Goal: Task Accomplishment & Management: Manage account settings

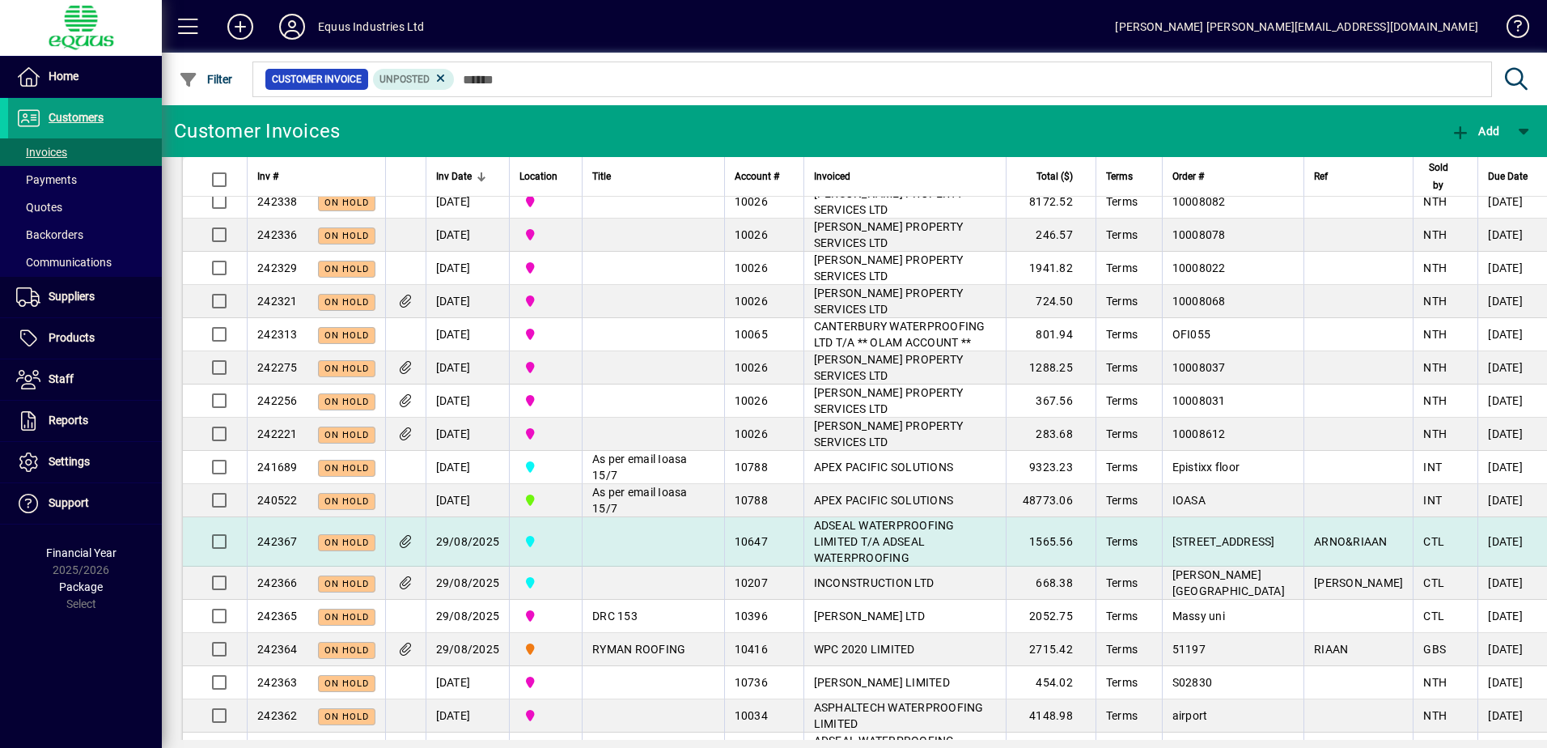
scroll to position [243, 0]
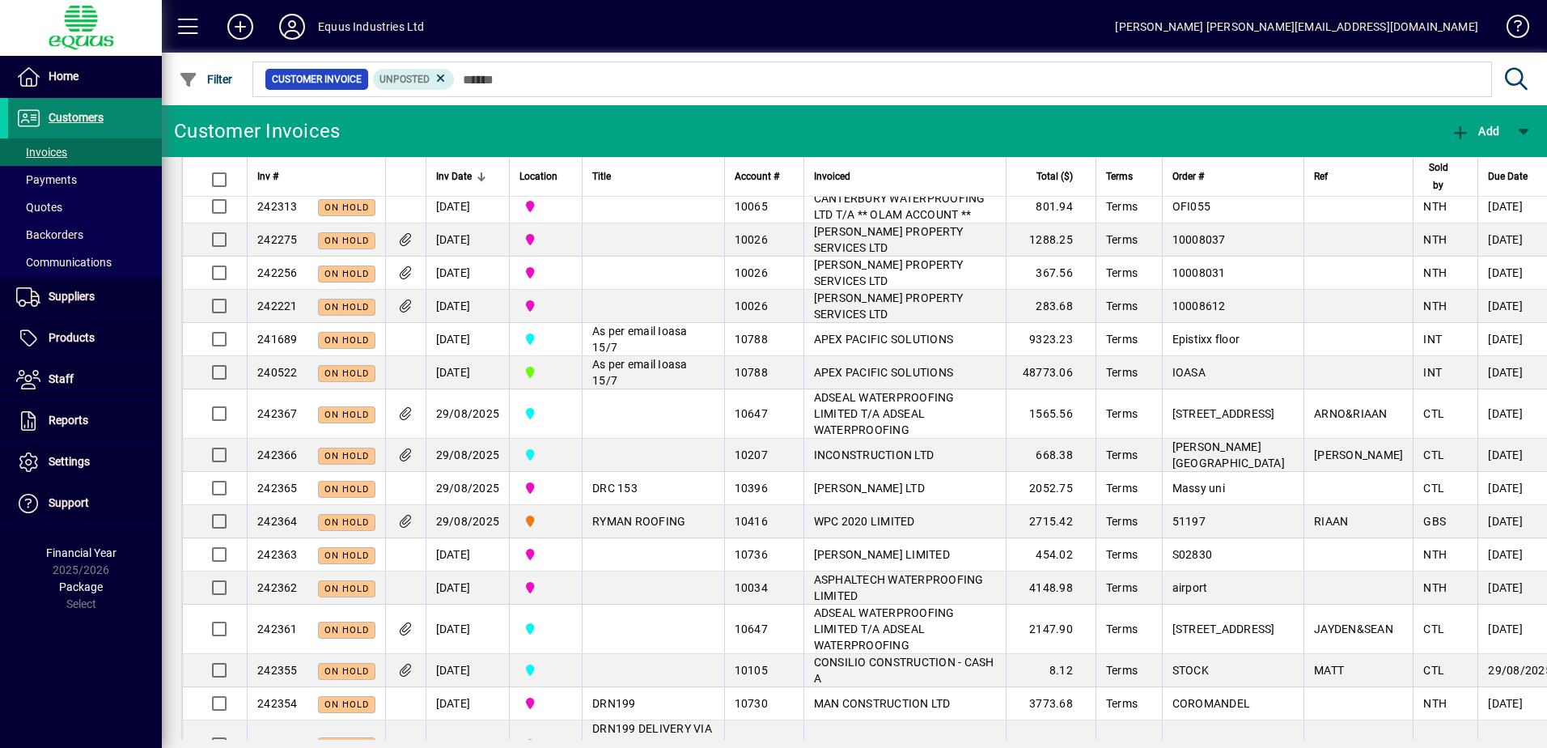
click at [85, 112] on span "Customers" at bounding box center [76, 117] width 55 height 13
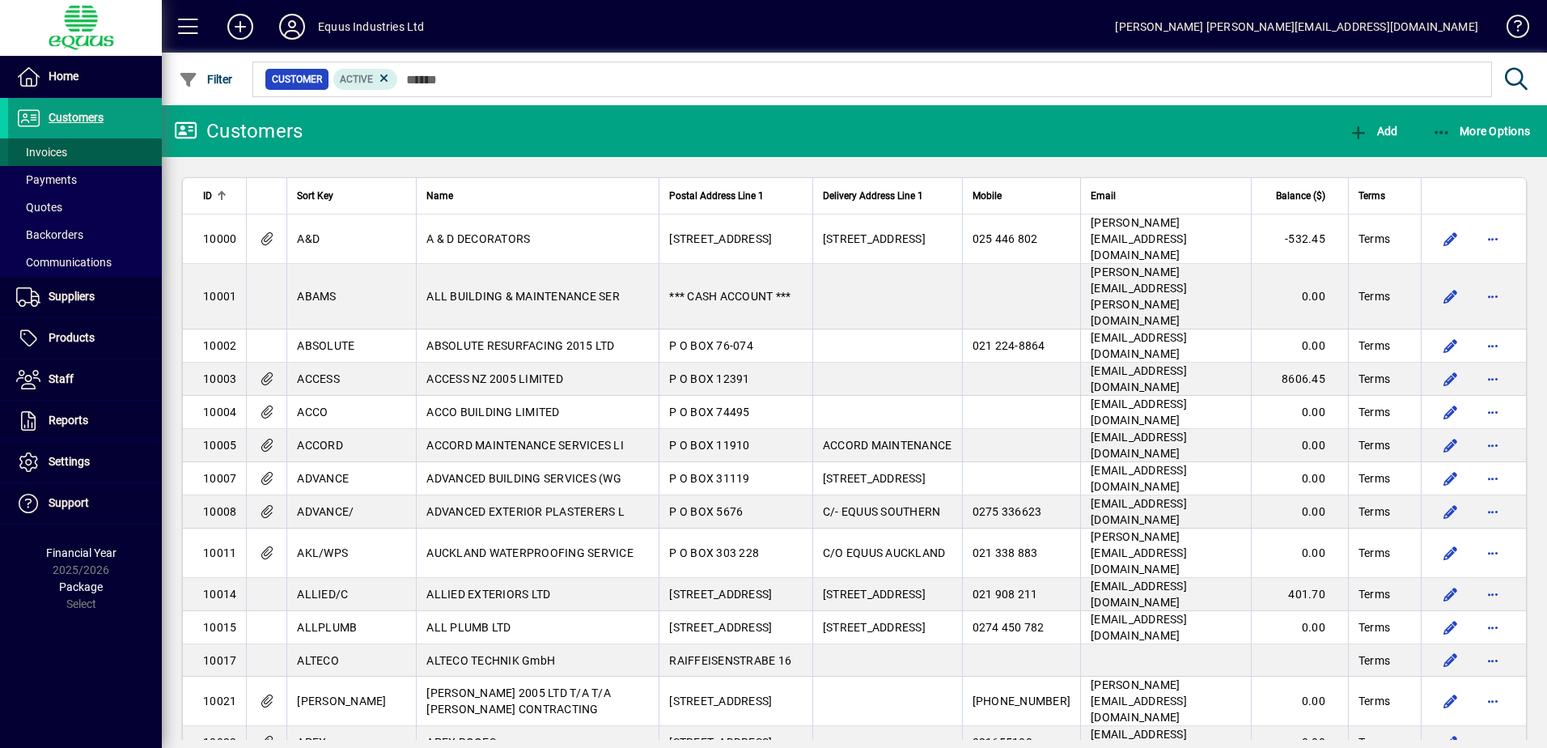
click at [51, 146] on span "Invoices" at bounding box center [41, 152] width 51 height 13
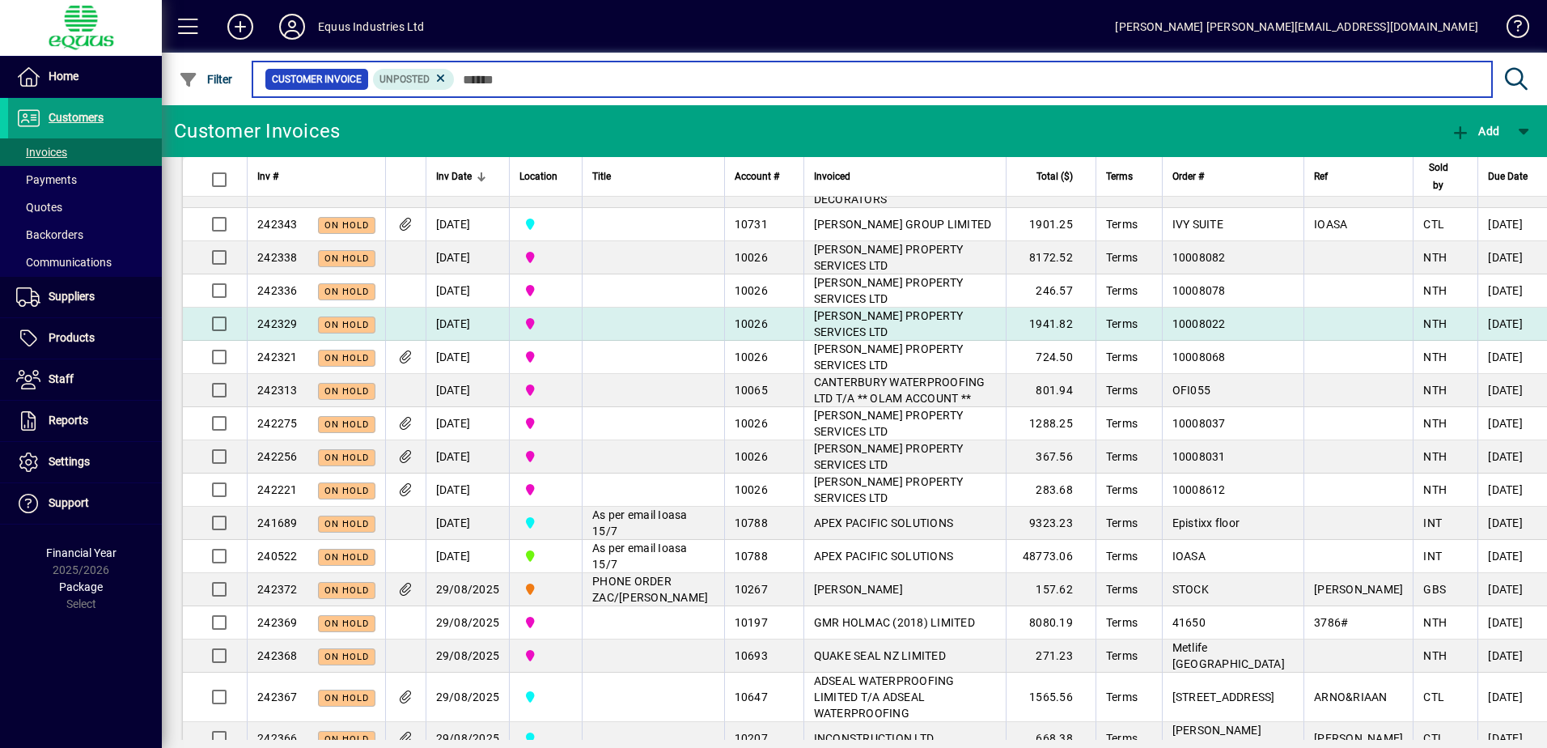
scroll to position [243, 0]
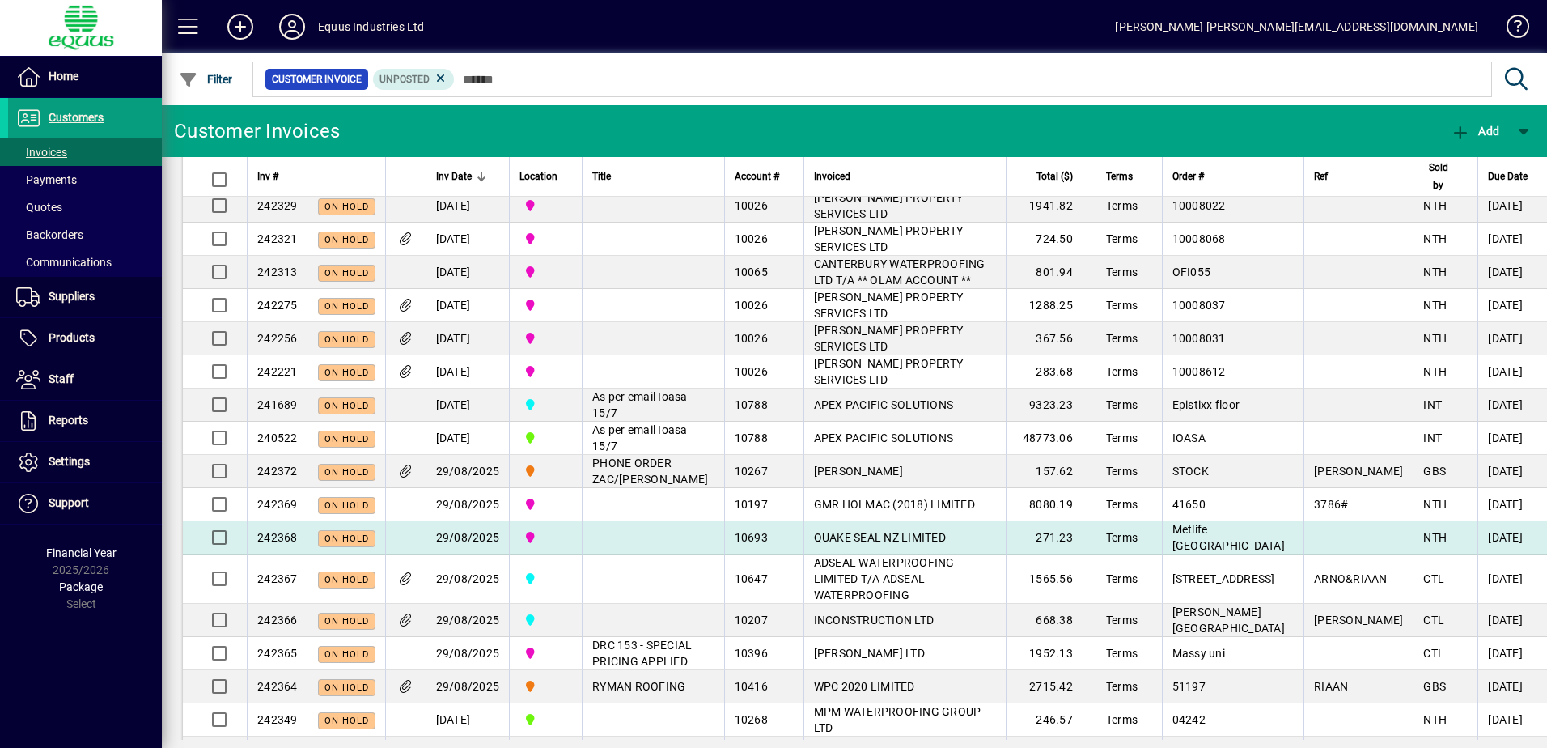
click at [626, 554] on td at bounding box center [653, 537] width 142 height 33
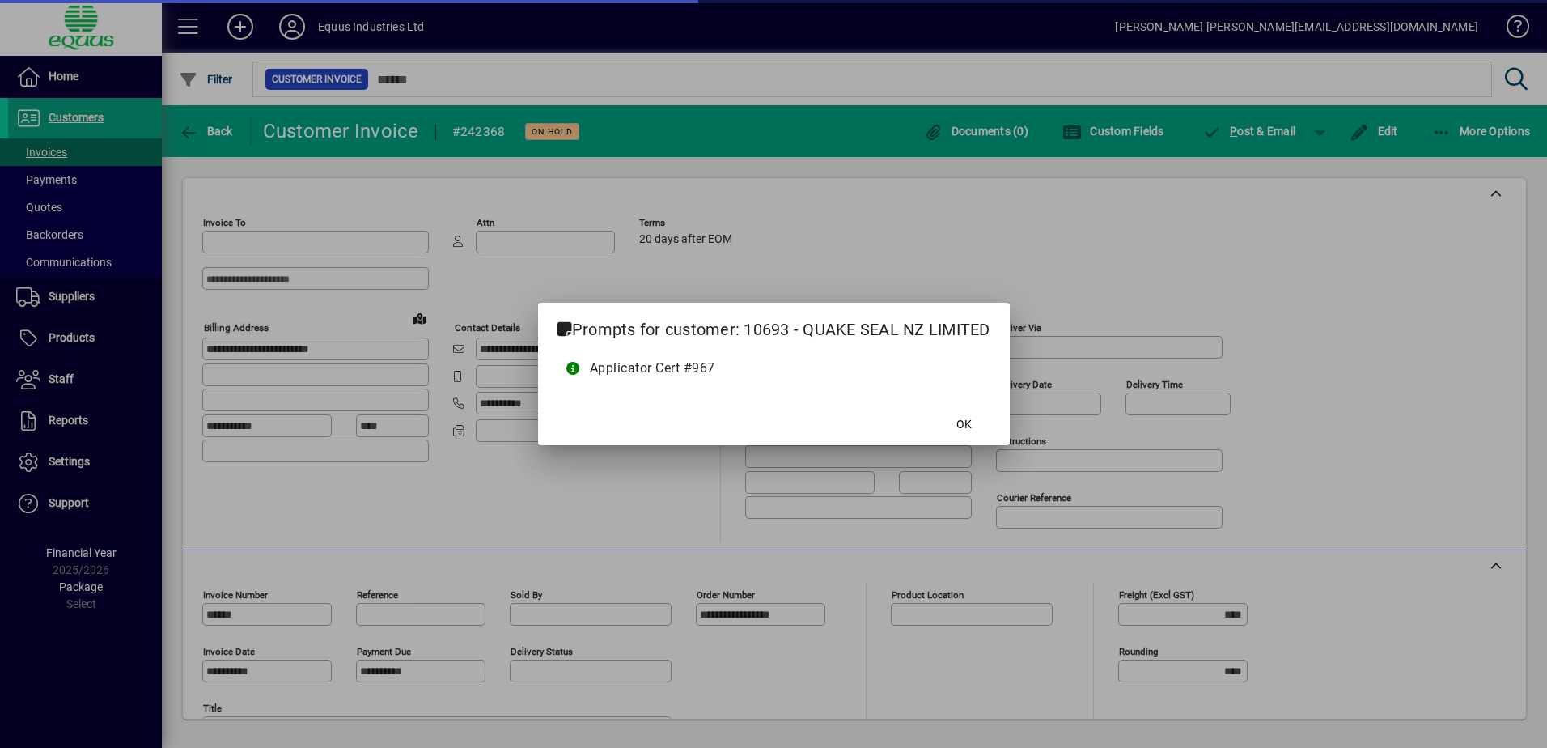
type input "**********"
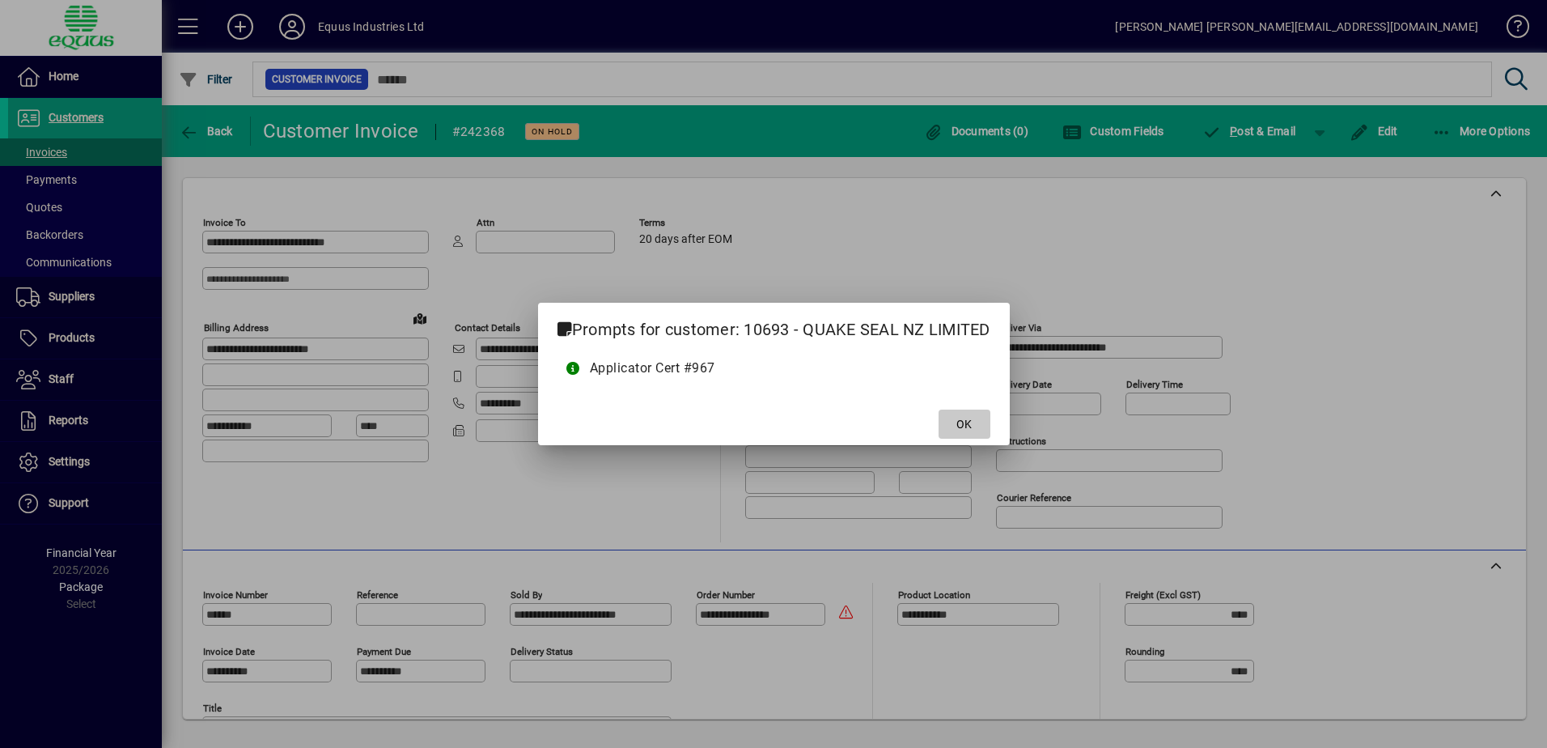
drag, startPoint x: 981, startPoint y: 427, endPoint x: 844, endPoint y: 448, distance: 138.5
click at [979, 427] on span at bounding box center [965, 424] width 52 height 39
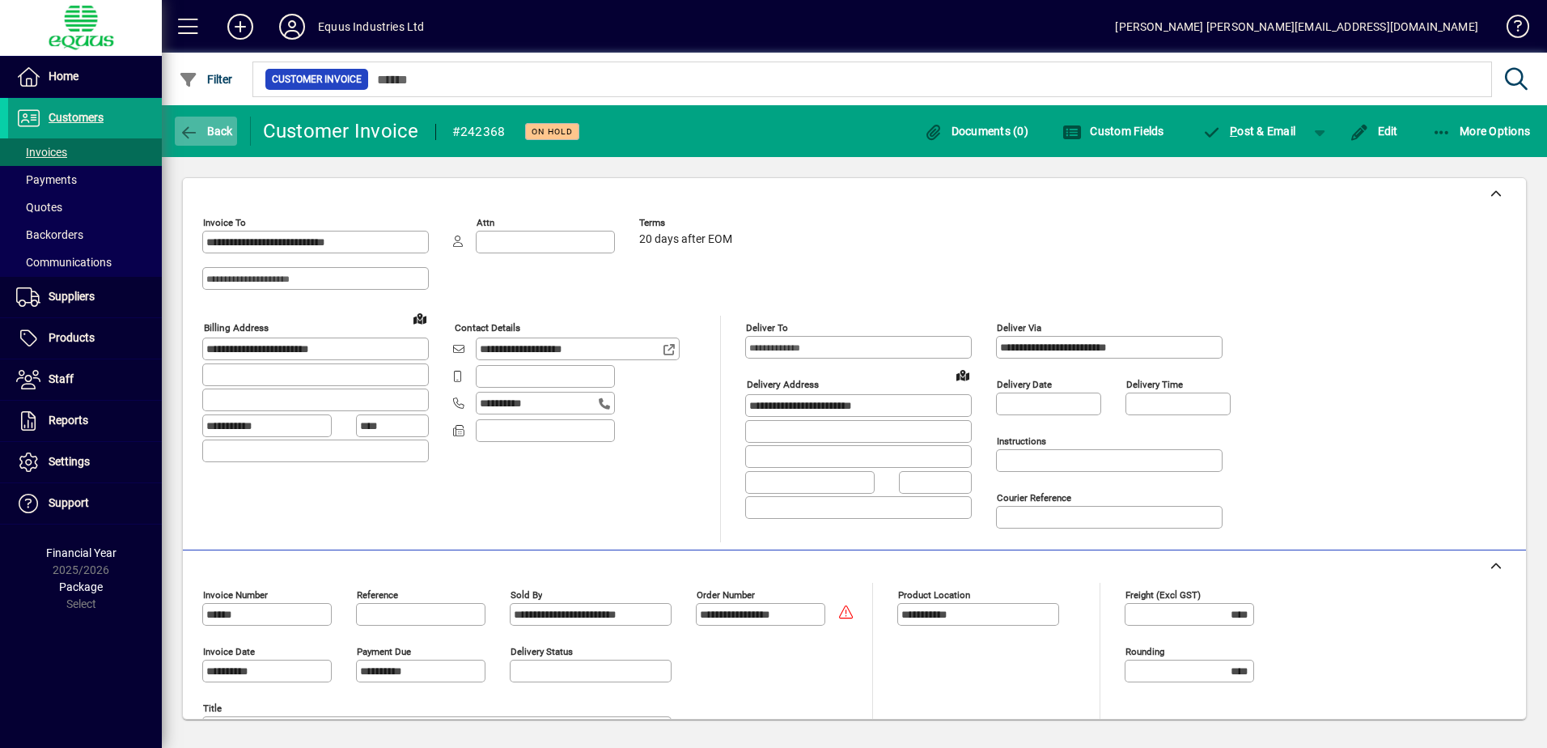
click at [191, 126] on icon "button" at bounding box center [189, 133] width 20 height 16
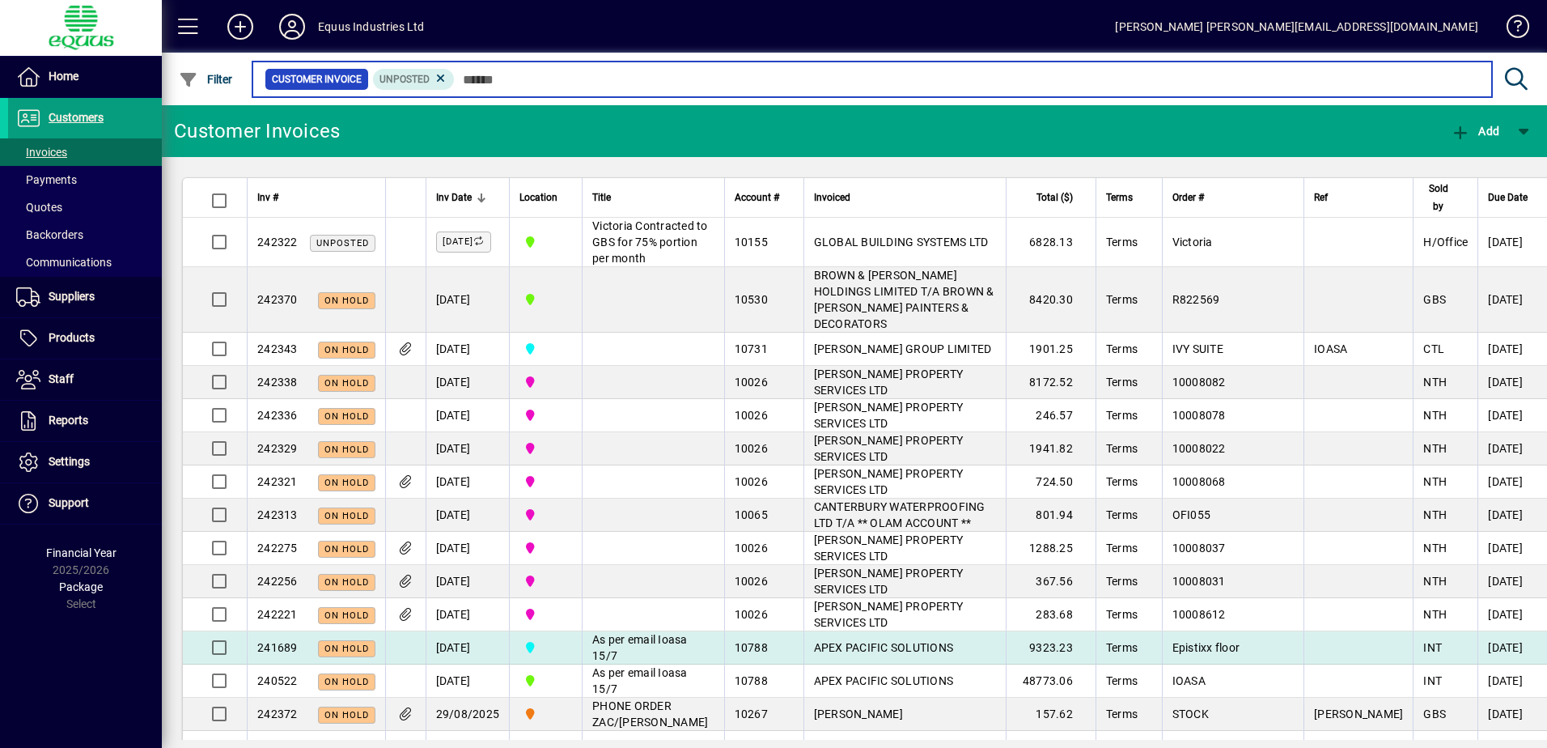
scroll to position [162, 0]
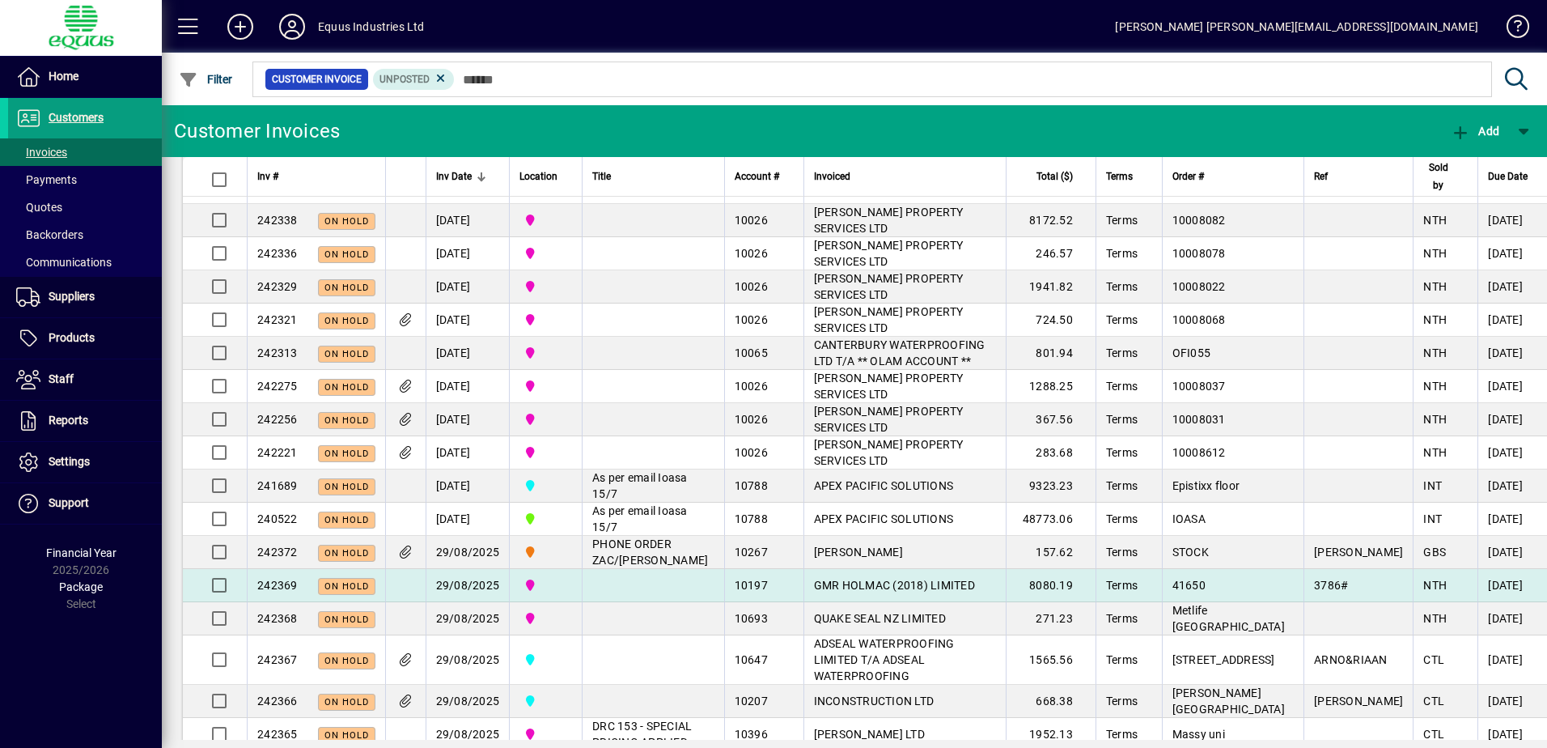
click at [648, 601] on td at bounding box center [653, 585] width 142 height 33
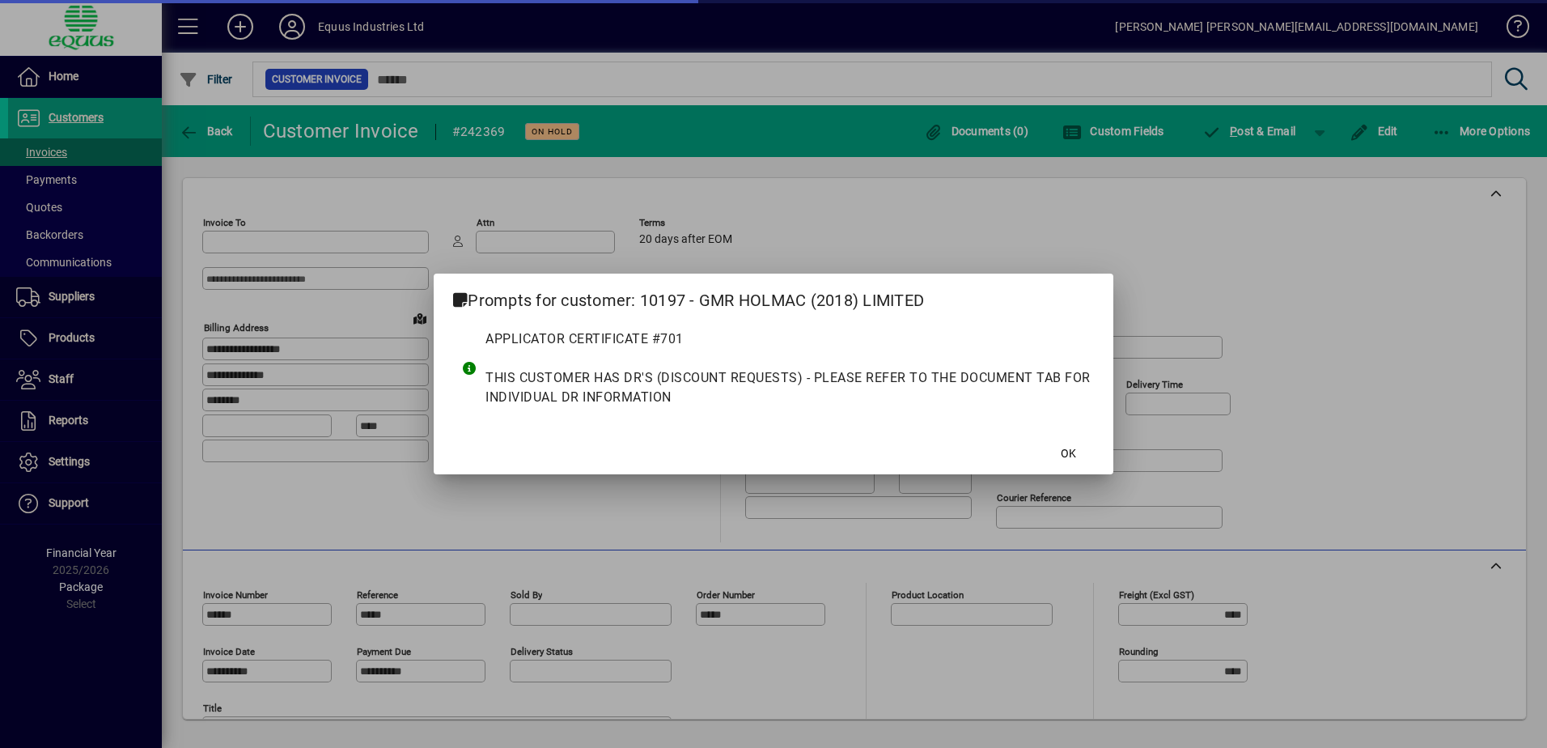
type input "**********"
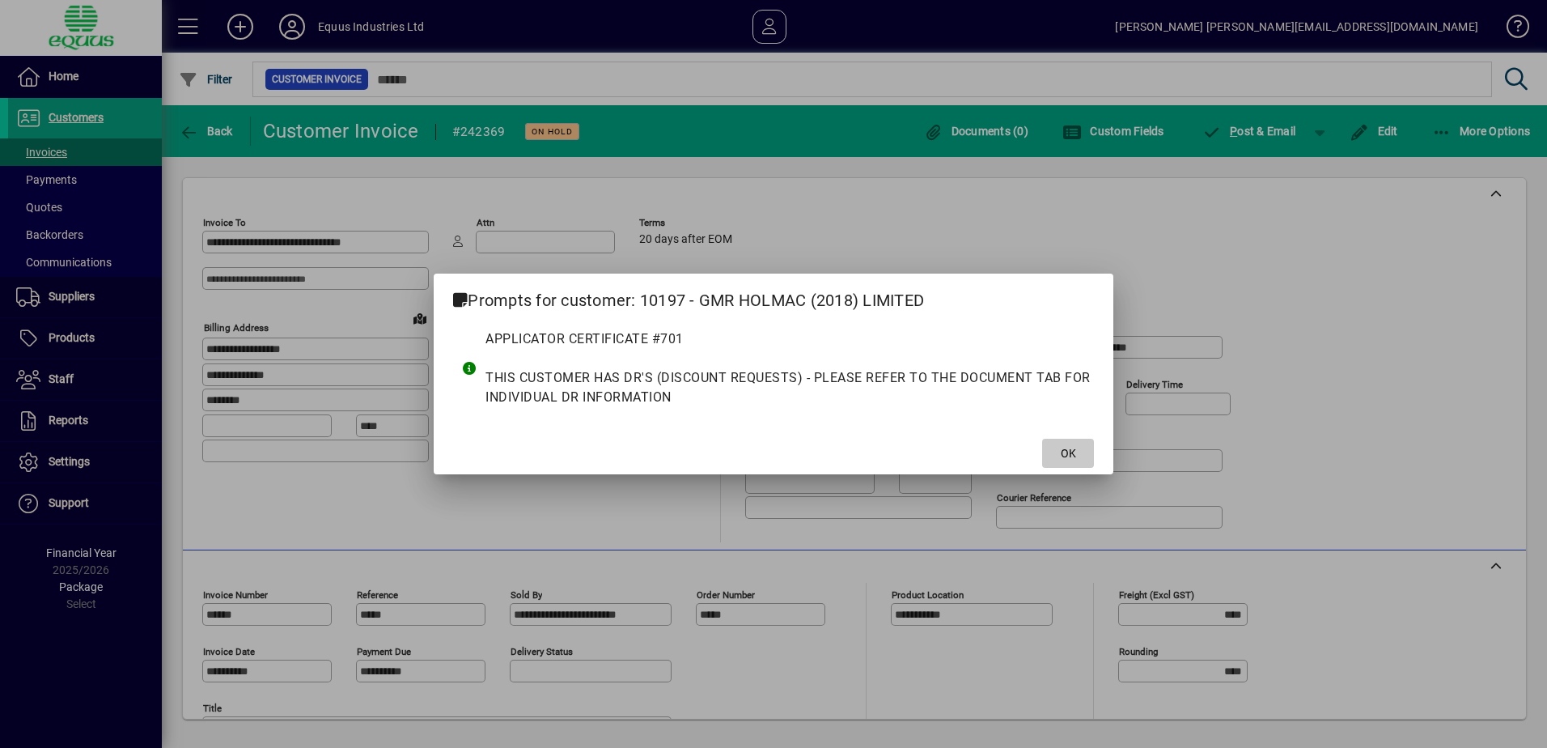
click at [1066, 451] on span "OK" at bounding box center [1068, 453] width 15 height 17
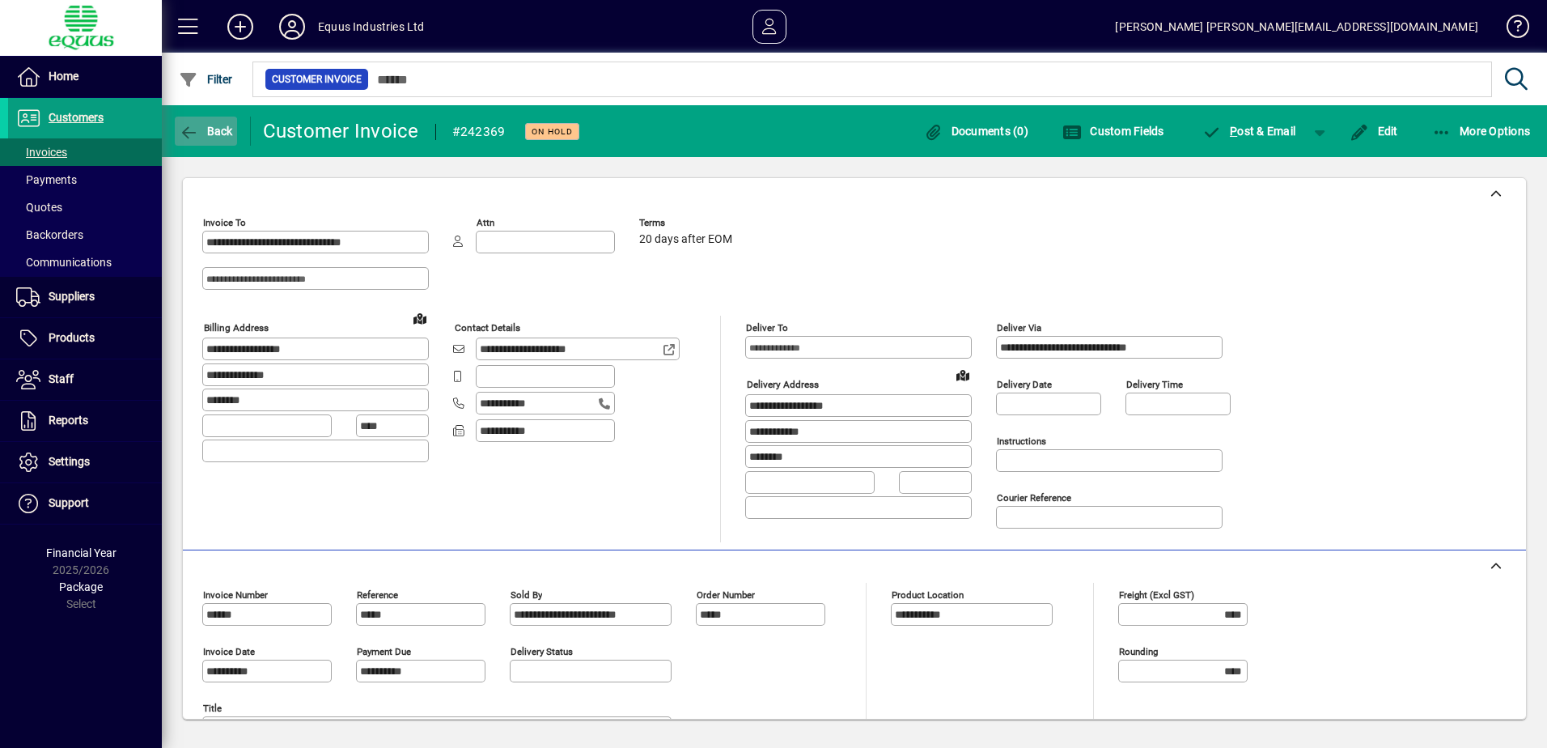
click at [190, 132] on icon "button" at bounding box center [189, 133] width 20 height 16
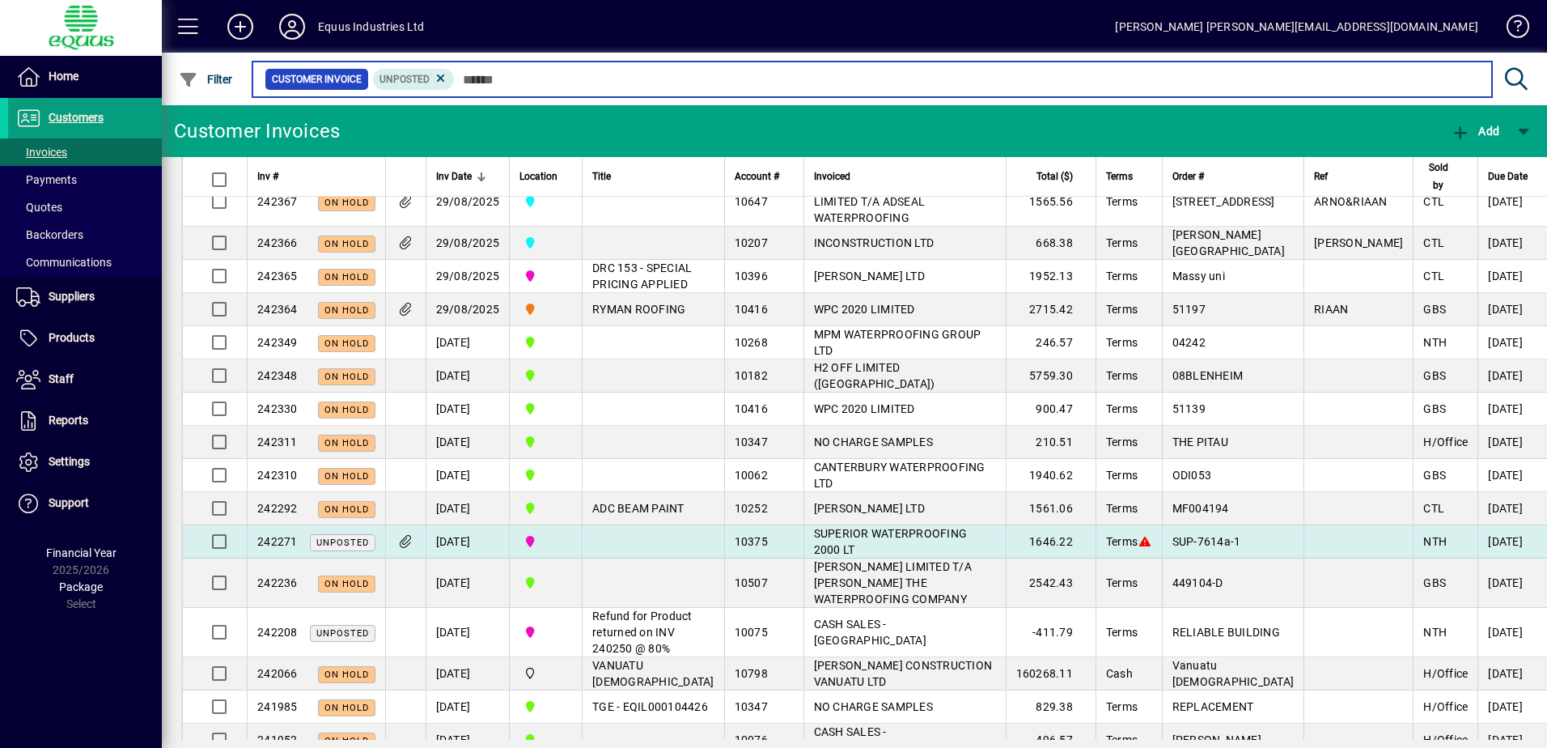
scroll to position [647, 0]
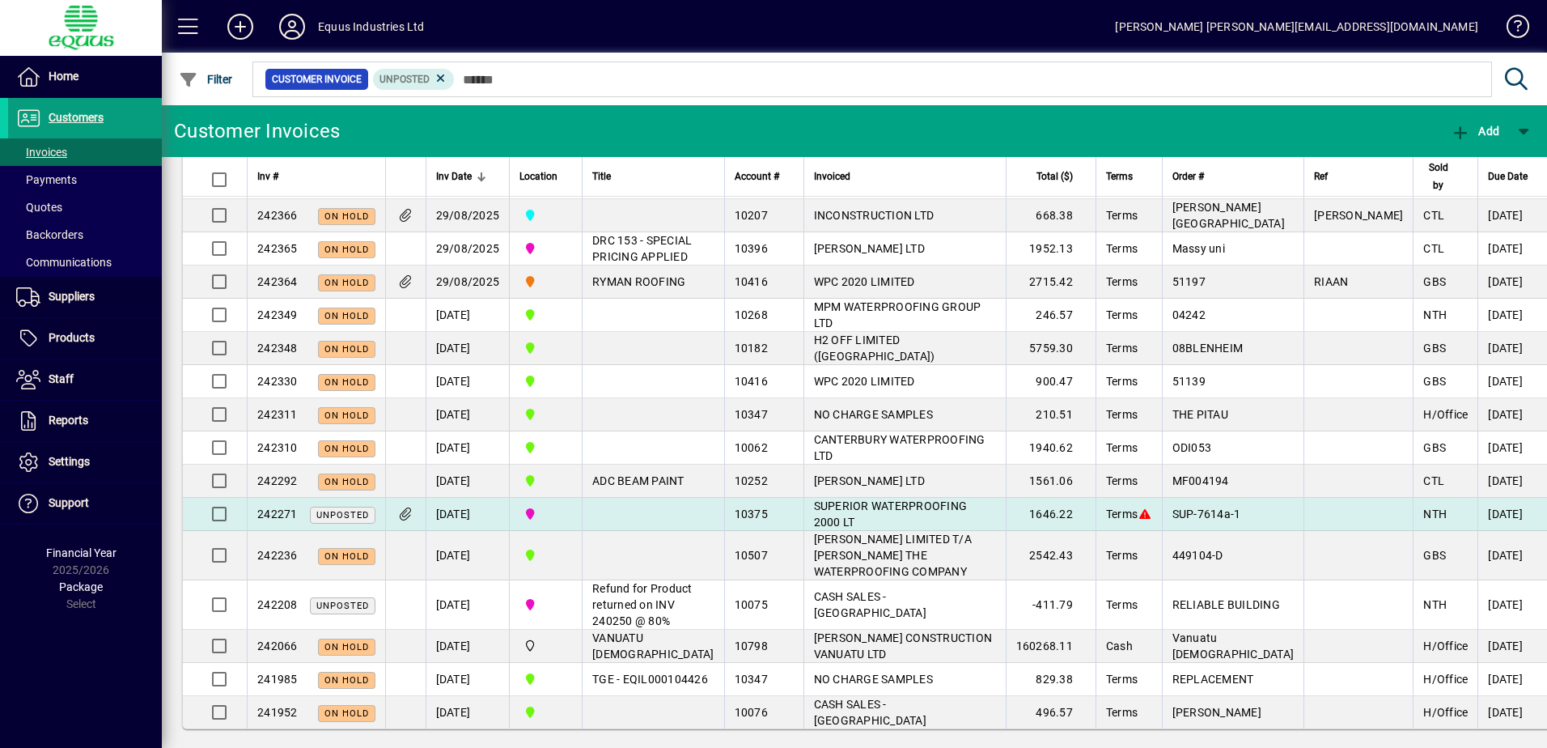
click at [838, 531] on td "SUPERIOR WATERPROOFING 2000 LT" at bounding box center [905, 514] width 202 height 33
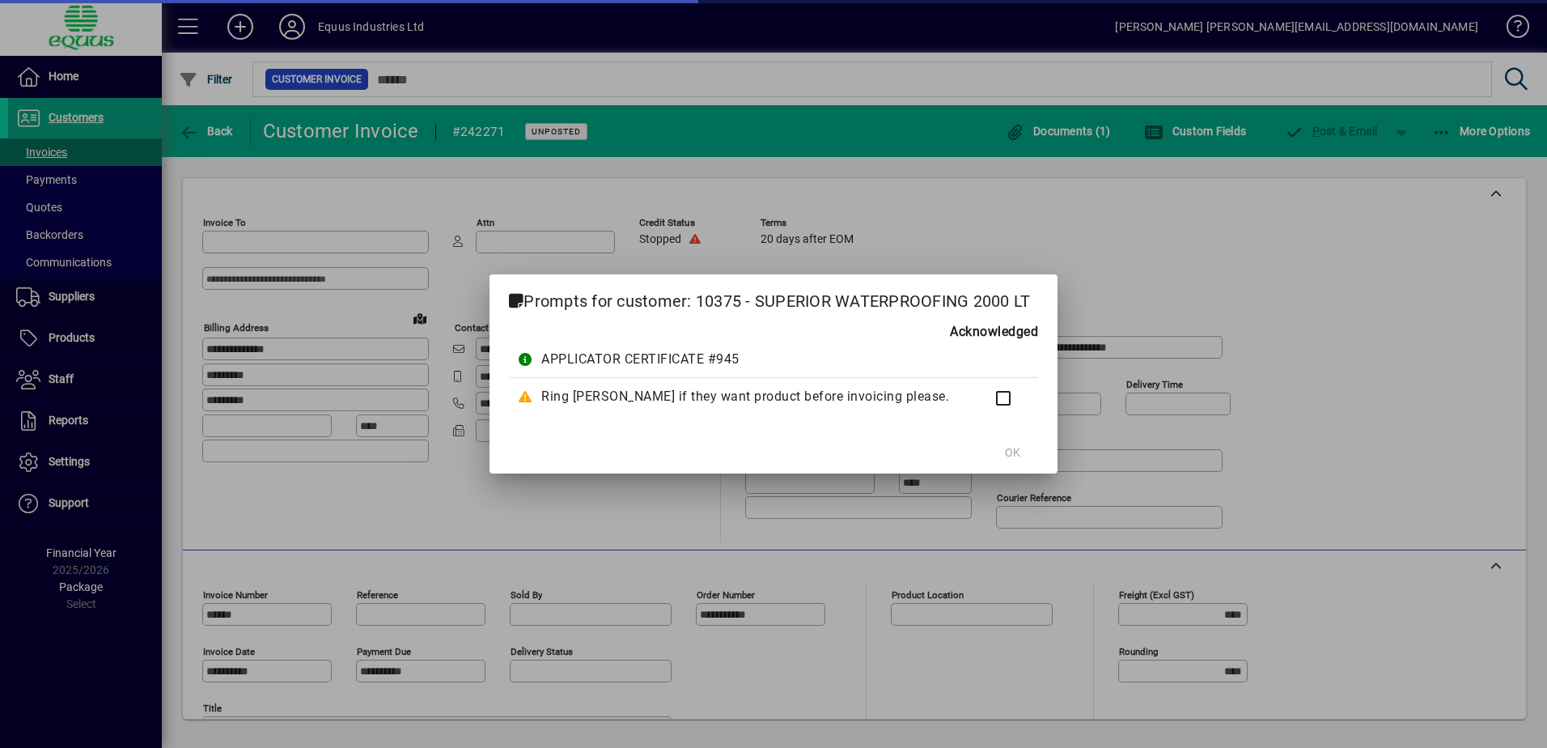
type input "**********"
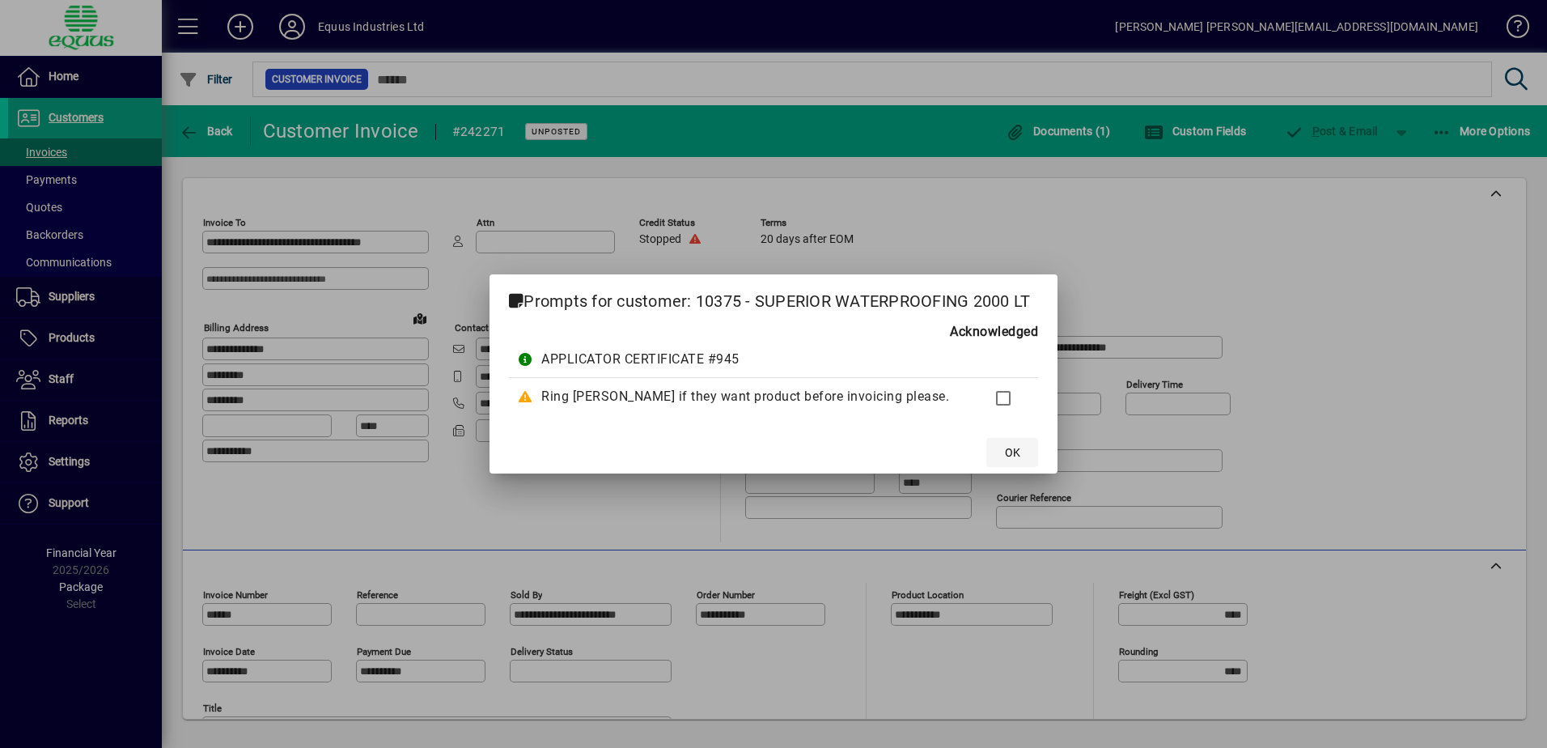
click at [1014, 453] on span "OK" at bounding box center [1012, 452] width 15 height 17
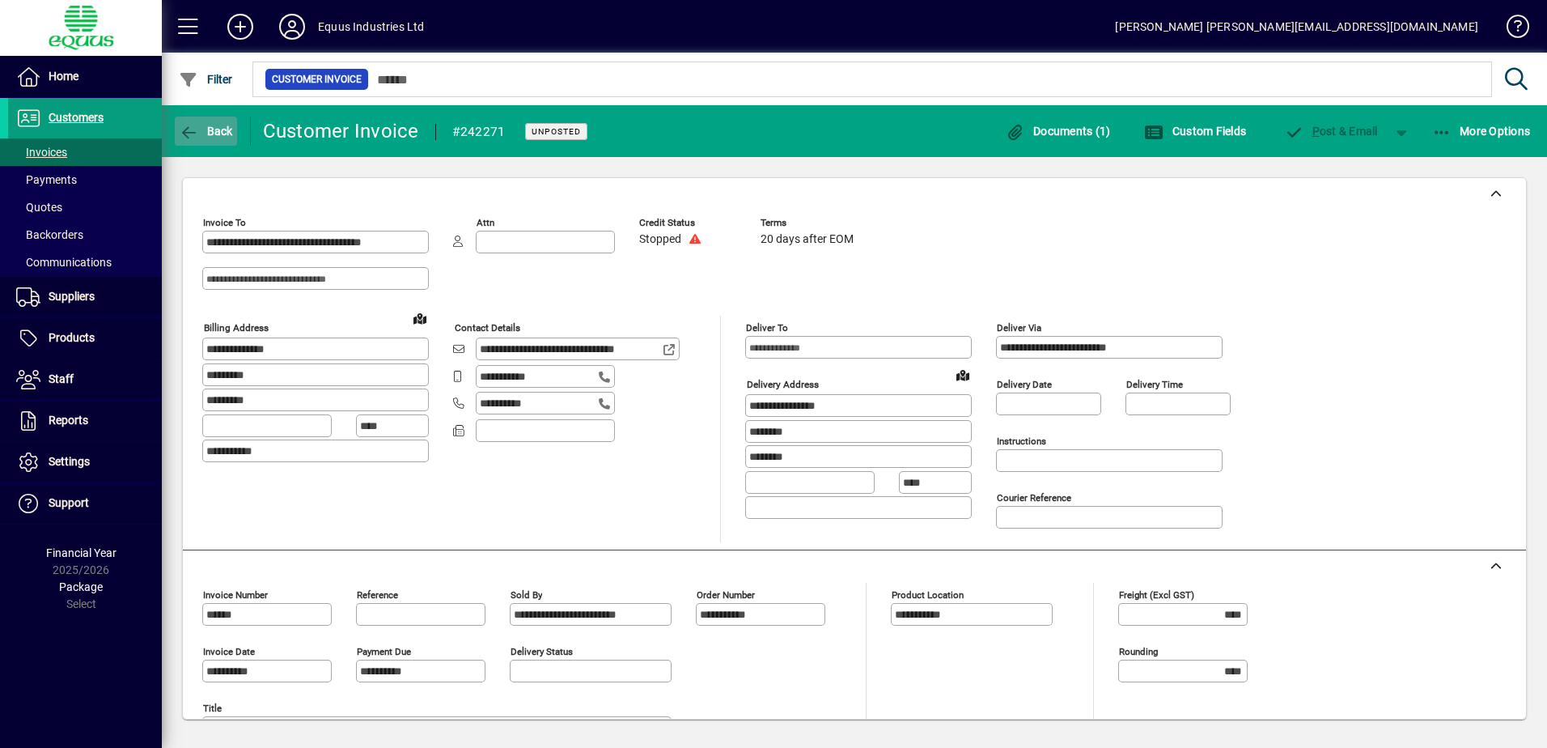
click at [187, 130] on icon "button" at bounding box center [189, 133] width 20 height 16
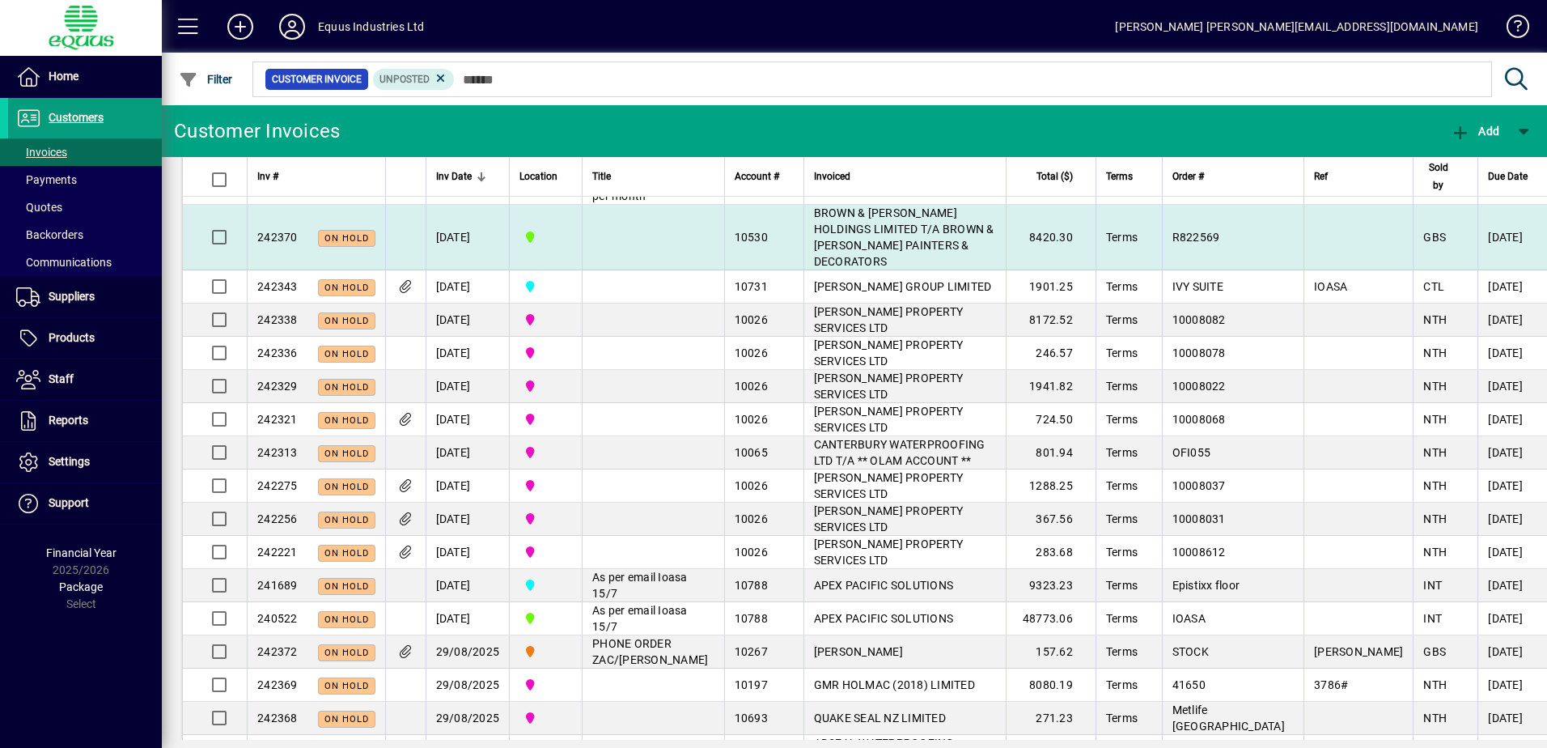
scroll to position [162, 0]
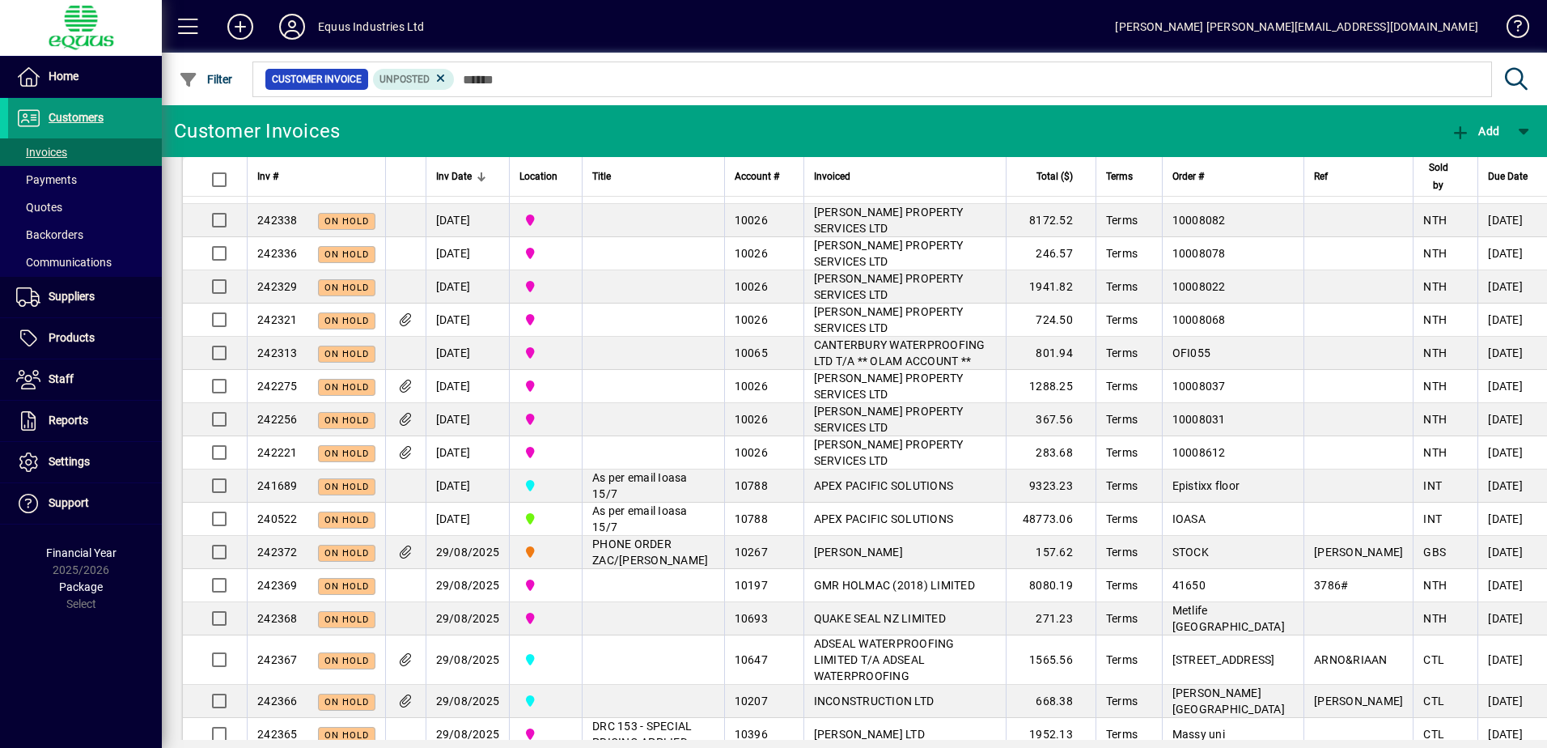
click at [66, 117] on span "Customers" at bounding box center [76, 117] width 55 height 13
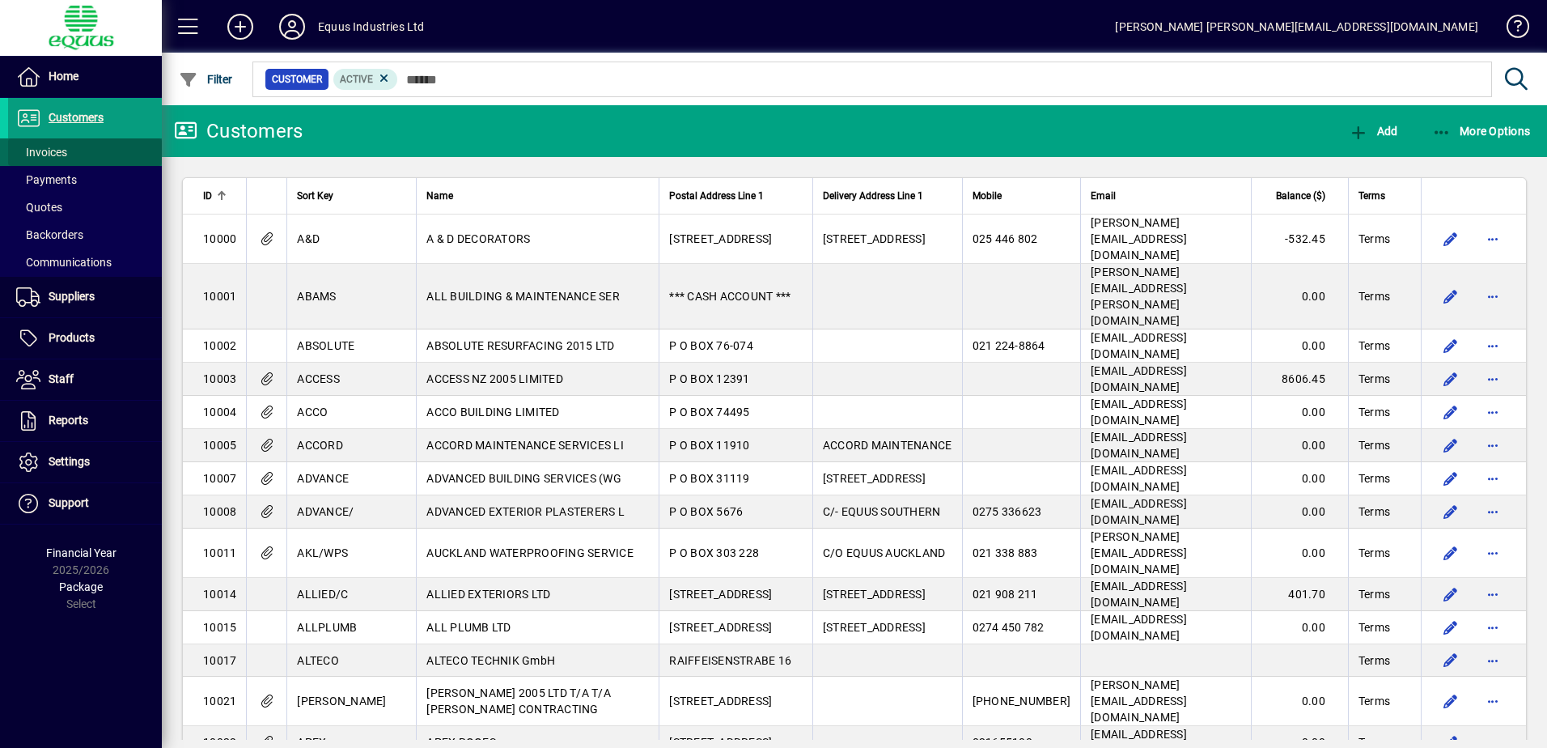
click at [55, 151] on span "Invoices" at bounding box center [41, 152] width 51 height 13
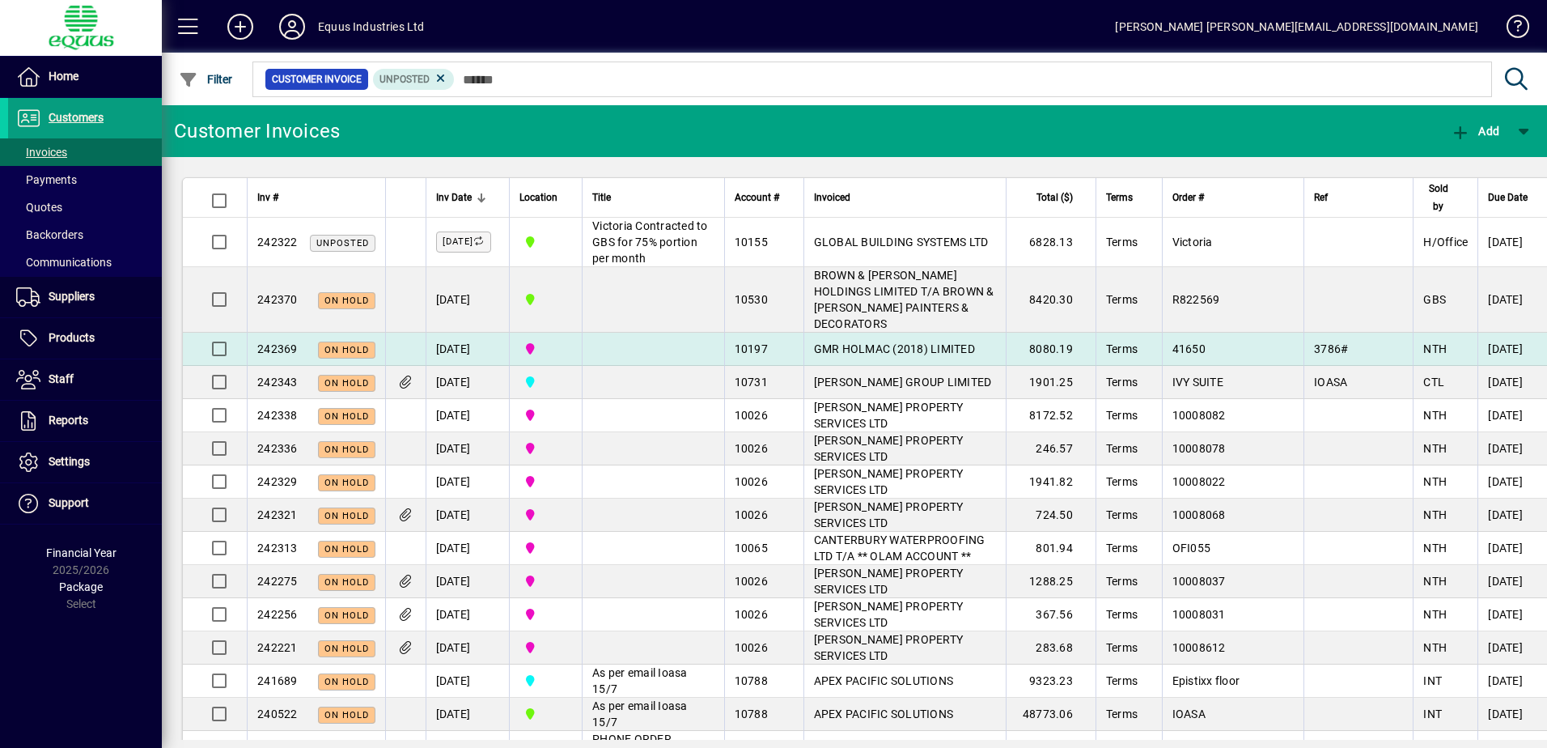
click at [639, 364] on td at bounding box center [653, 349] width 142 height 33
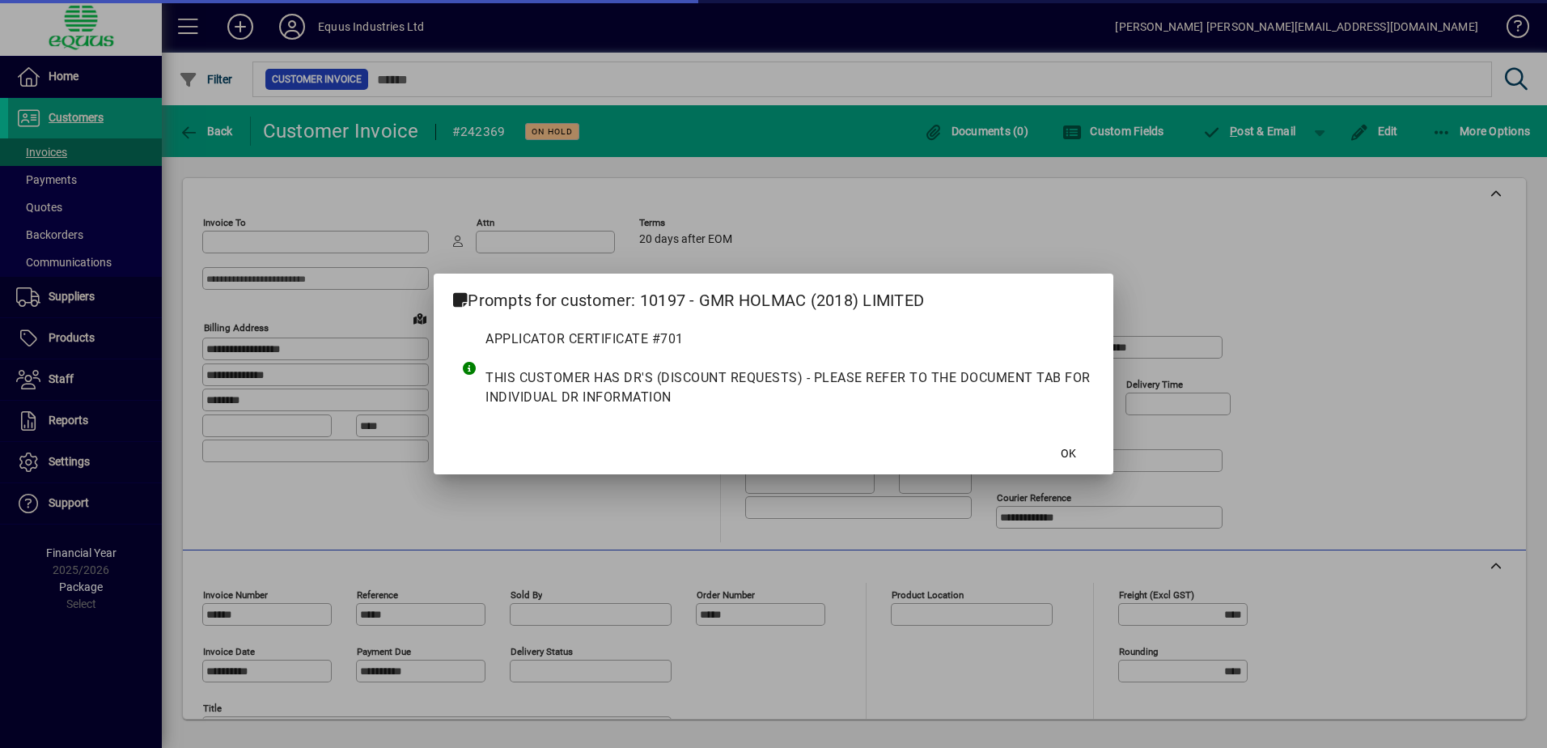
type input "**********"
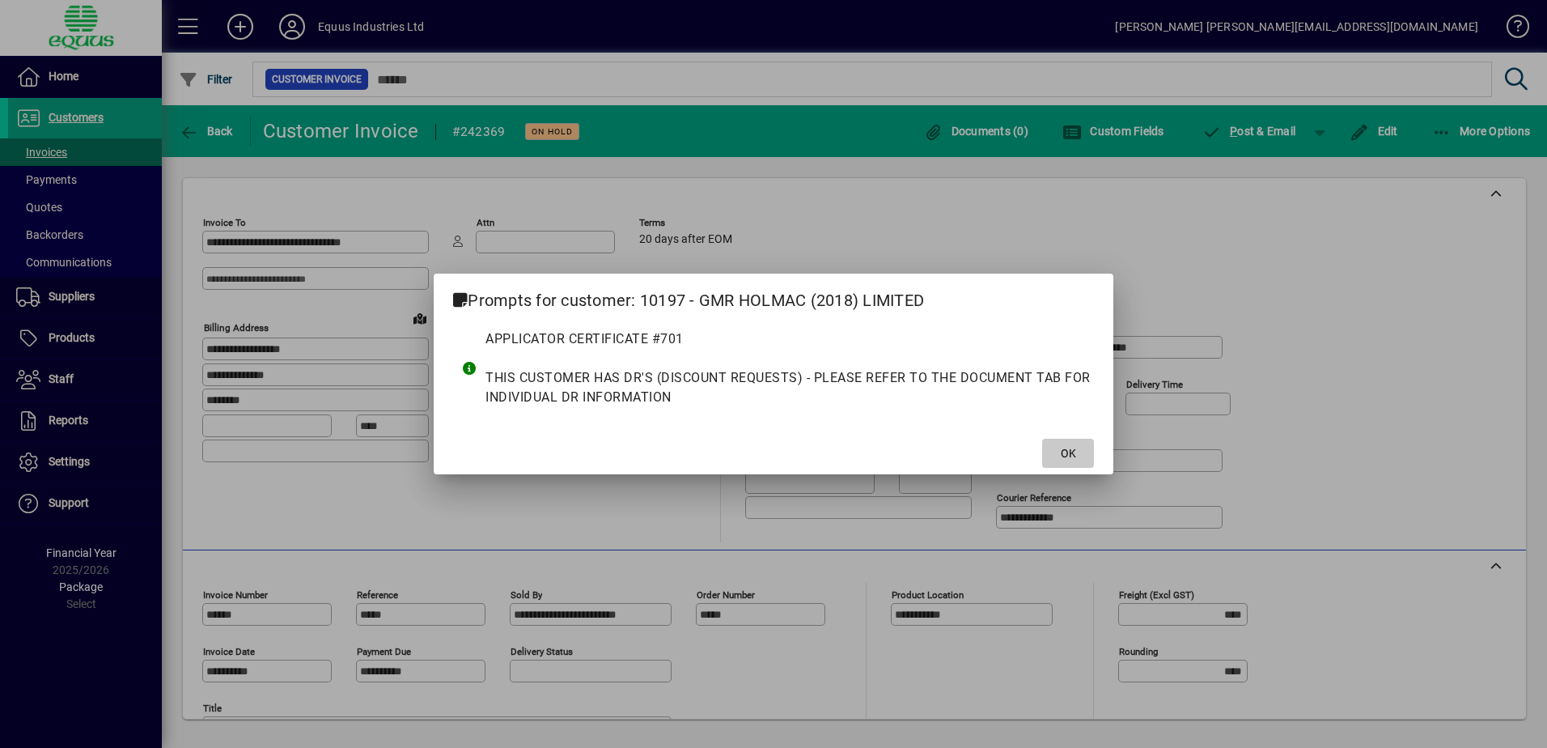
click at [1070, 454] on span "OK" at bounding box center [1068, 453] width 15 height 17
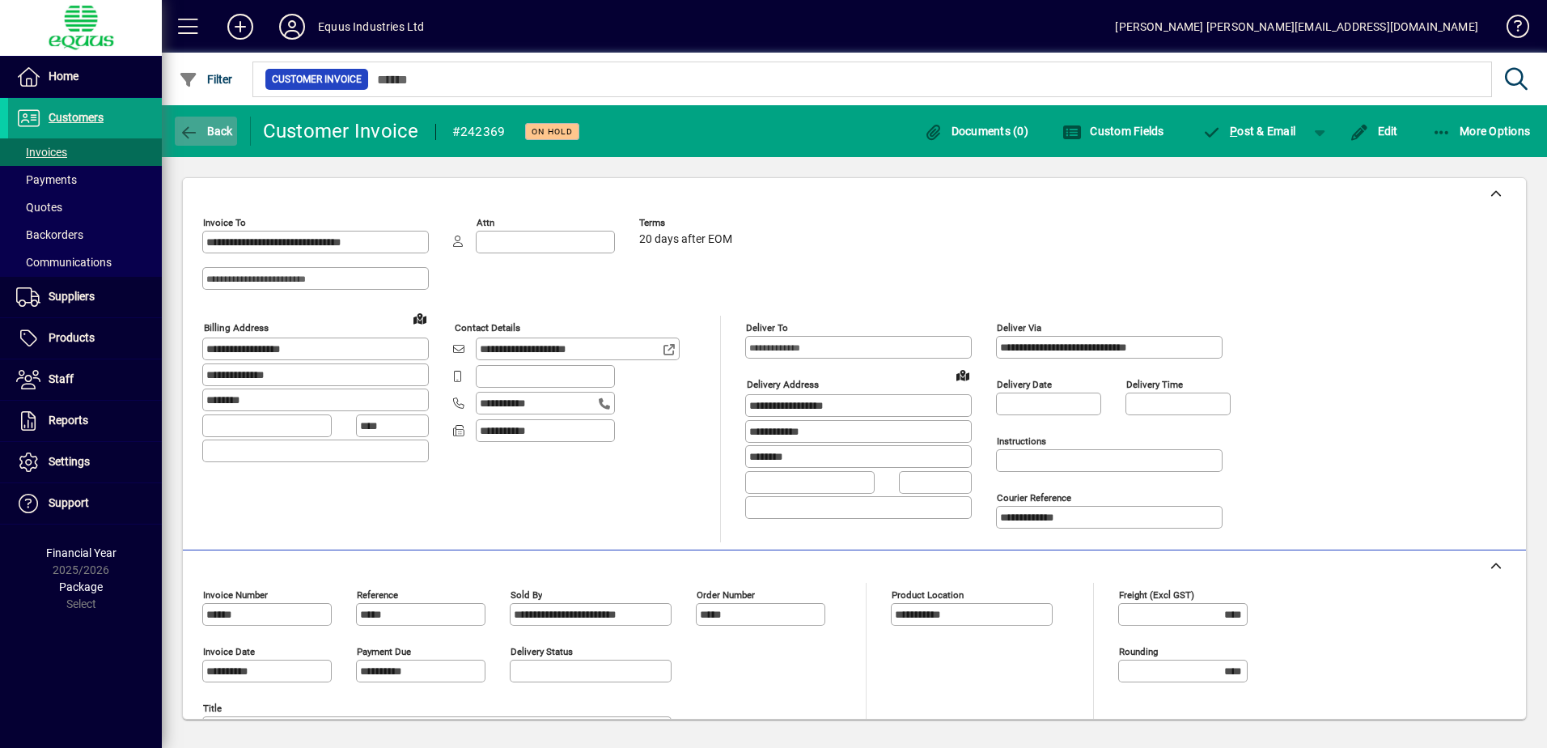
click at [191, 128] on icon "button" at bounding box center [189, 133] width 20 height 16
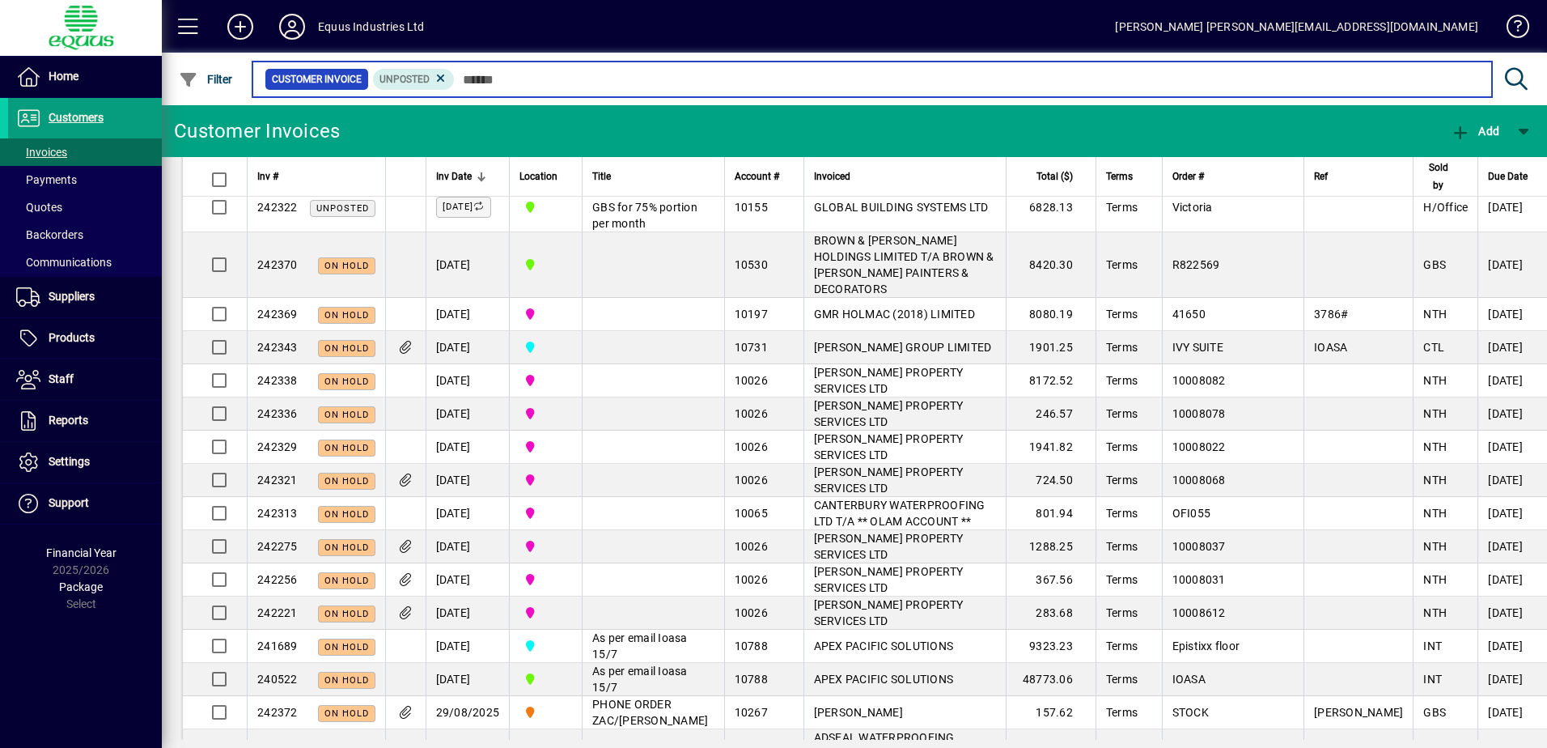
scroll to position [25, 0]
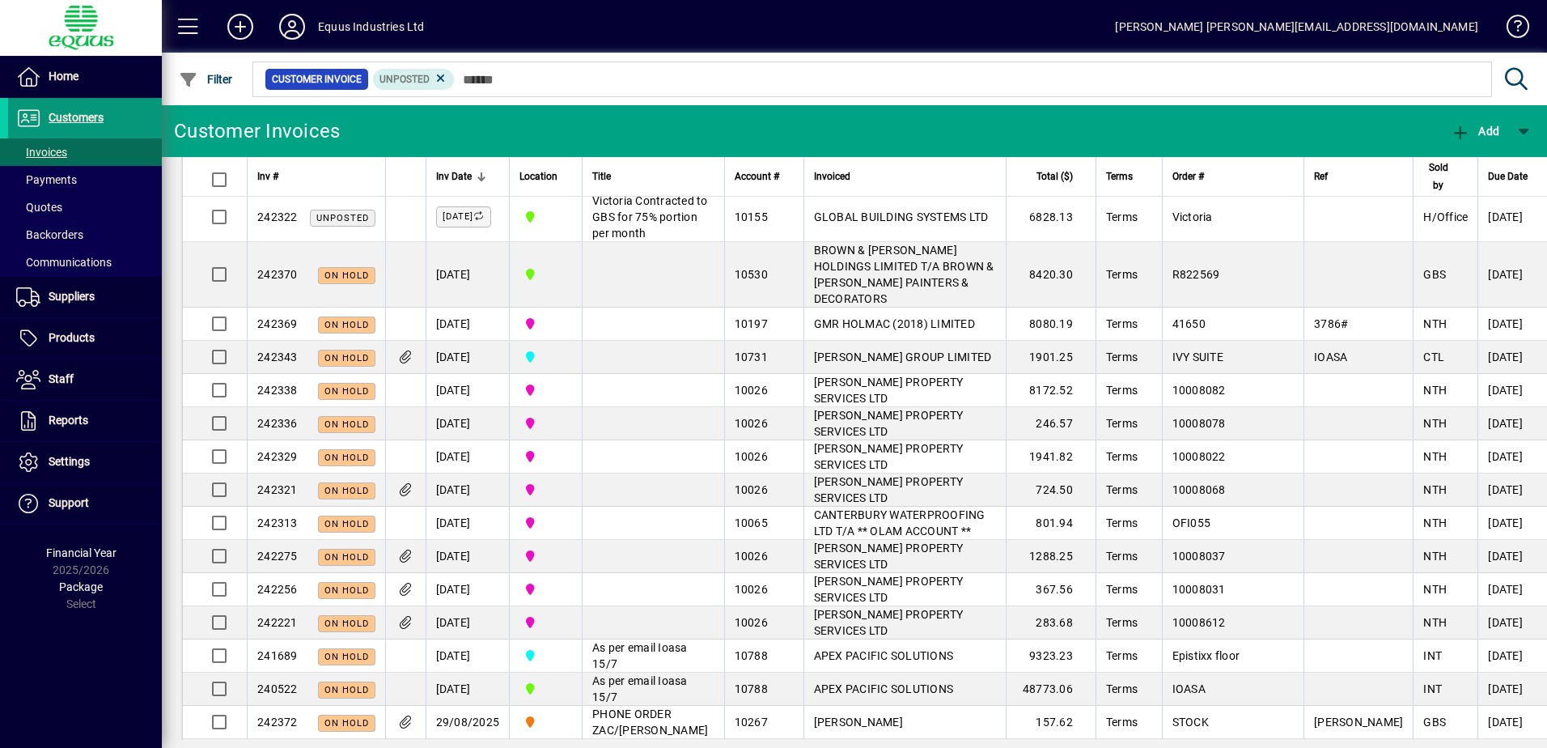
click at [71, 121] on span "Customers" at bounding box center [76, 117] width 55 height 13
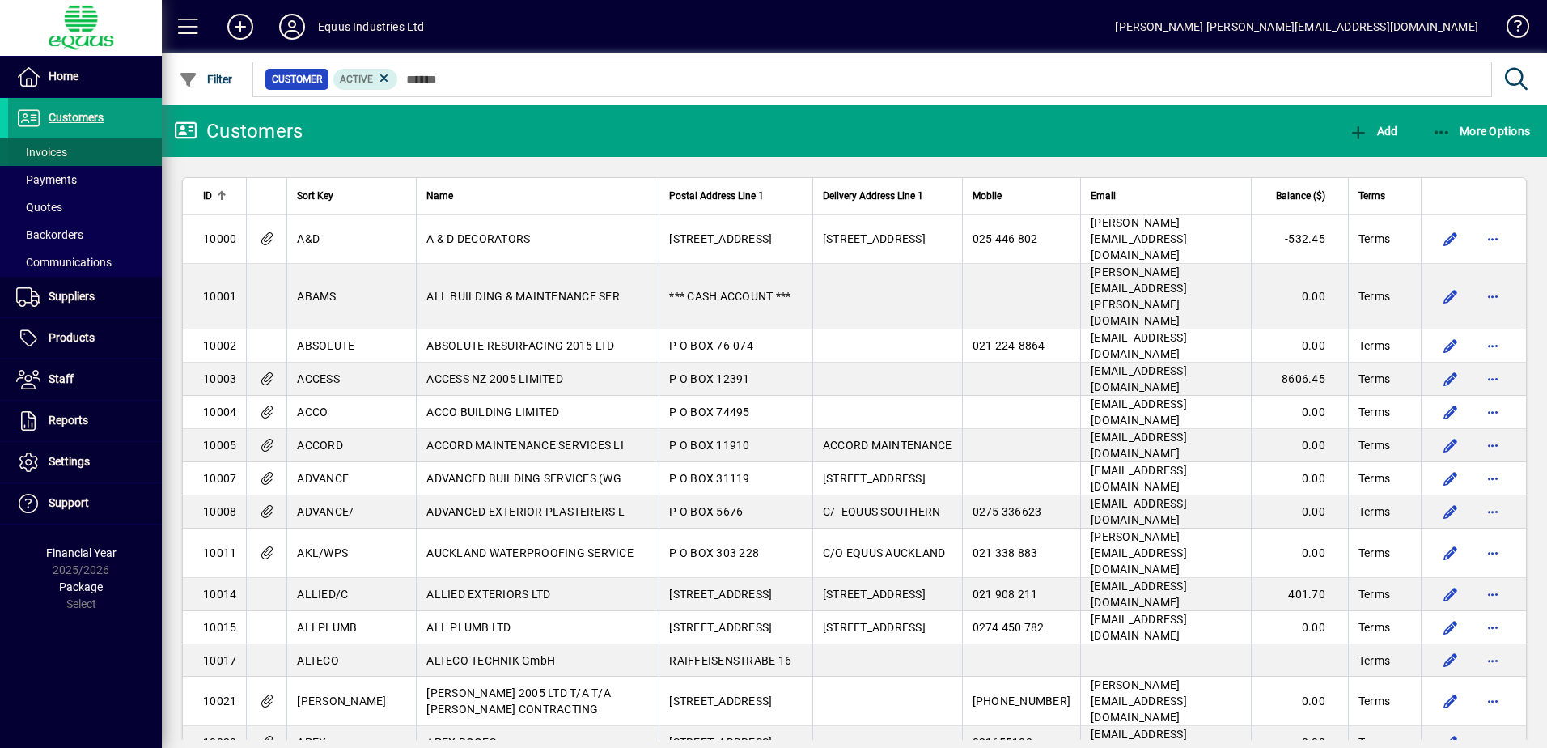
click at [57, 152] on span "Invoices" at bounding box center [41, 152] width 51 height 13
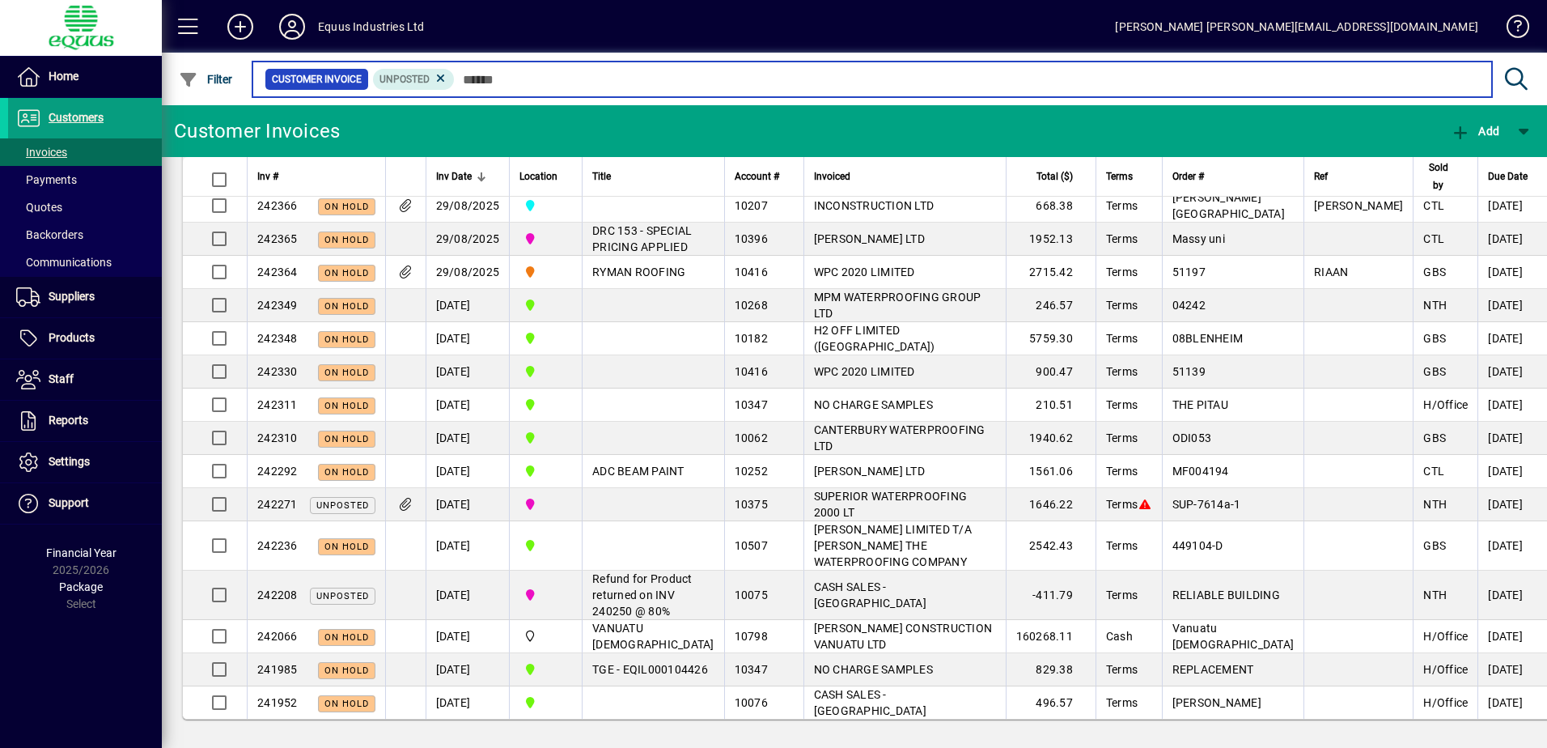
scroll to position [673, 0]
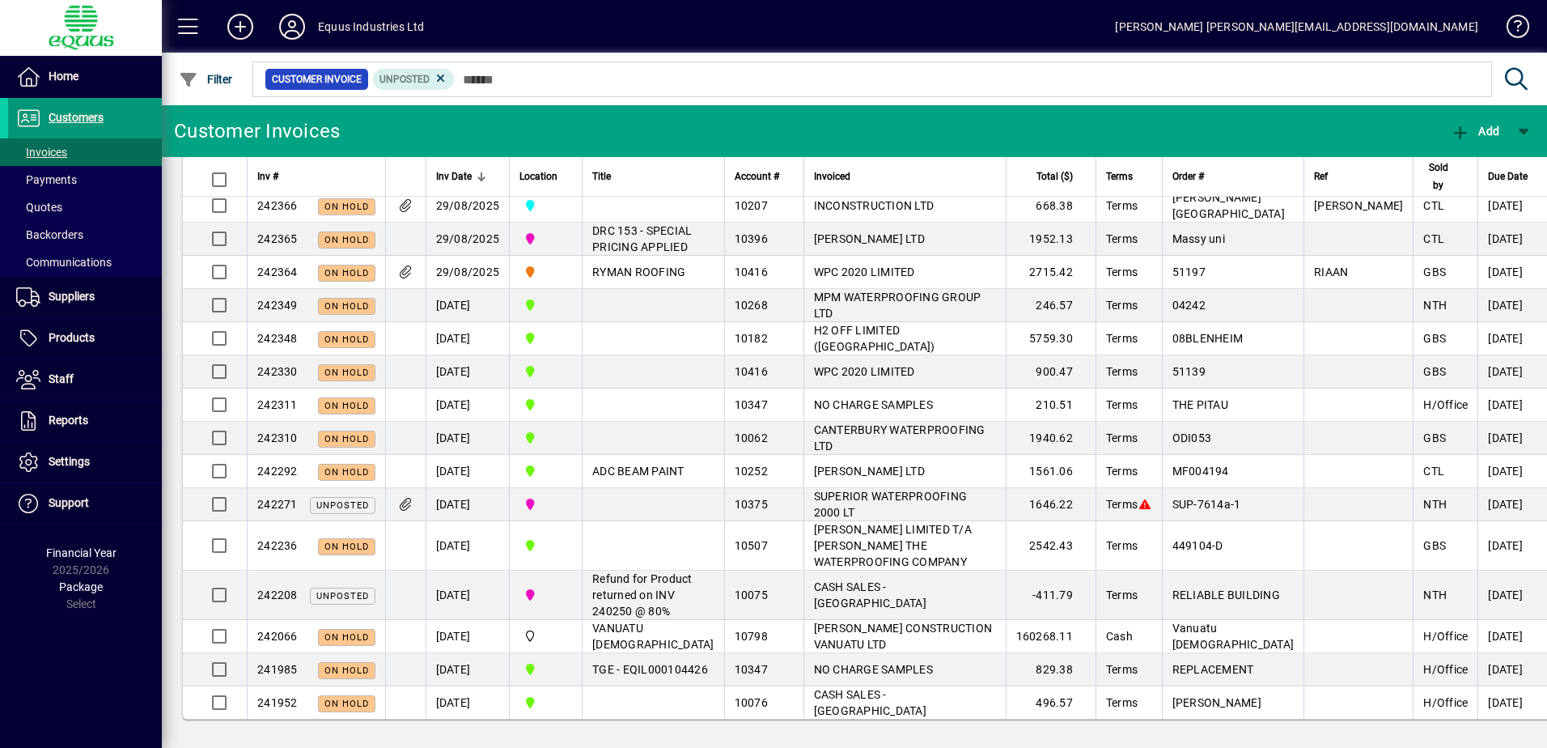
click at [91, 118] on span "Customers" at bounding box center [76, 117] width 55 height 13
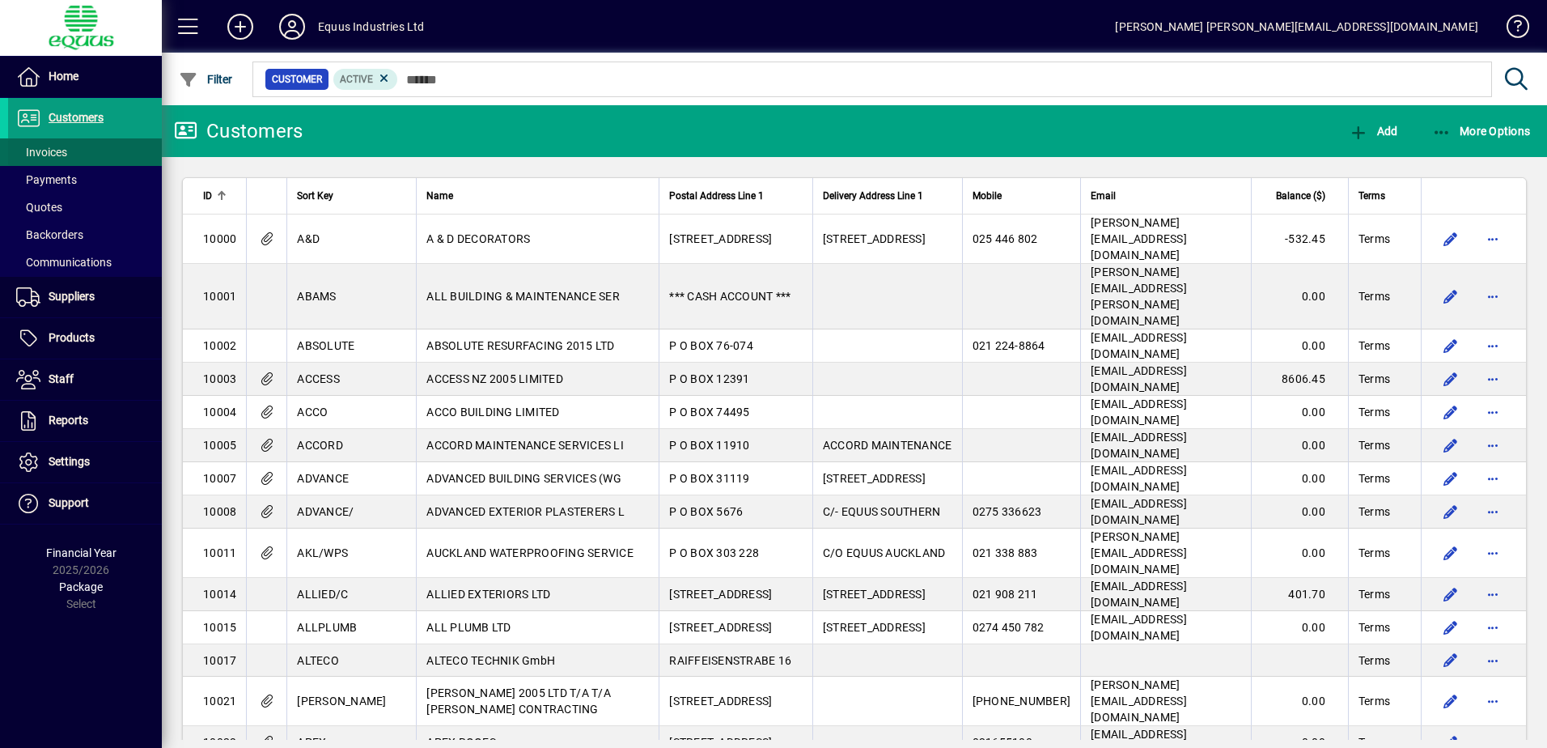
click at [58, 156] on span "Invoices" at bounding box center [41, 152] width 51 height 13
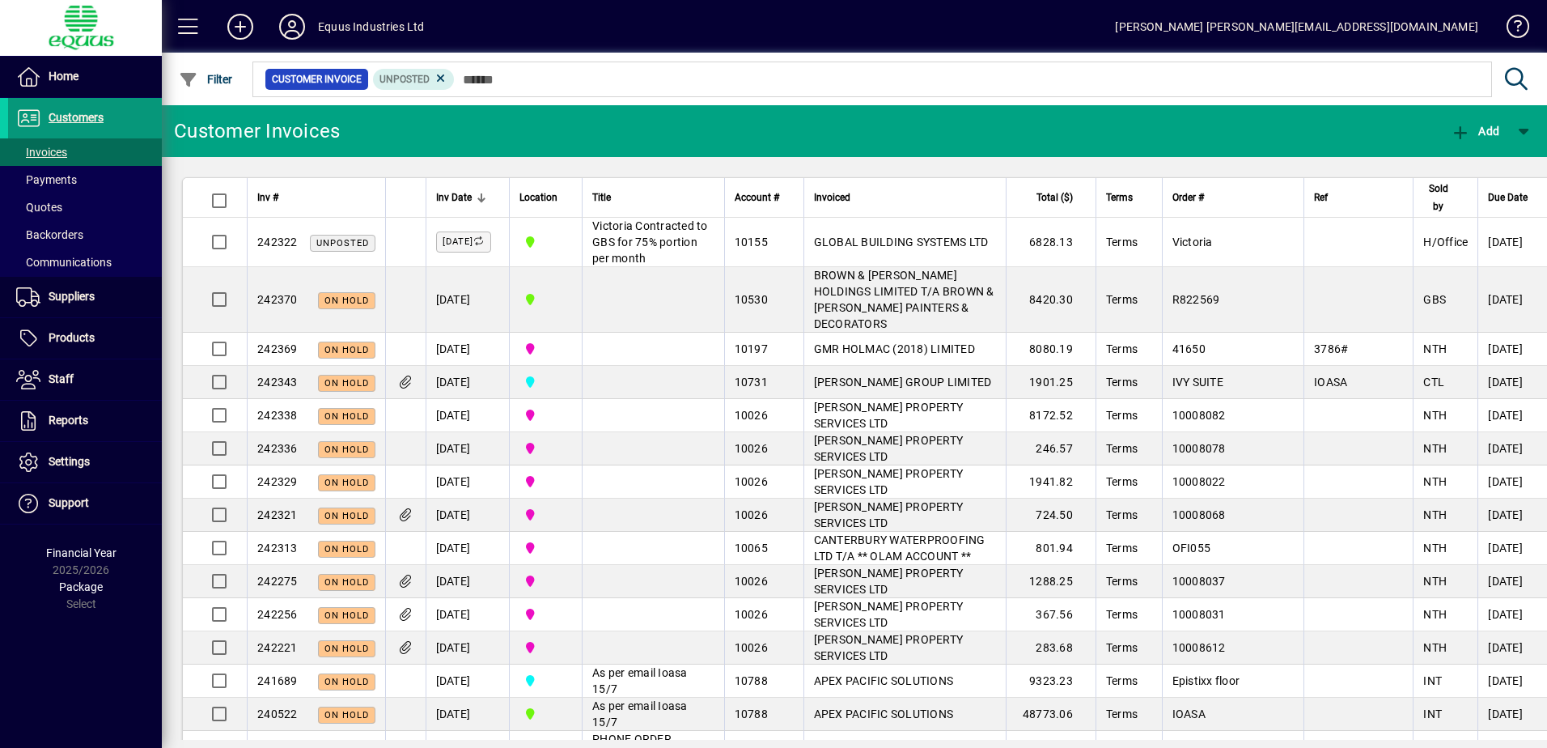
click at [88, 115] on span "Customers" at bounding box center [76, 117] width 55 height 13
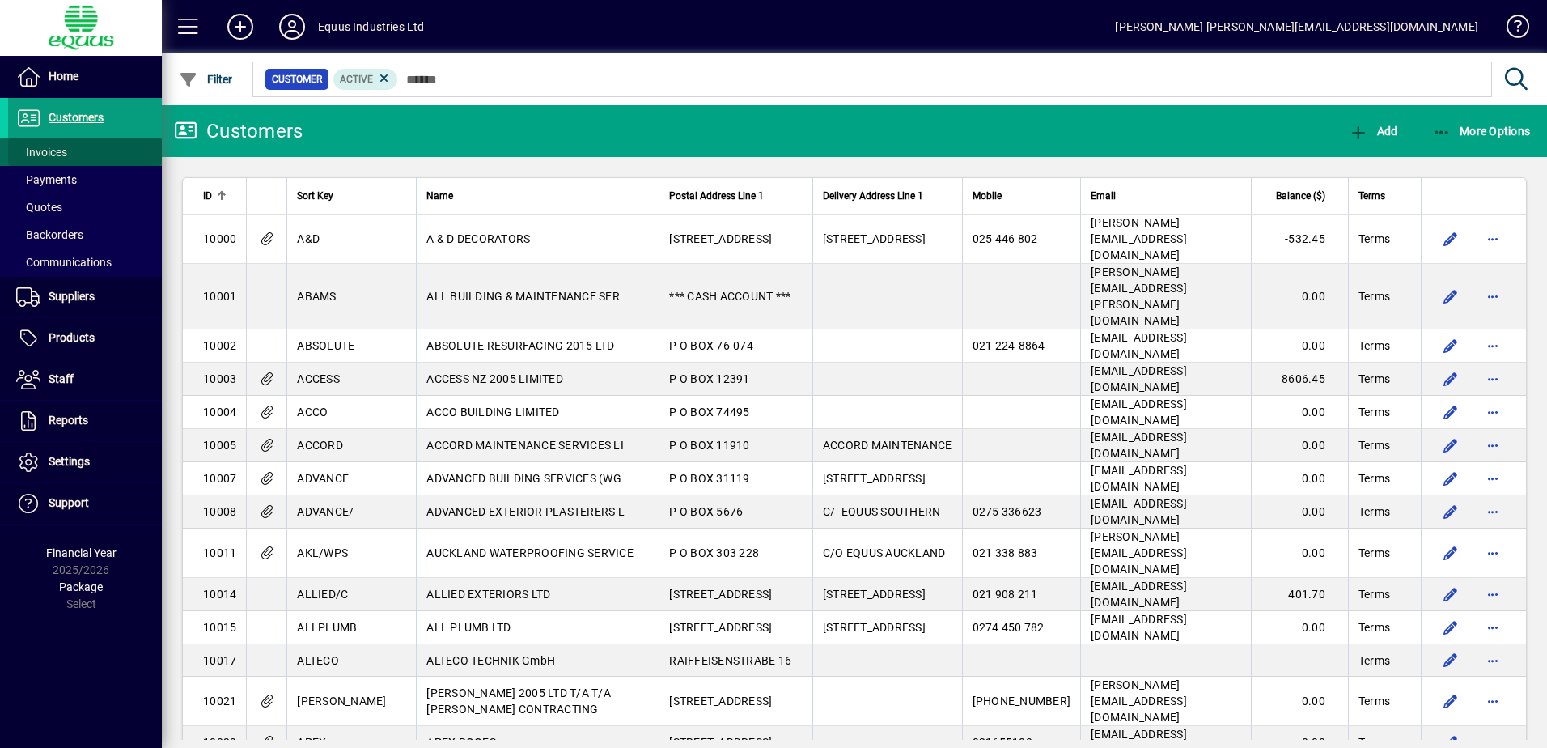
click at [51, 150] on span "Invoices" at bounding box center [41, 152] width 51 height 13
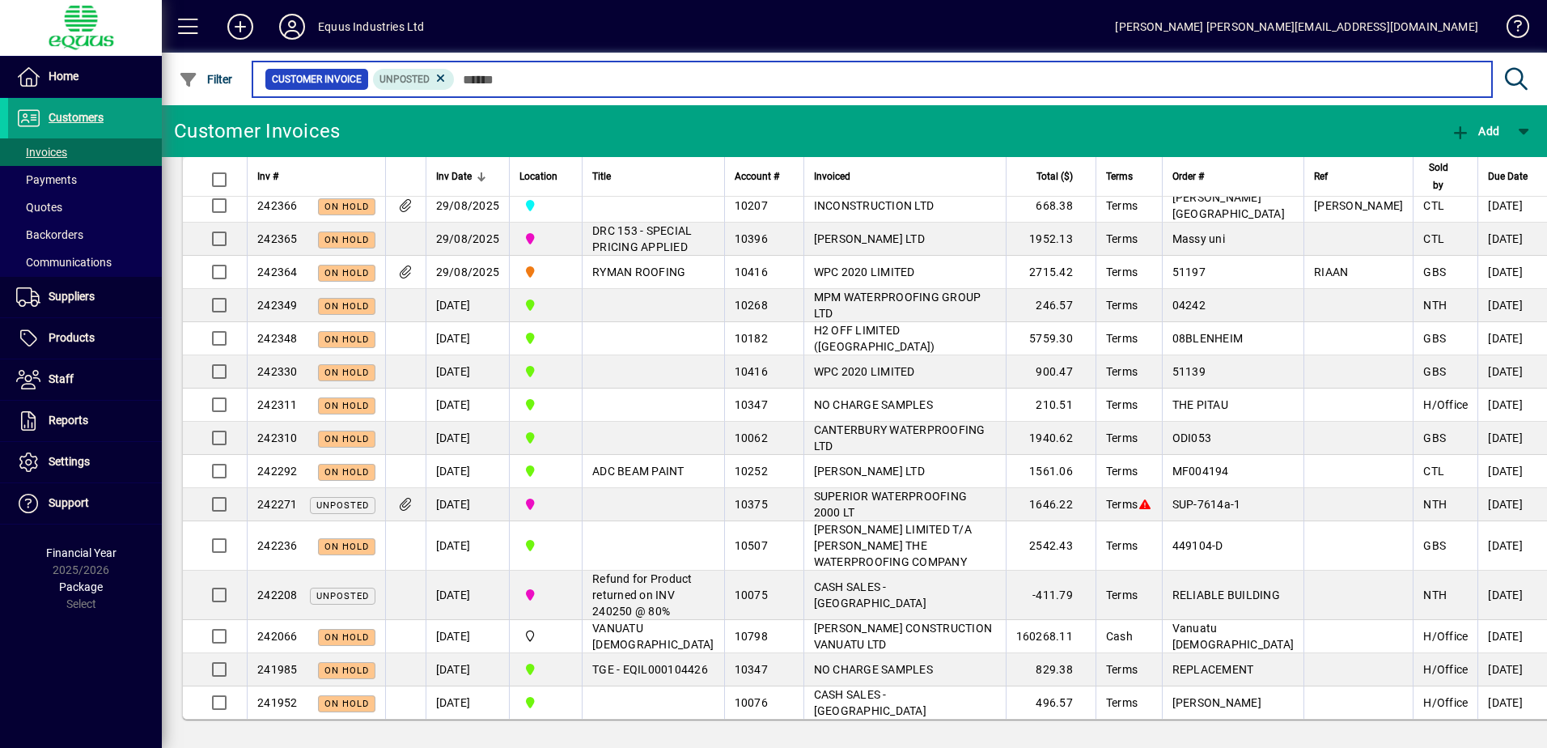
scroll to position [673, 0]
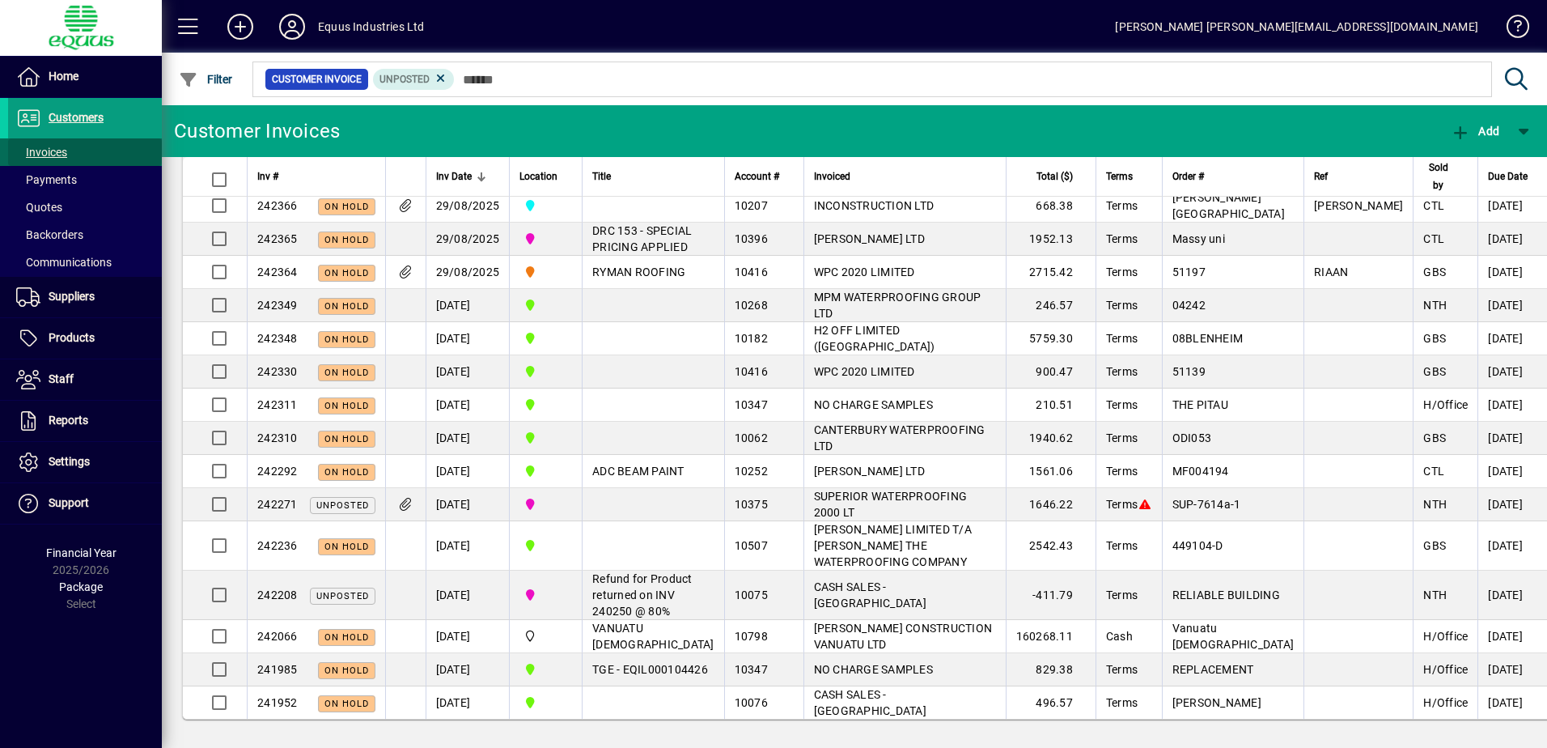
click at [52, 150] on span "Invoices" at bounding box center [41, 152] width 51 height 13
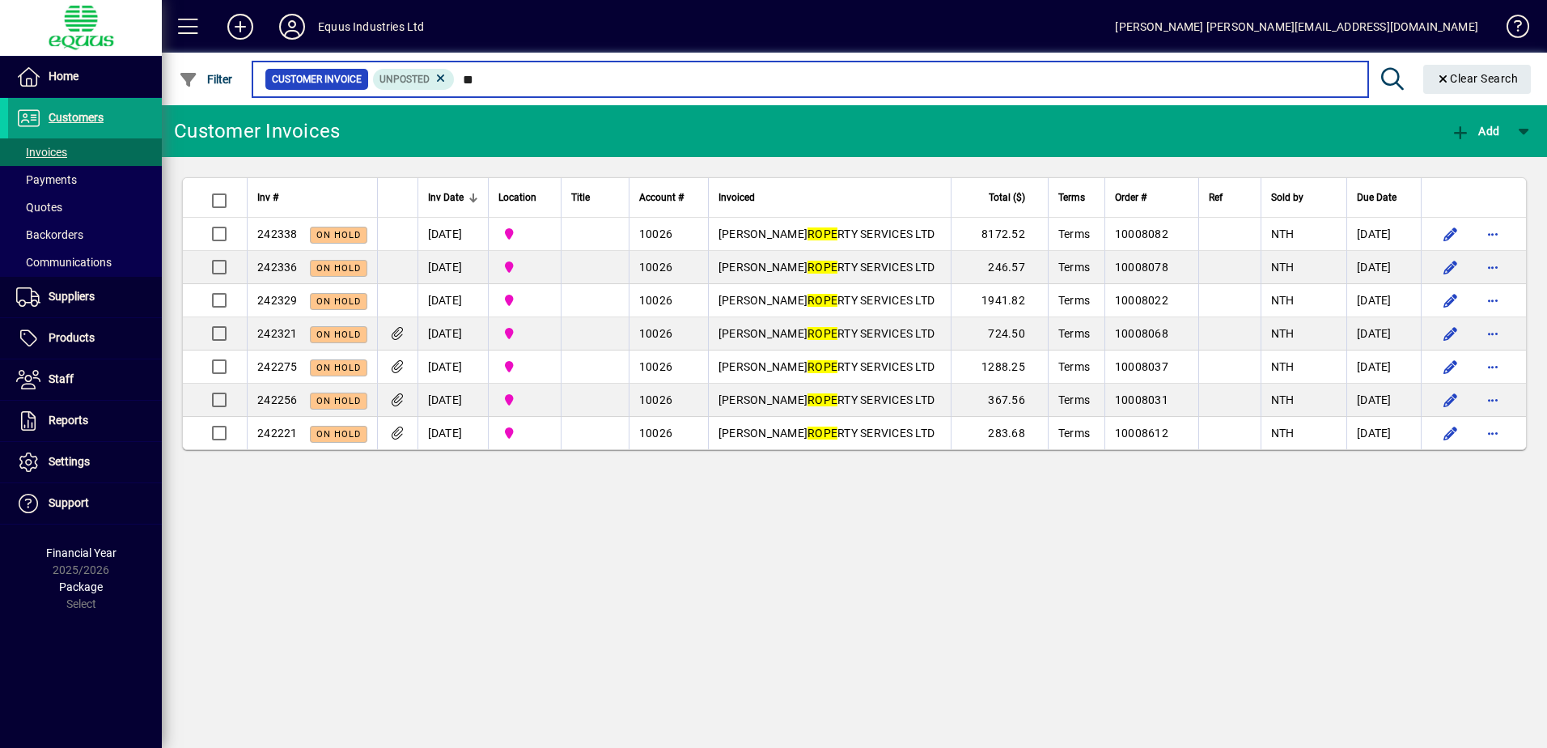
type input "*"
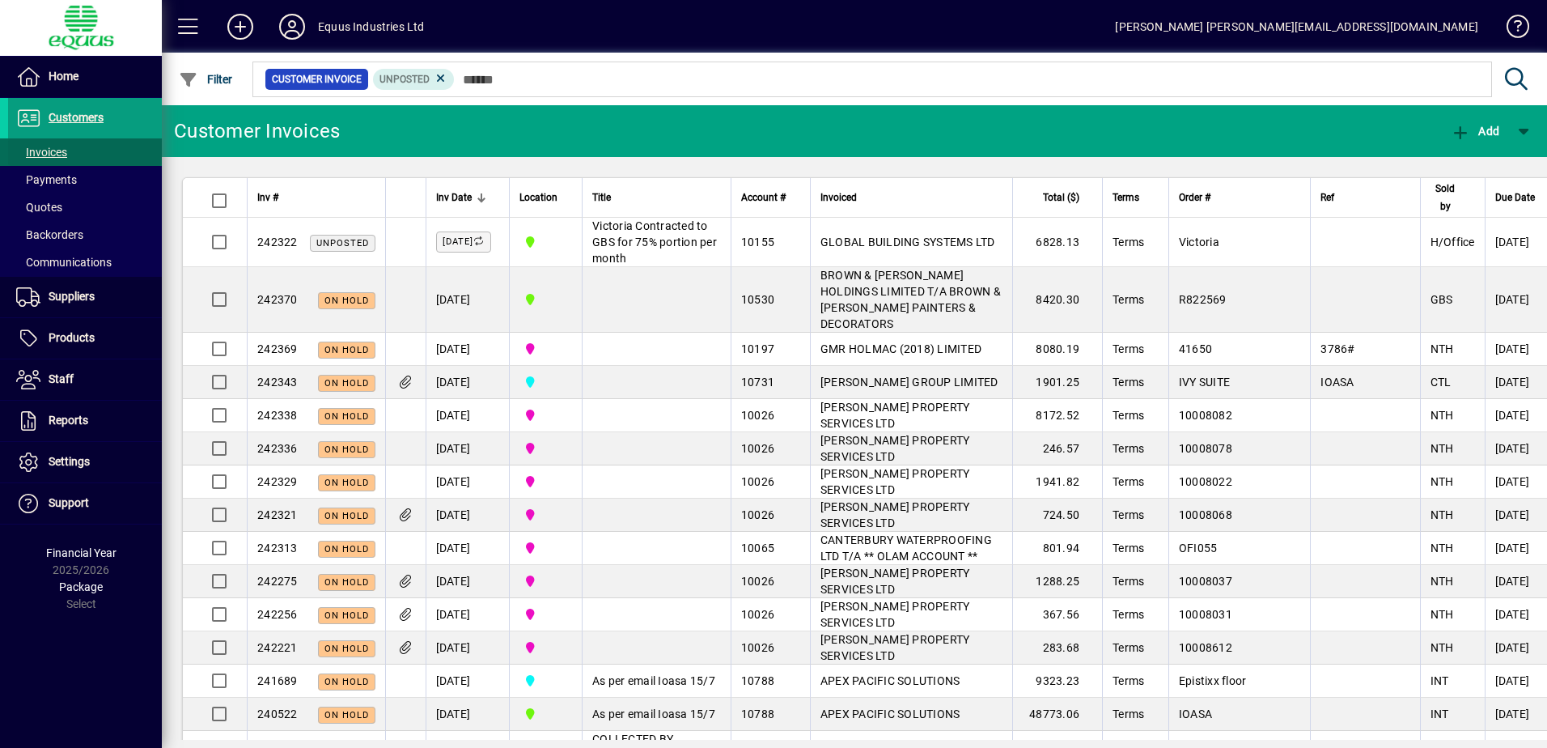
click at [72, 155] on span at bounding box center [85, 152] width 154 height 39
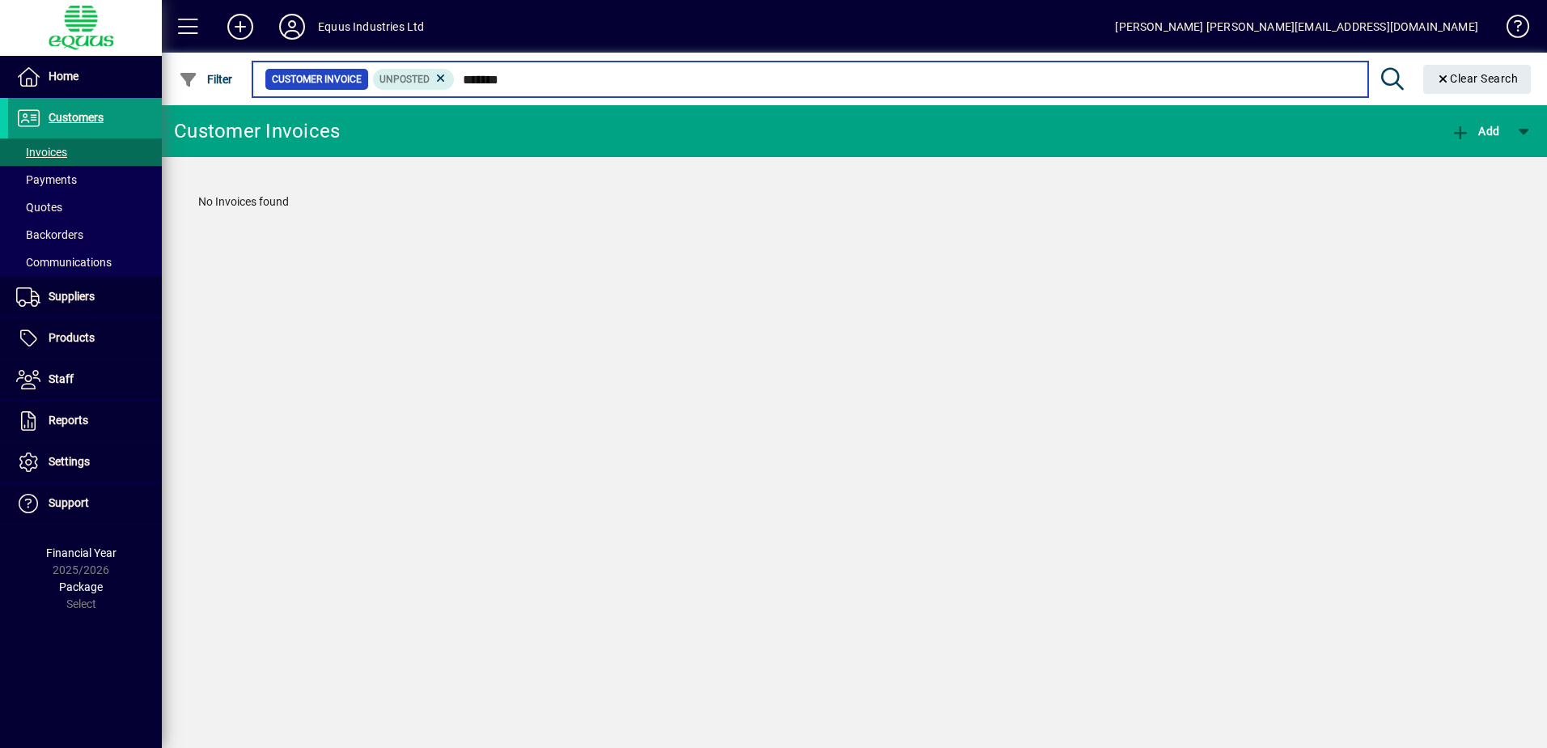
type input "*******"
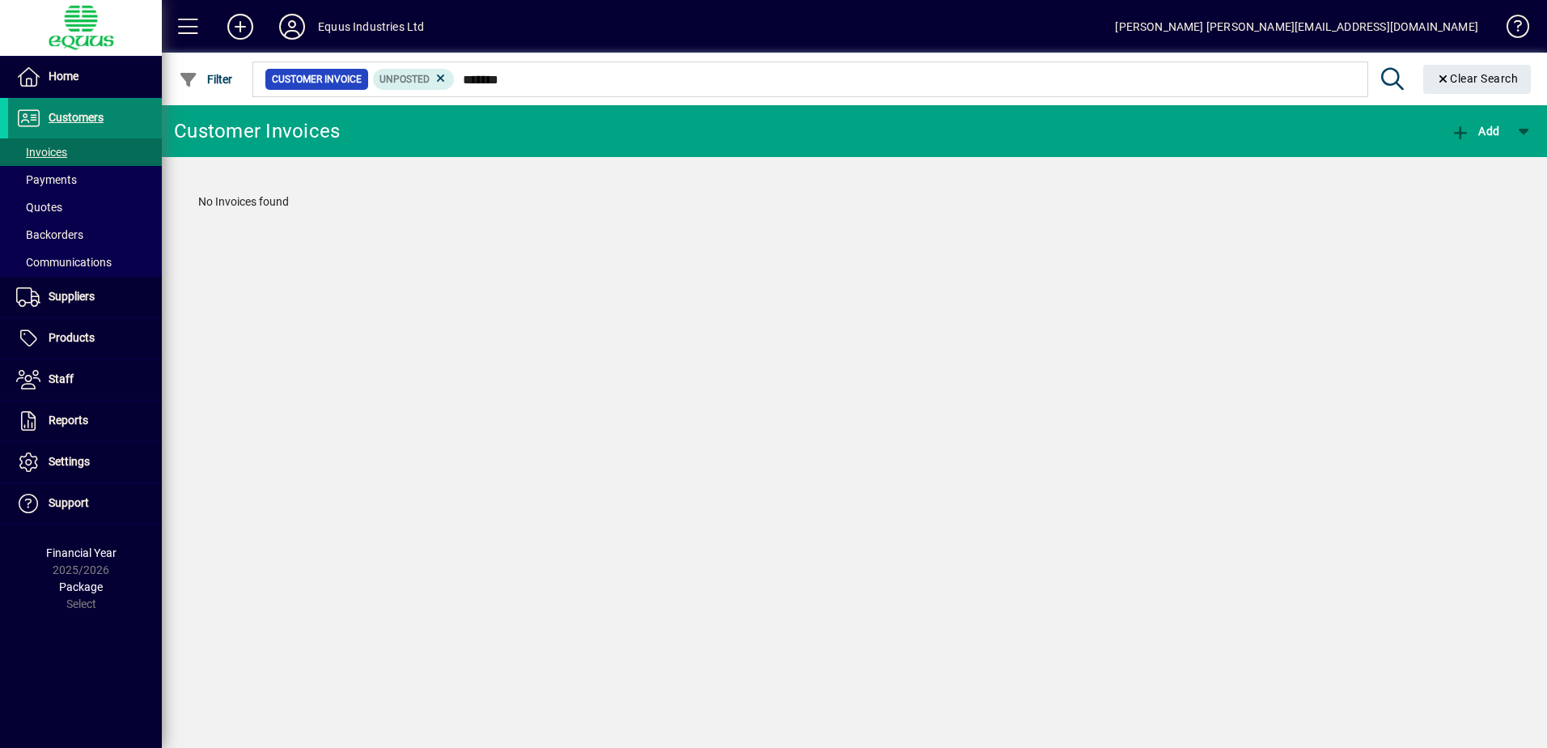
click at [77, 111] on span "Customers" at bounding box center [76, 117] width 55 height 13
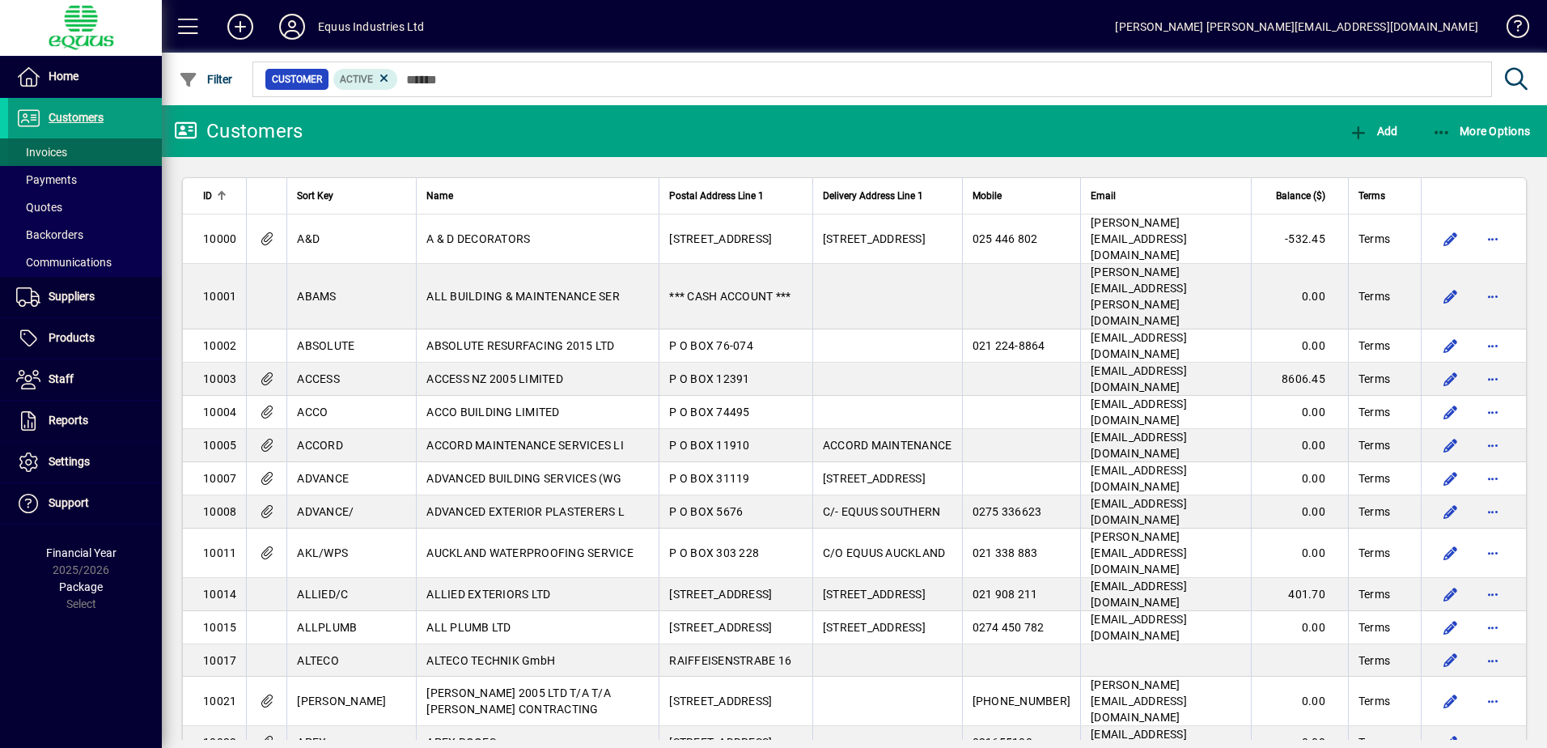
click at [40, 145] on span "Invoices" at bounding box center [37, 152] width 59 height 17
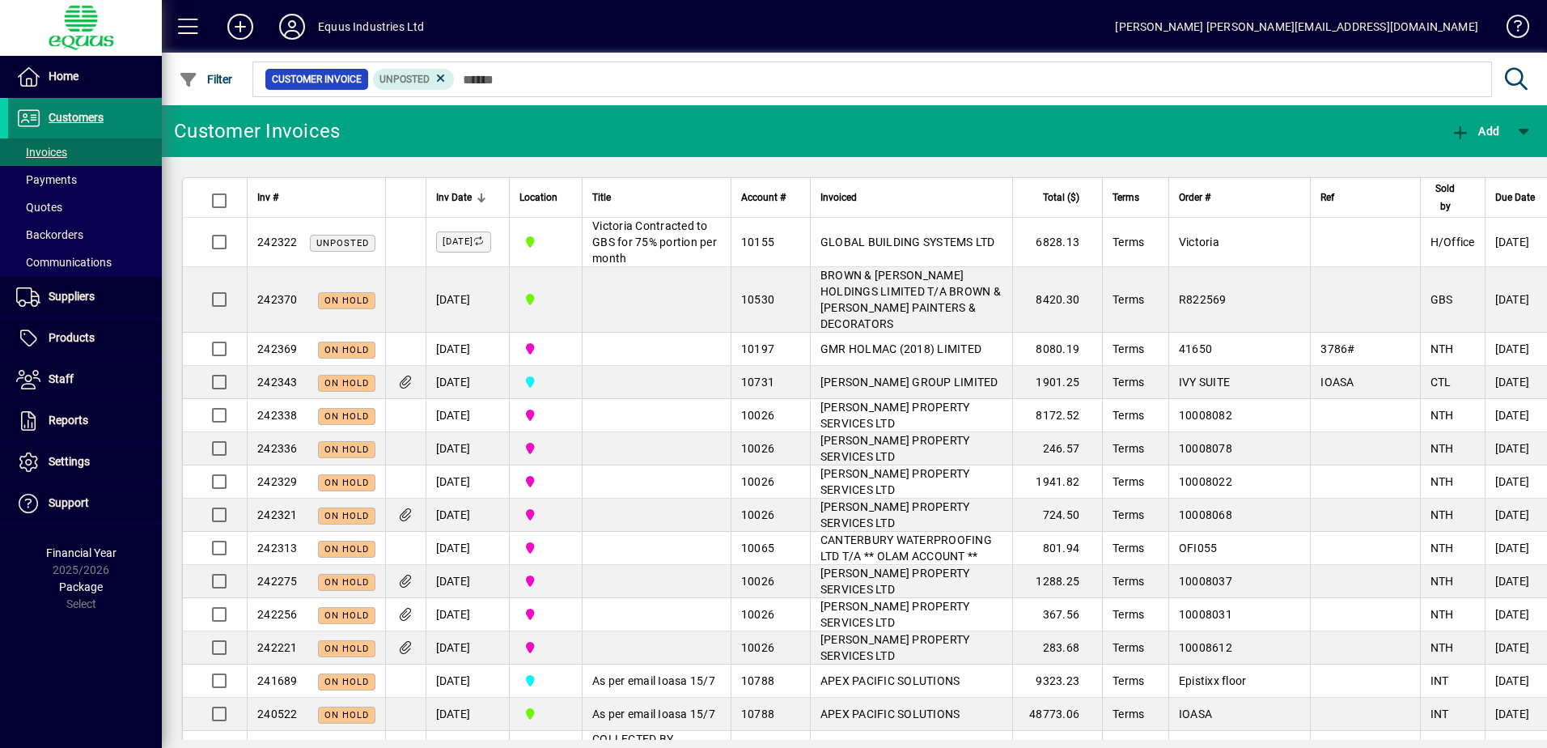
click at [86, 115] on span "Customers" at bounding box center [76, 117] width 55 height 13
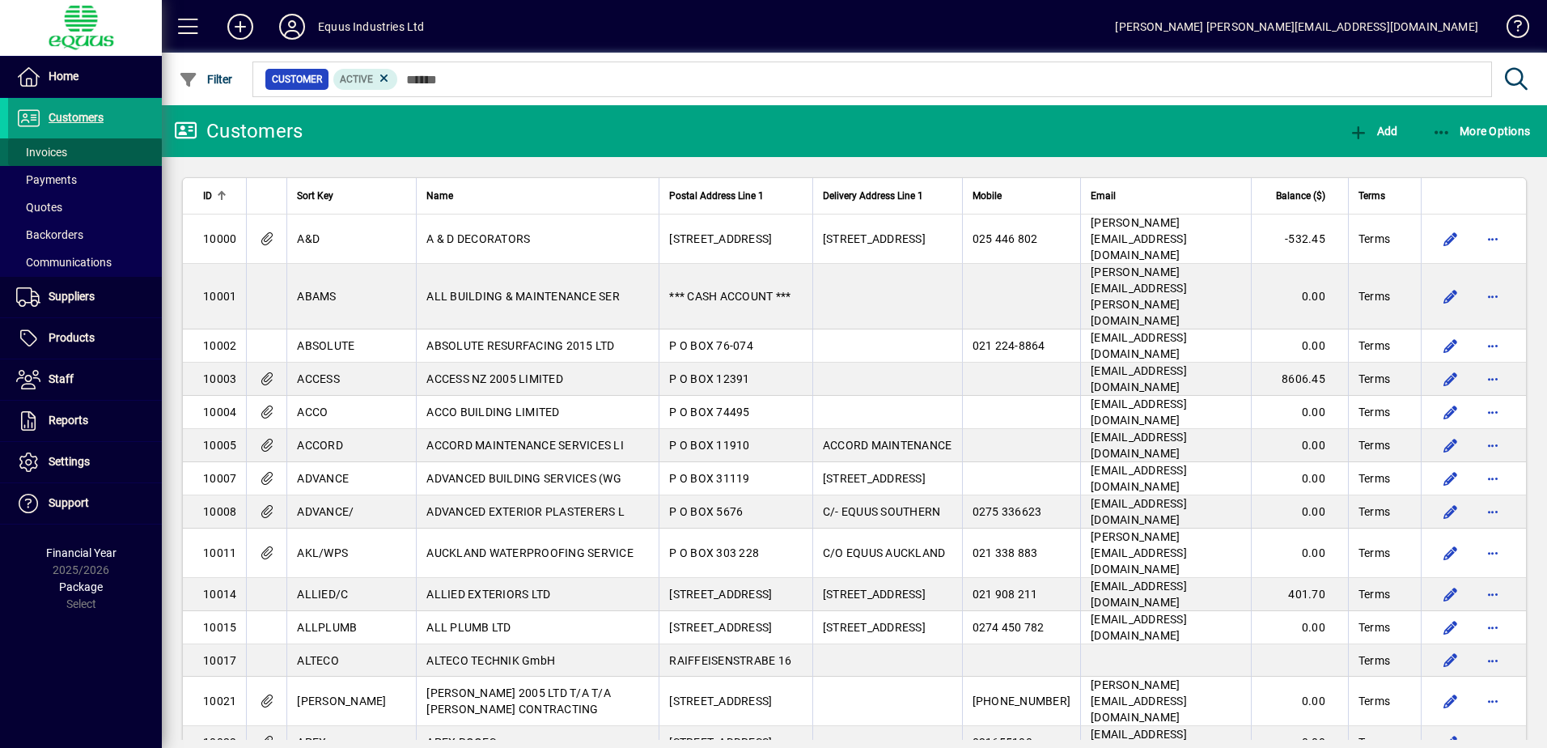
click at [63, 151] on span "Invoices" at bounding box center [41, 152] width 51 height 13
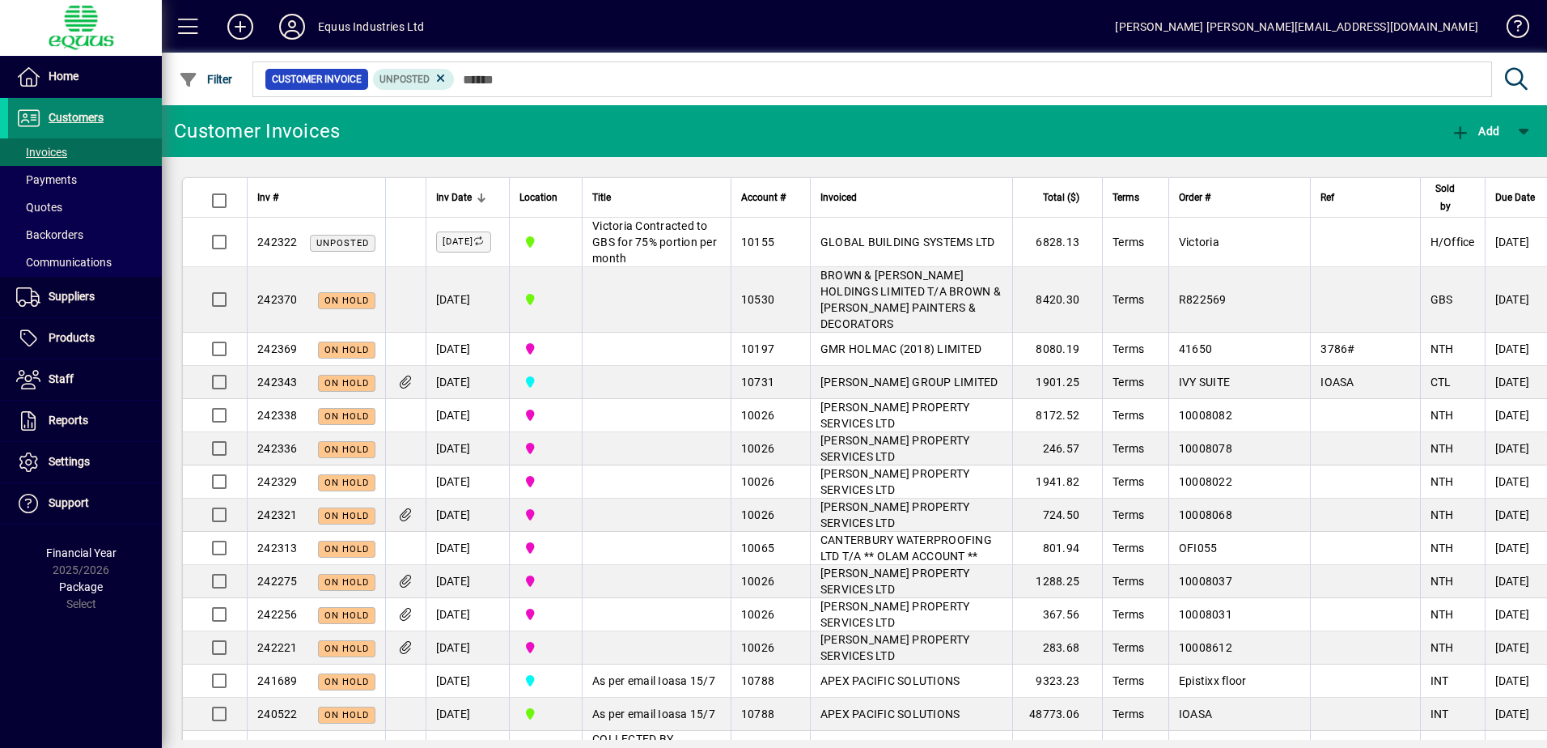
drag, startPoint x: 85, startPoint y: 118, endPoint x: 77, endPoint y: 131, distance: 15.3
click at [84, 118] on span "Customers" at bounding box center [76, 117] width 55 height 13
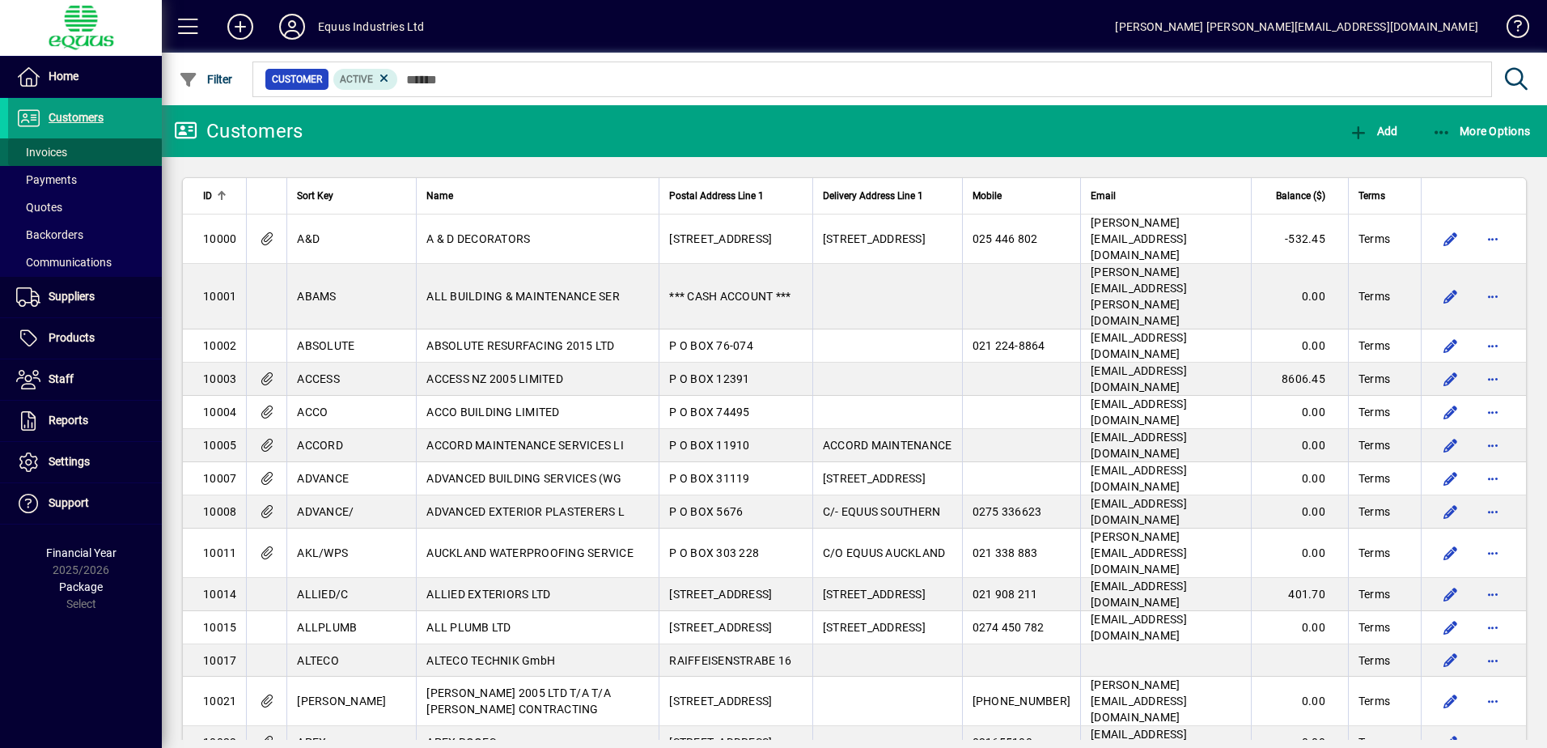
click at [48, 151] on span "Invoices" at bounding box center [41, 152] width 51 height 13
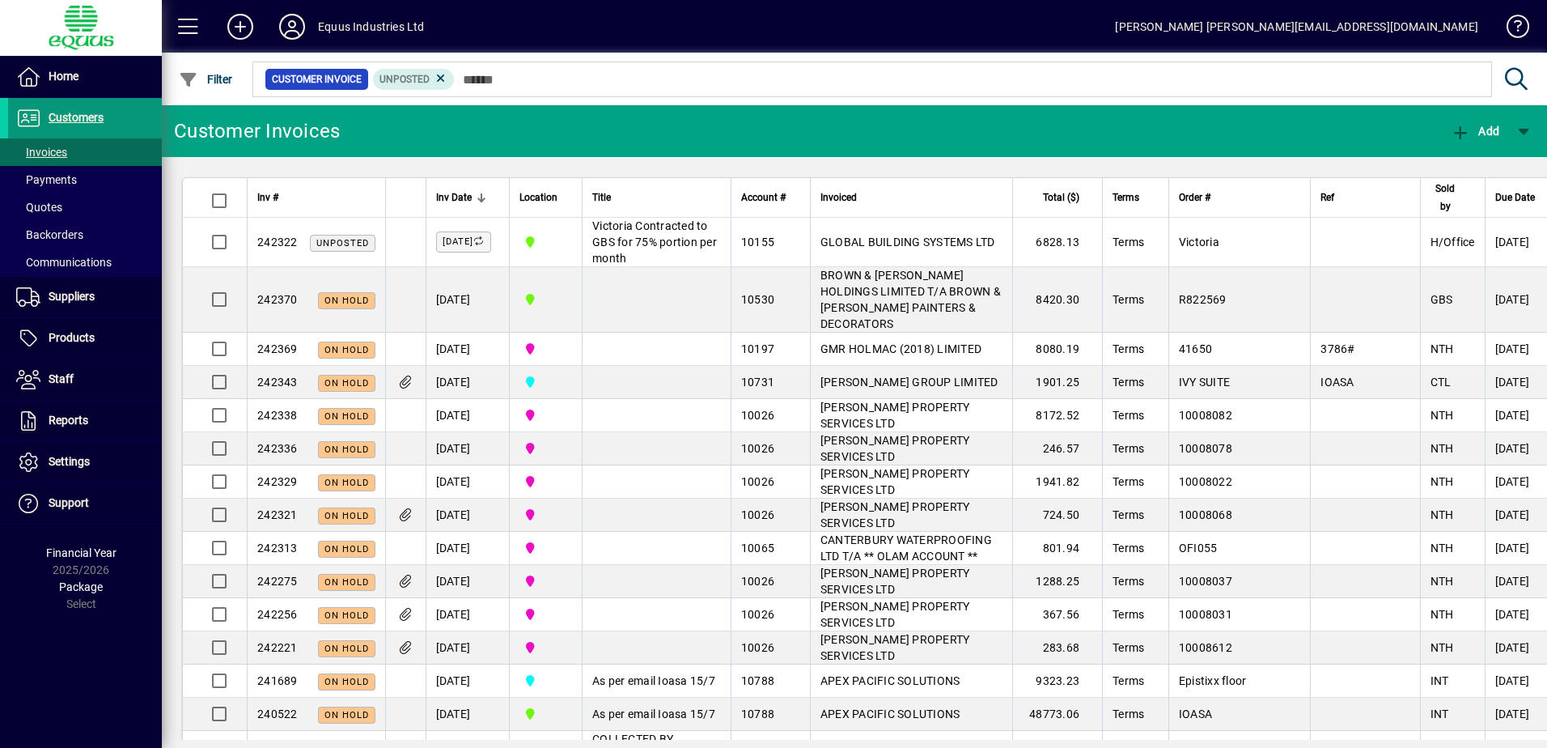
click at [96, 117] on span "Customers" at bounding box center [76, 117] width 55 height 13
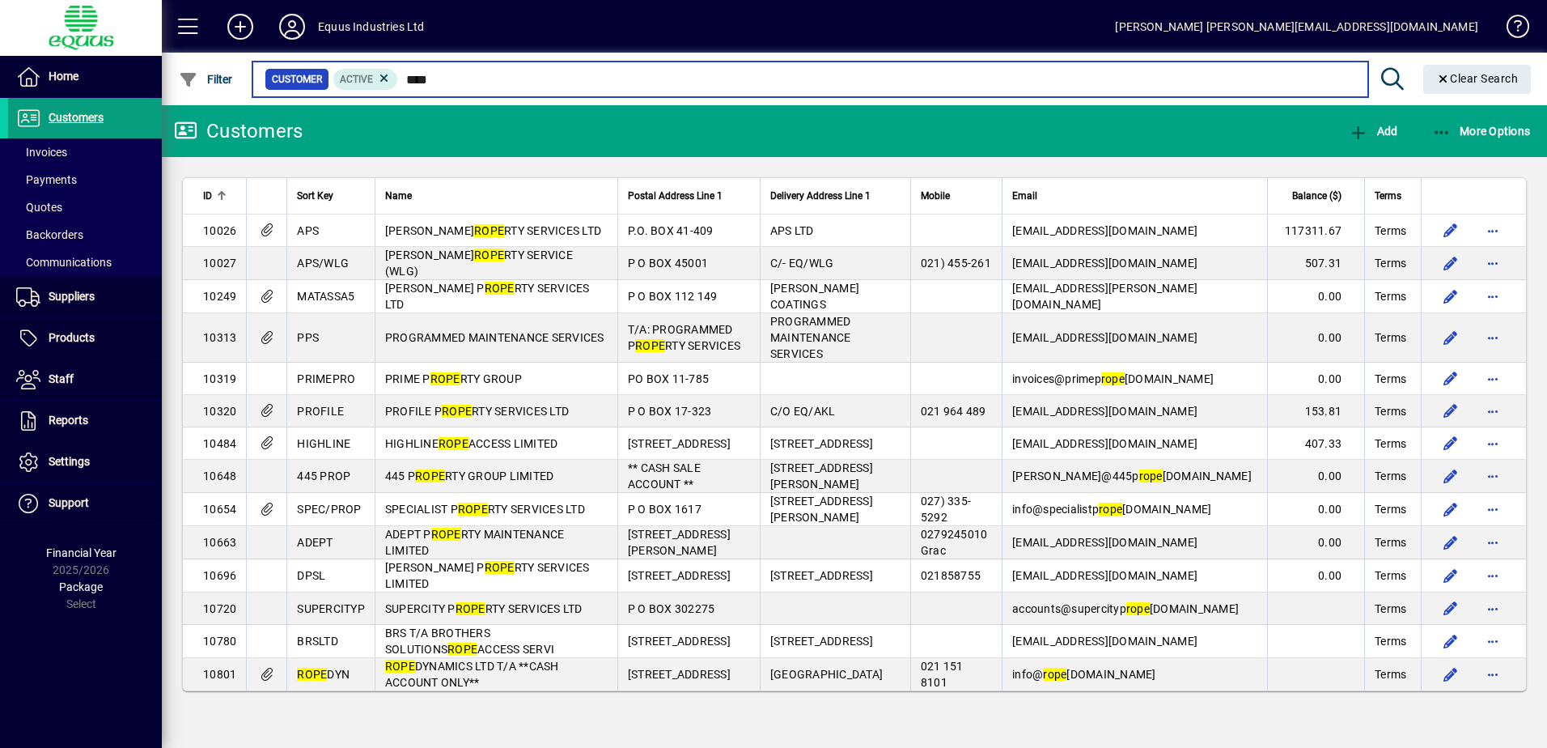
type input "****"
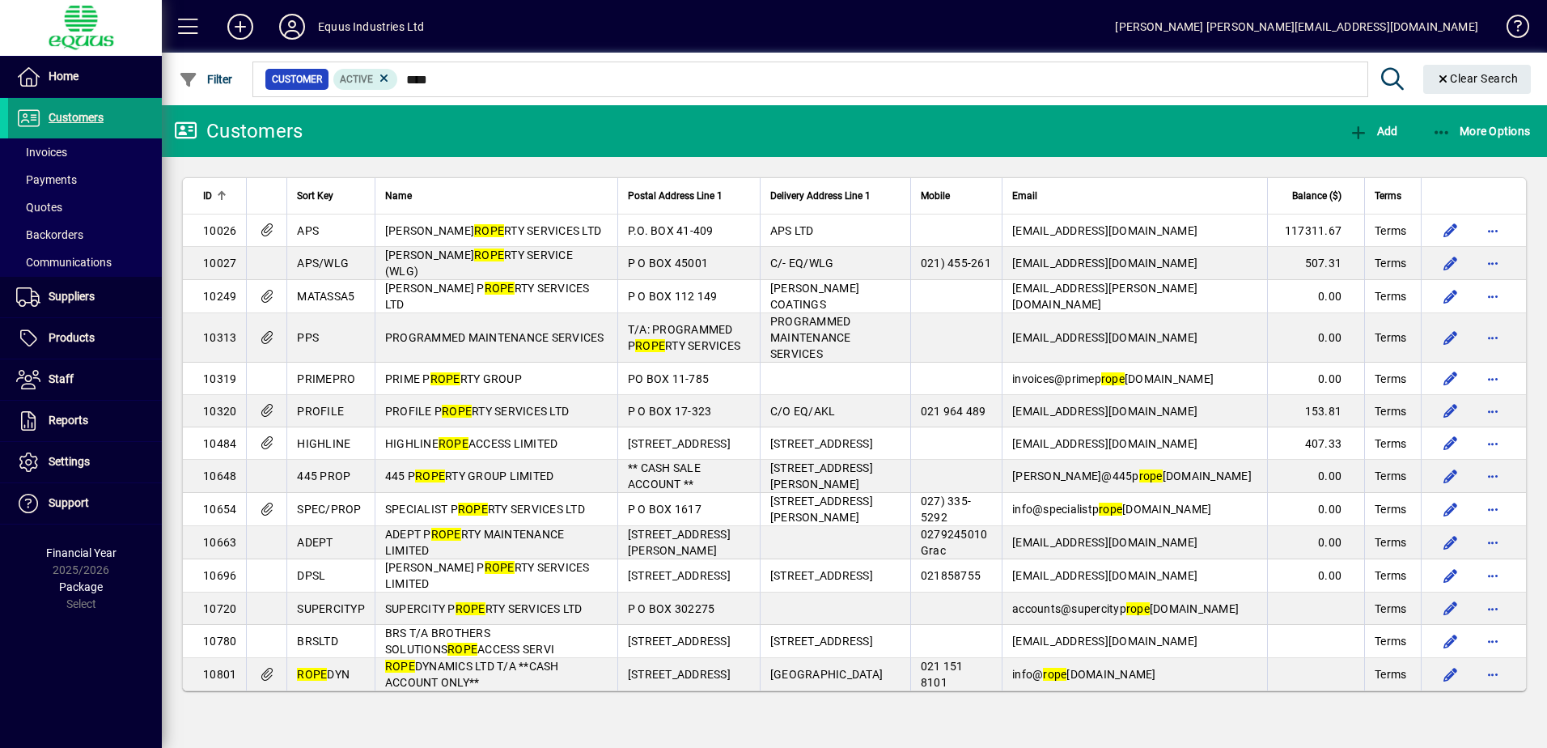
click at [89, 116] on span "Customers" at bounding box center [76, 117] width 55 height 13
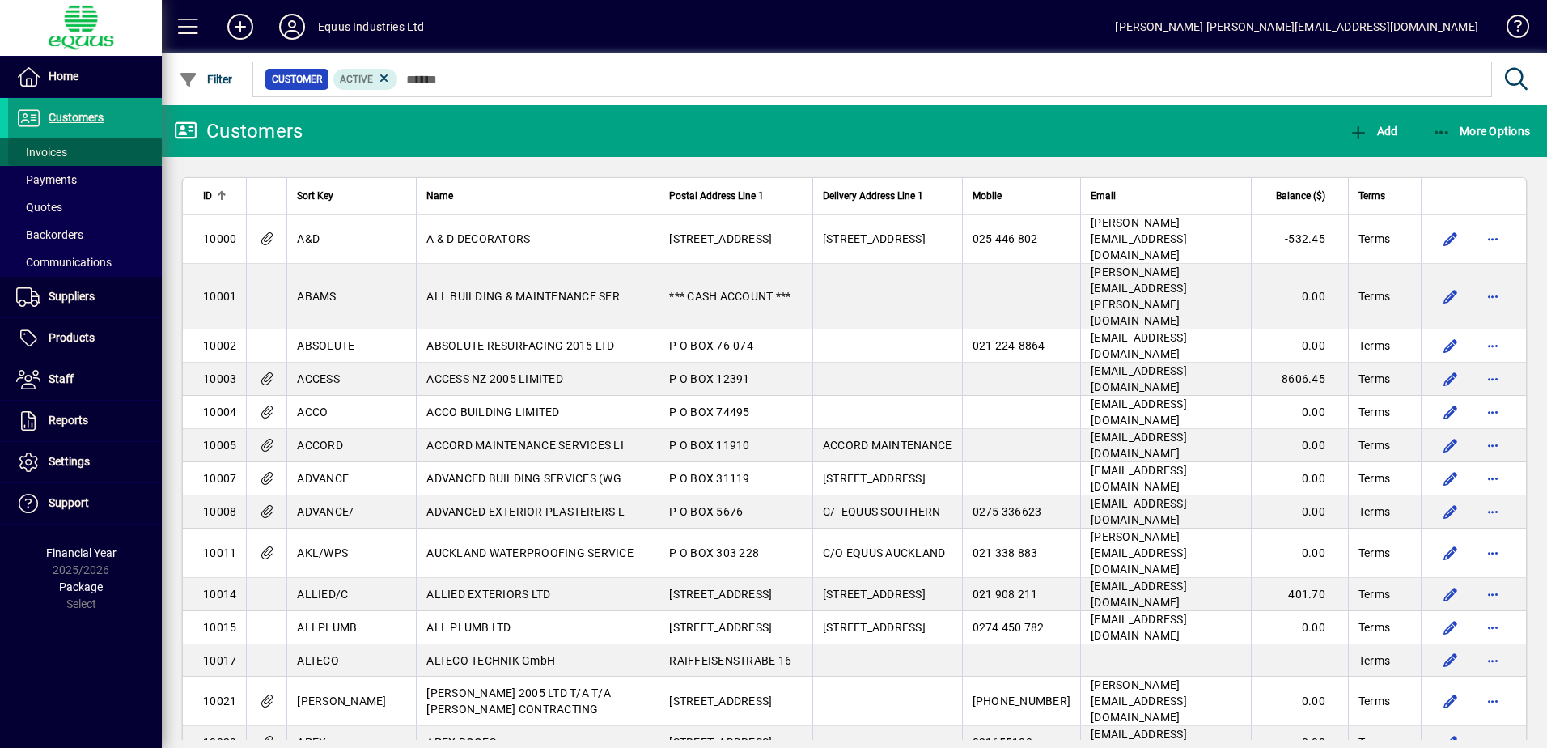
click at [62, 151] on span "Invoices" at bounding box center [41, 152] width 51 height 13
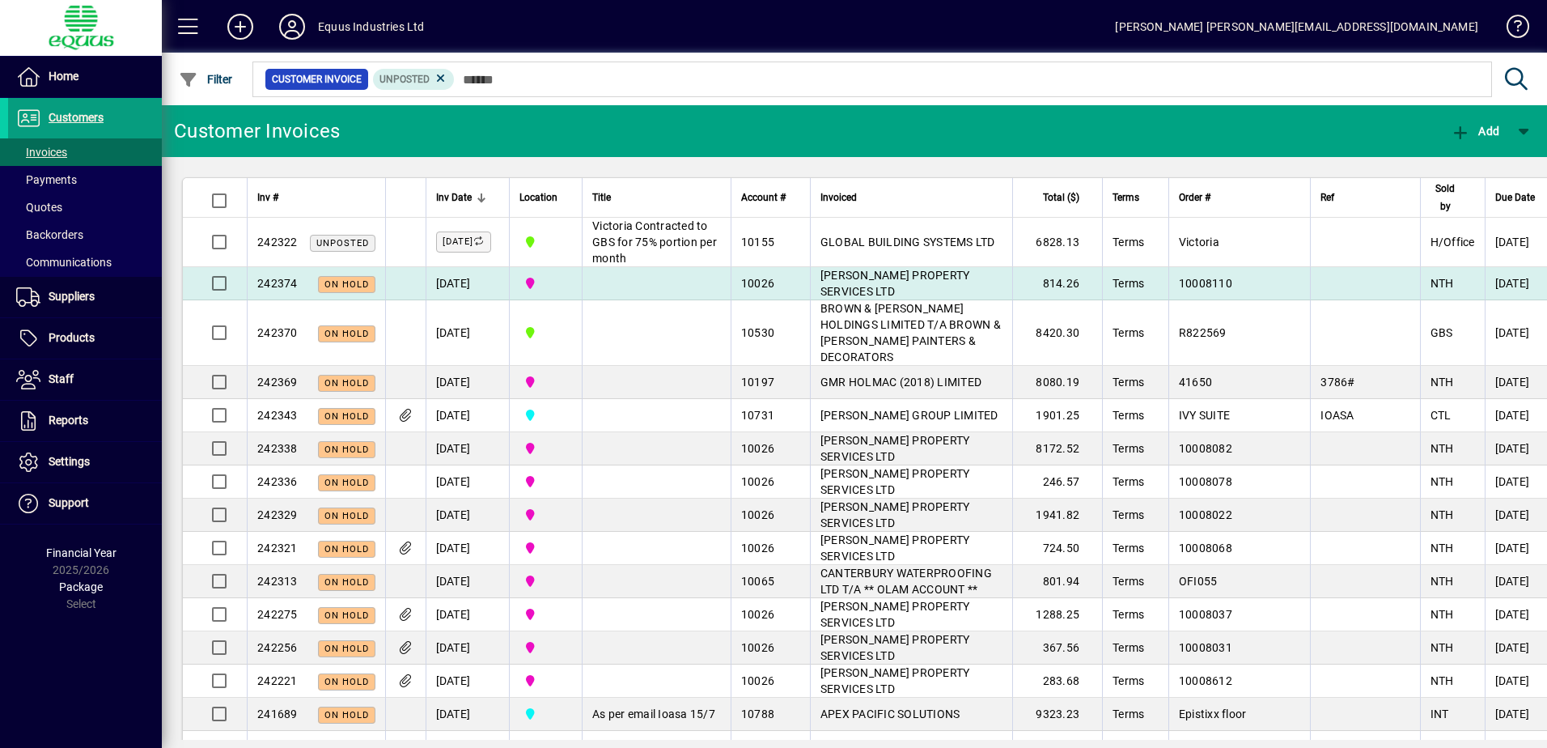
click at [678, 300] on td at bounding box center [656, 283] width 149 height 33
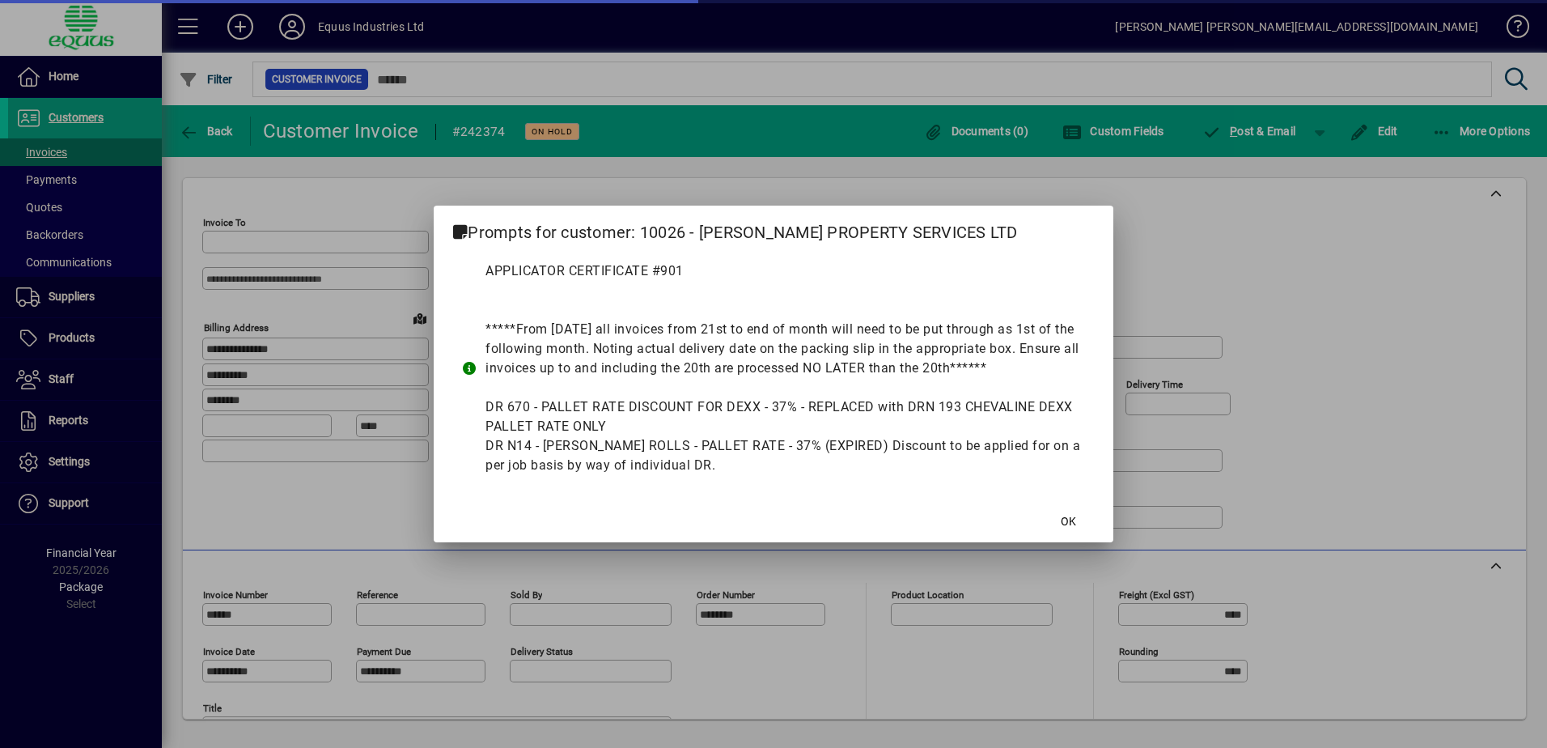
type input "**********"
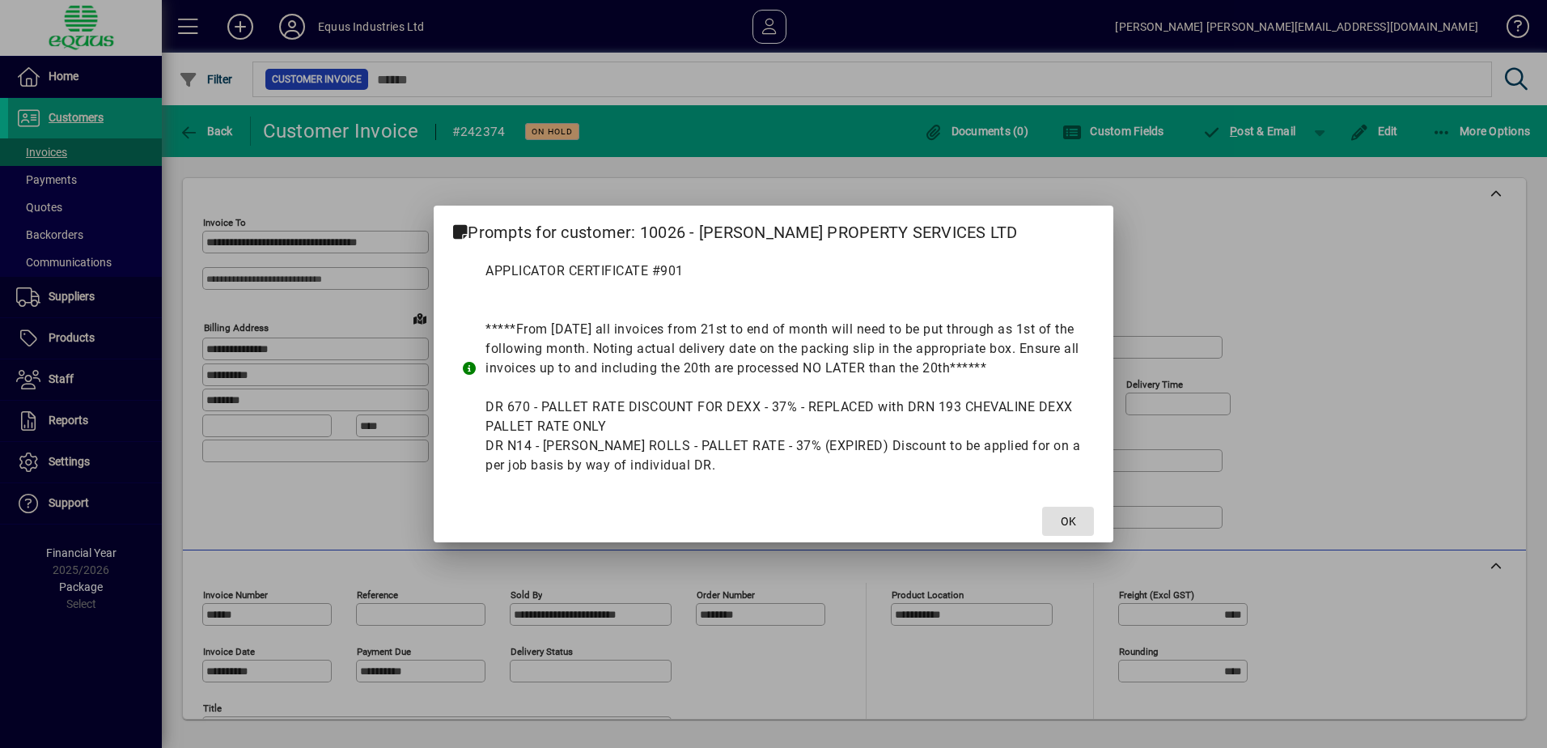
click at [1072, 519] on span "OK" at bounding box center [1068, 521] width 15 height 17
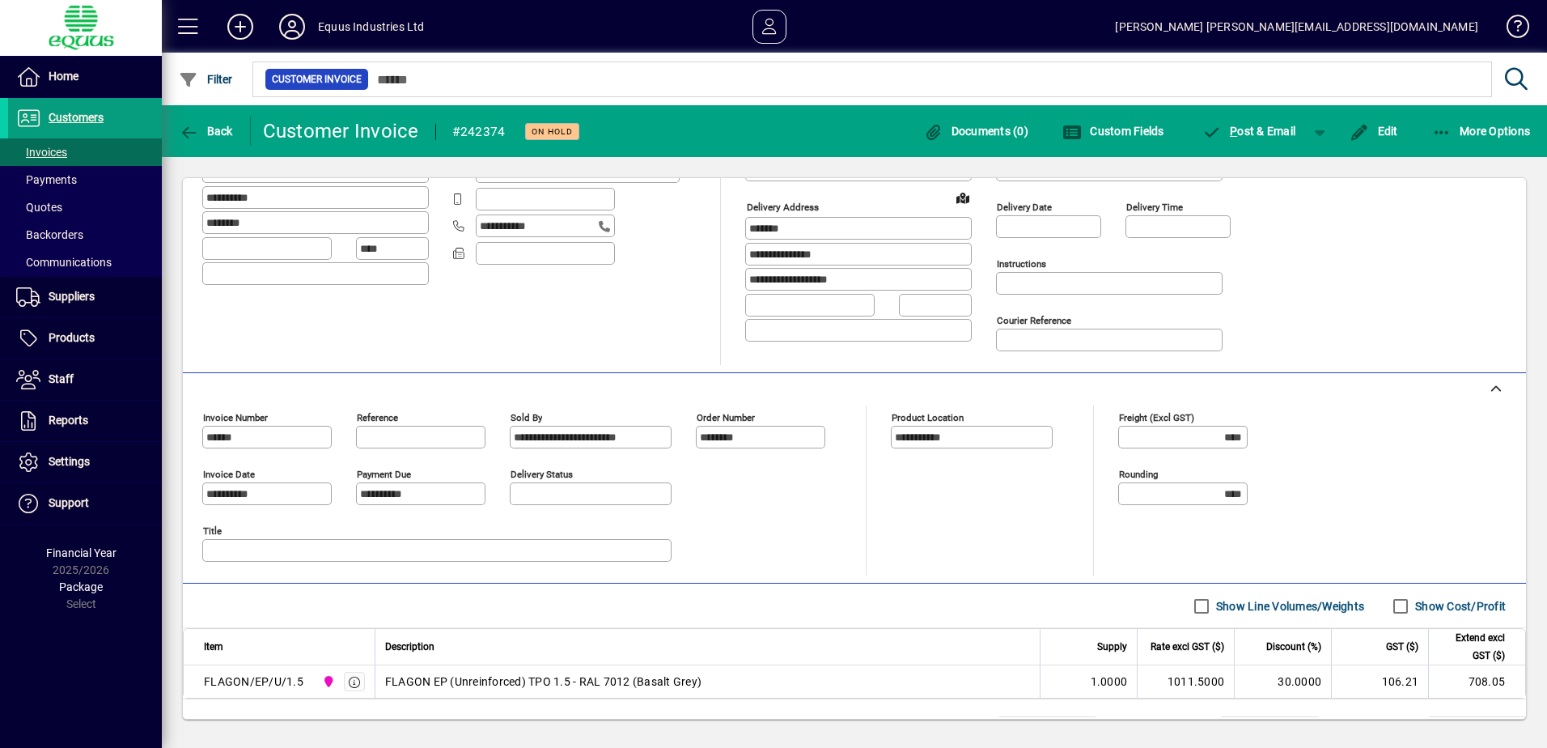
scroll to position [248, 0]
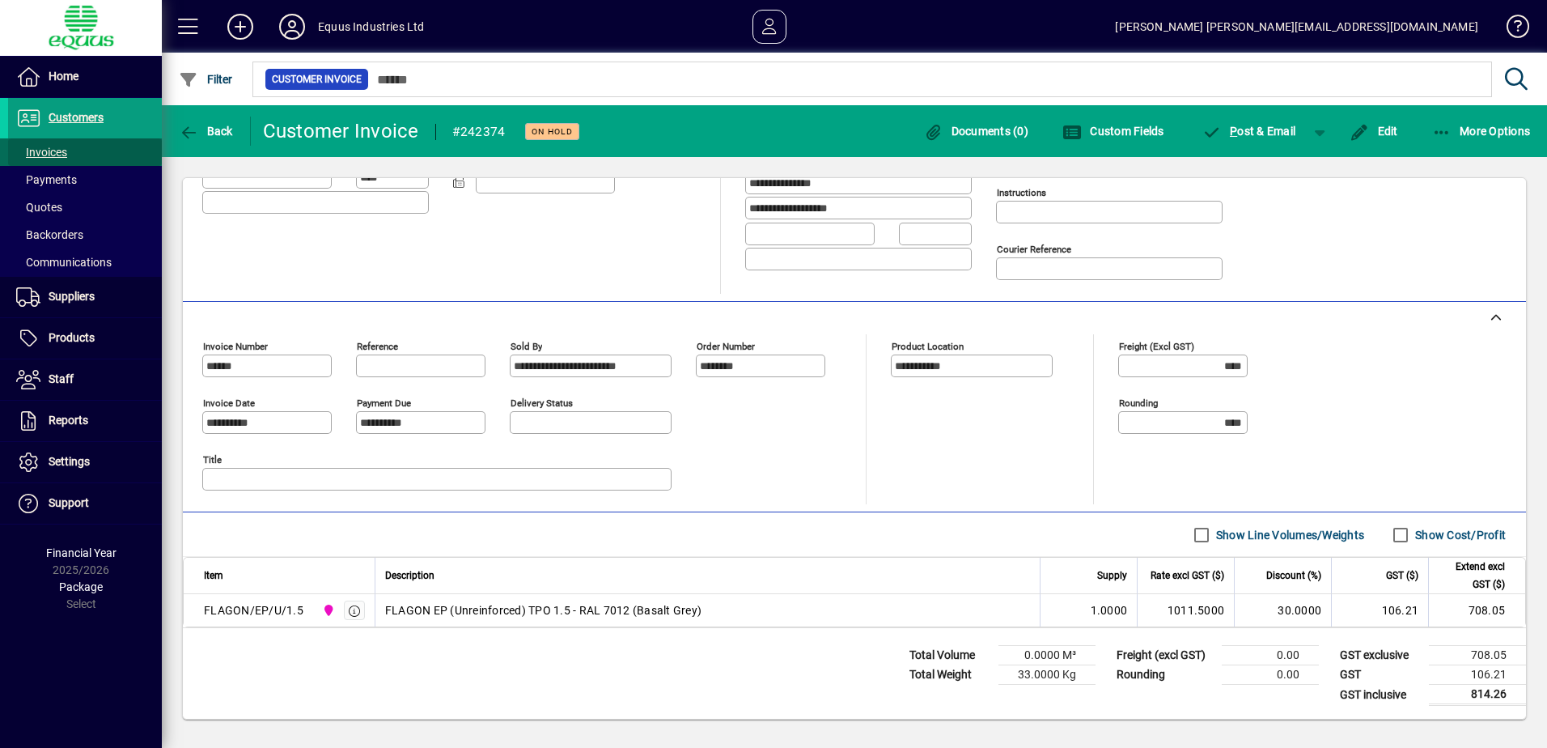
click at [84, 146] on span at bounding box center [85, 152] width 154 height 39
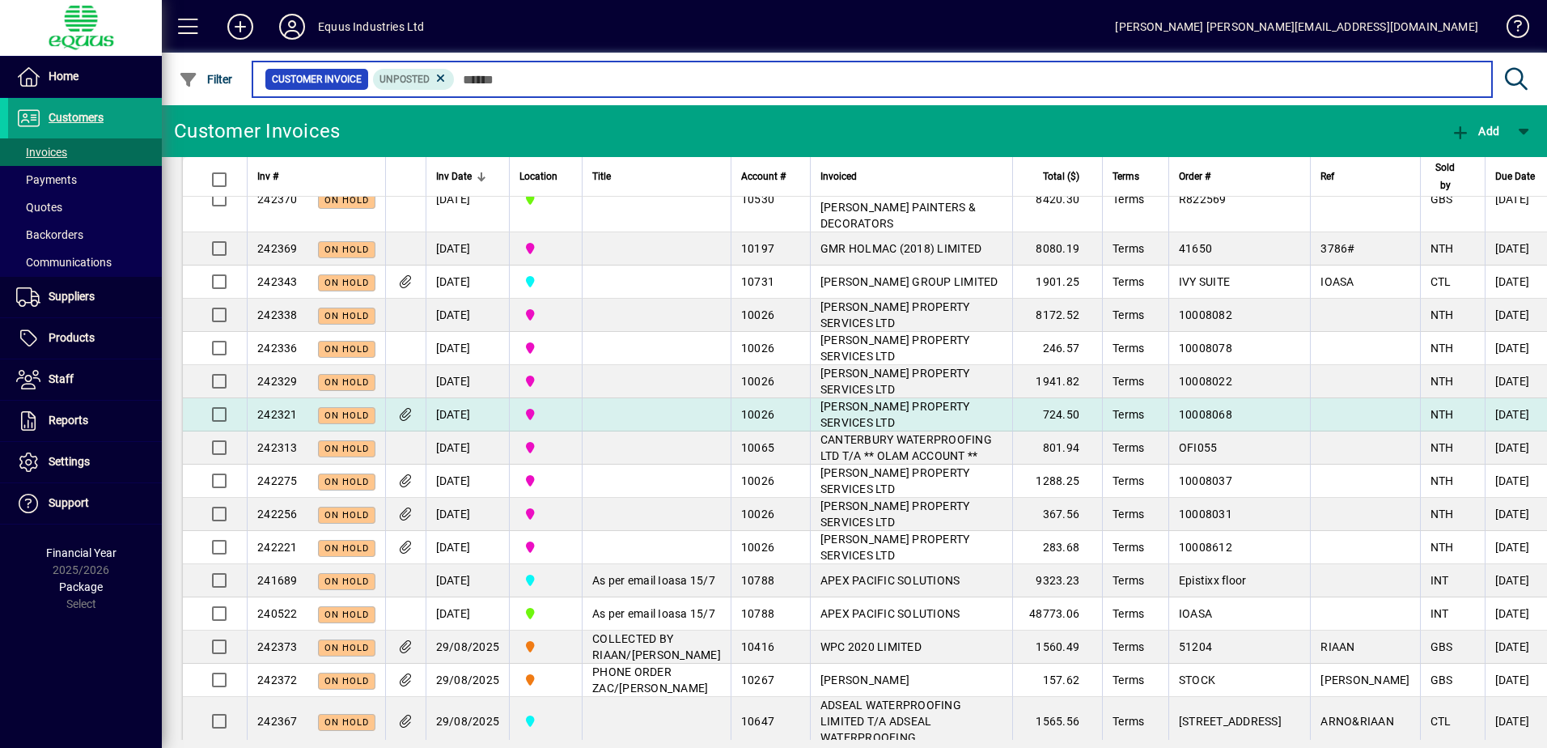
scroll to position [162, 0]
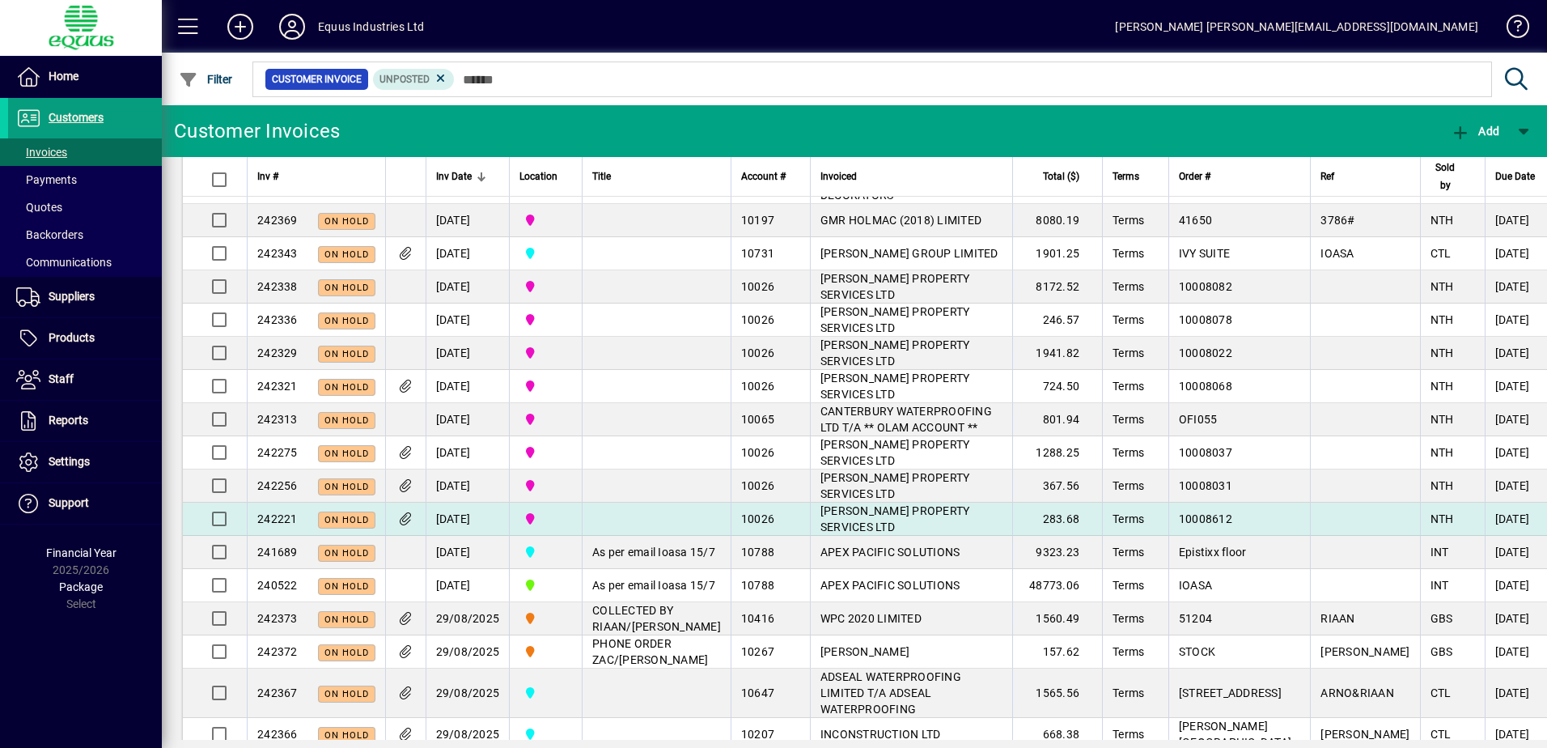
click at [813, 533] on td "[PERSON_NAME] PROPERTY SERVICES LTD" at bounding box center [911, 519] width 202 height 33
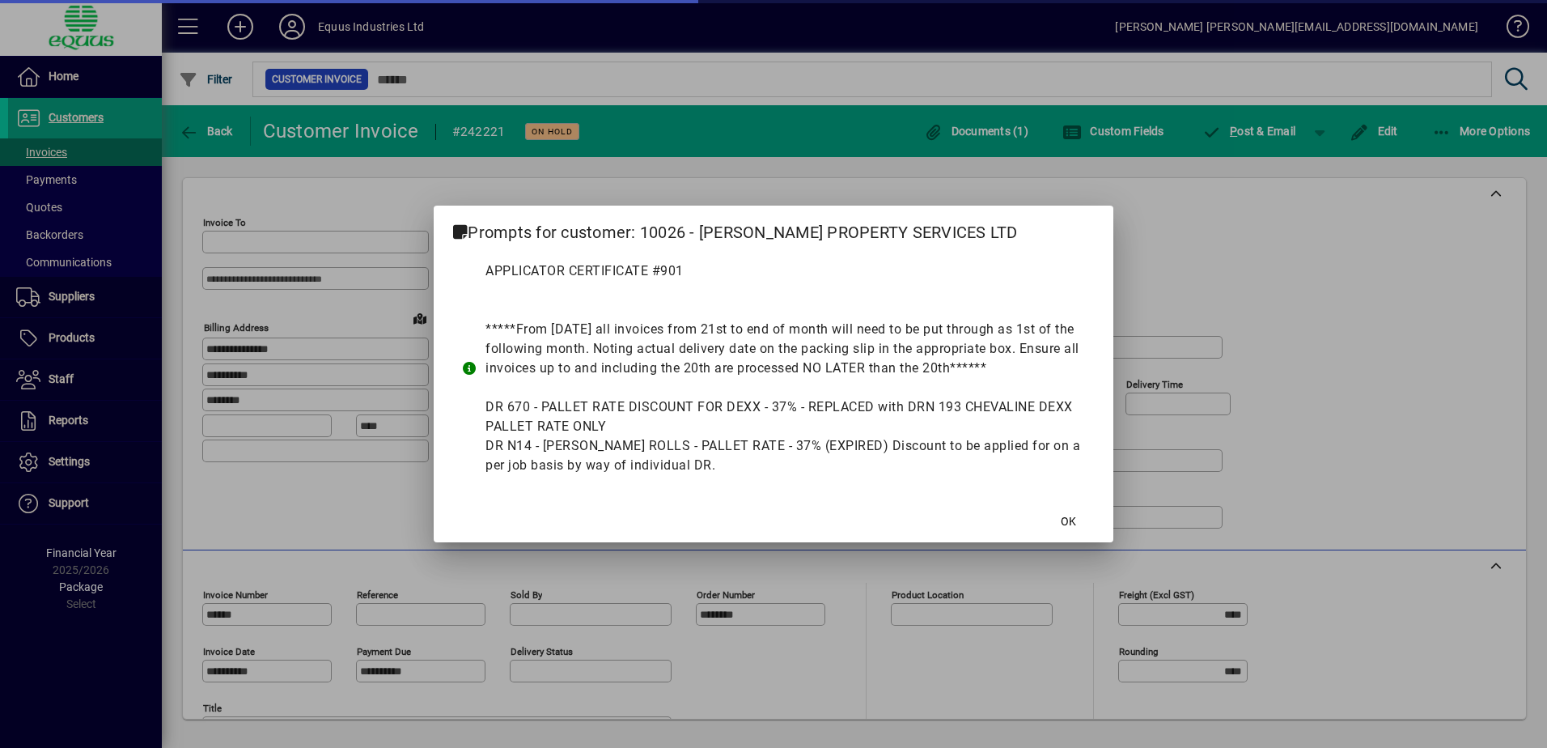
type input "**********"
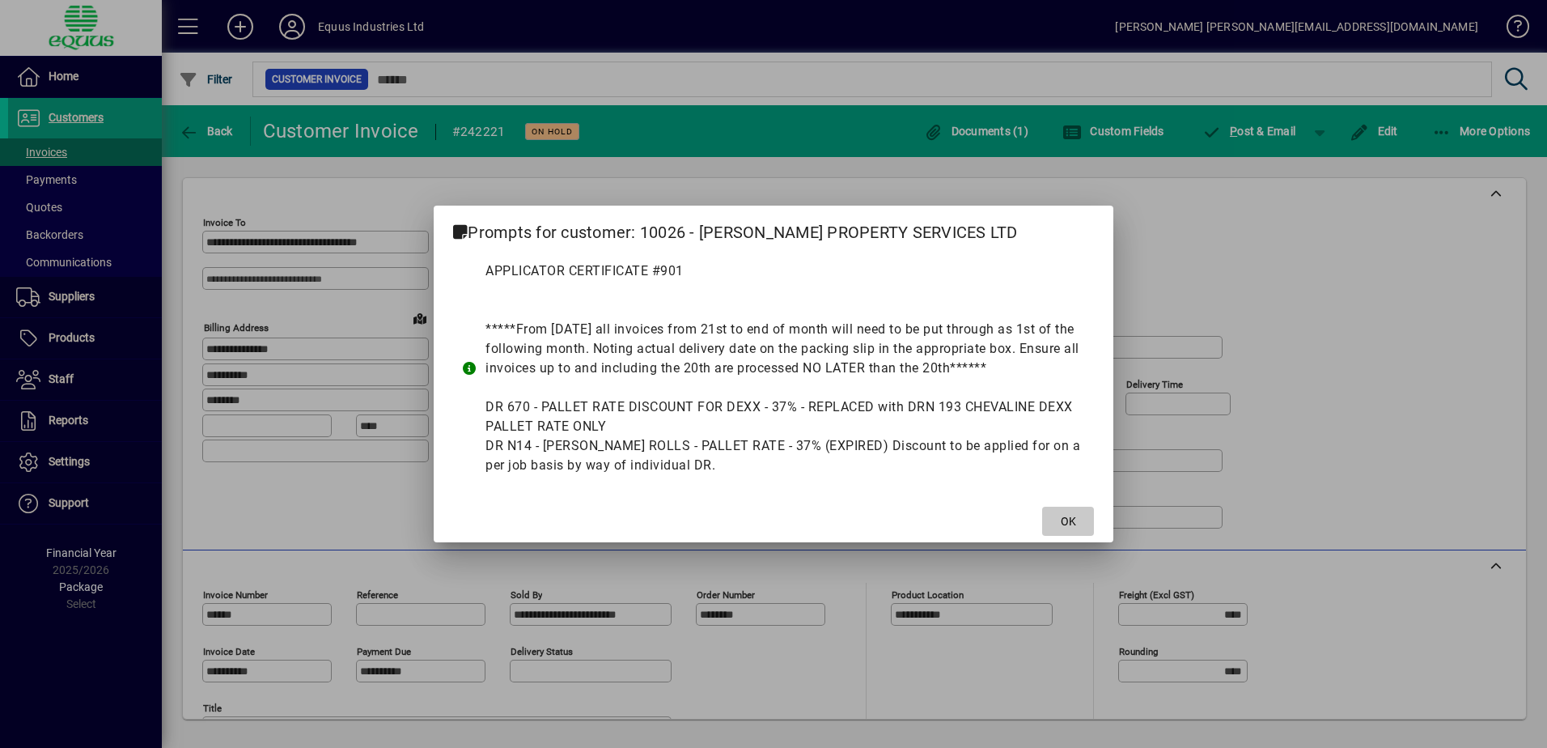
click at [1063, 520] on span "OK" at bounding box center [1068, 521] width 15 height 17
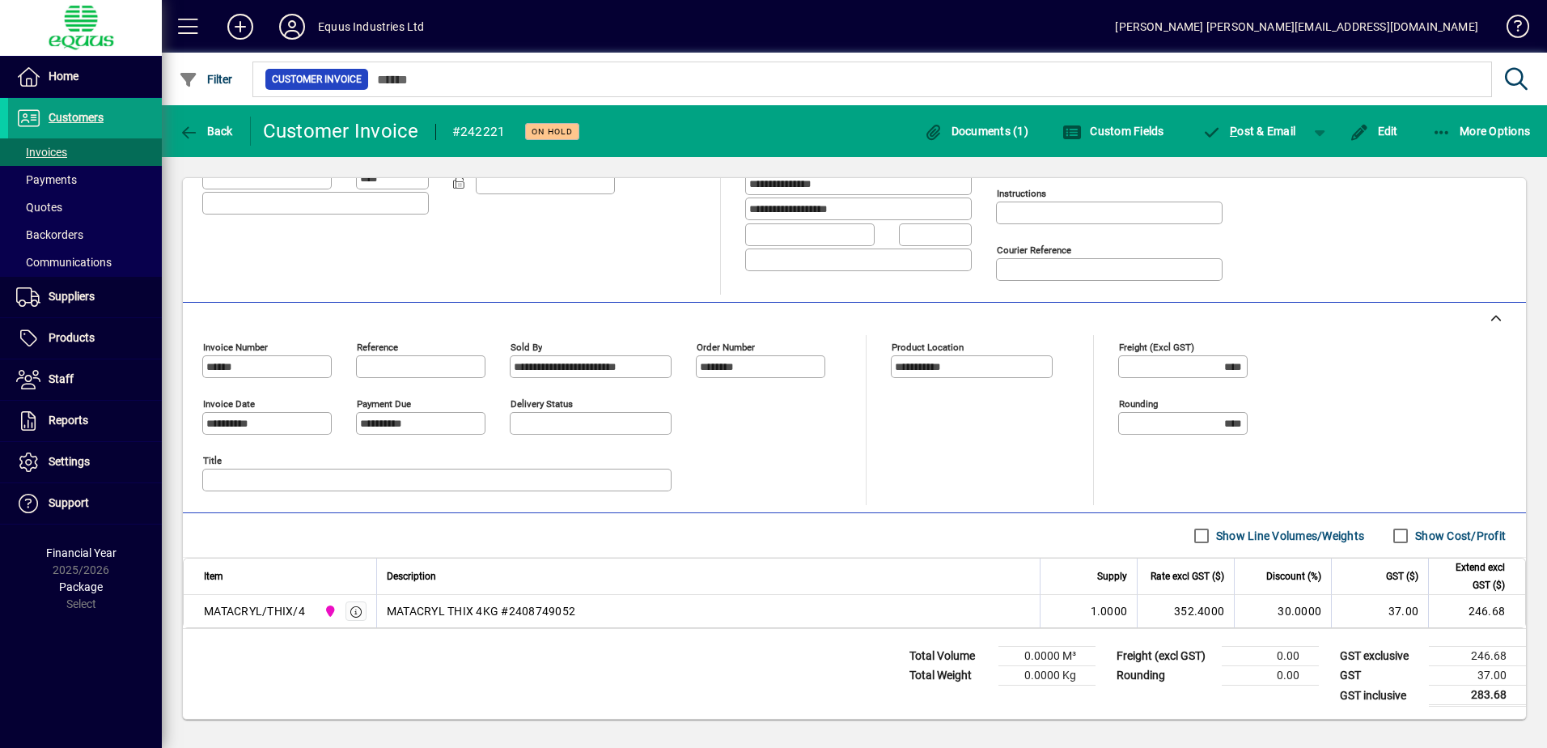
scroll to position [248, 0]
click at [187, 132] on icon "button" at bounding box center [189, 133] width 20 height 16
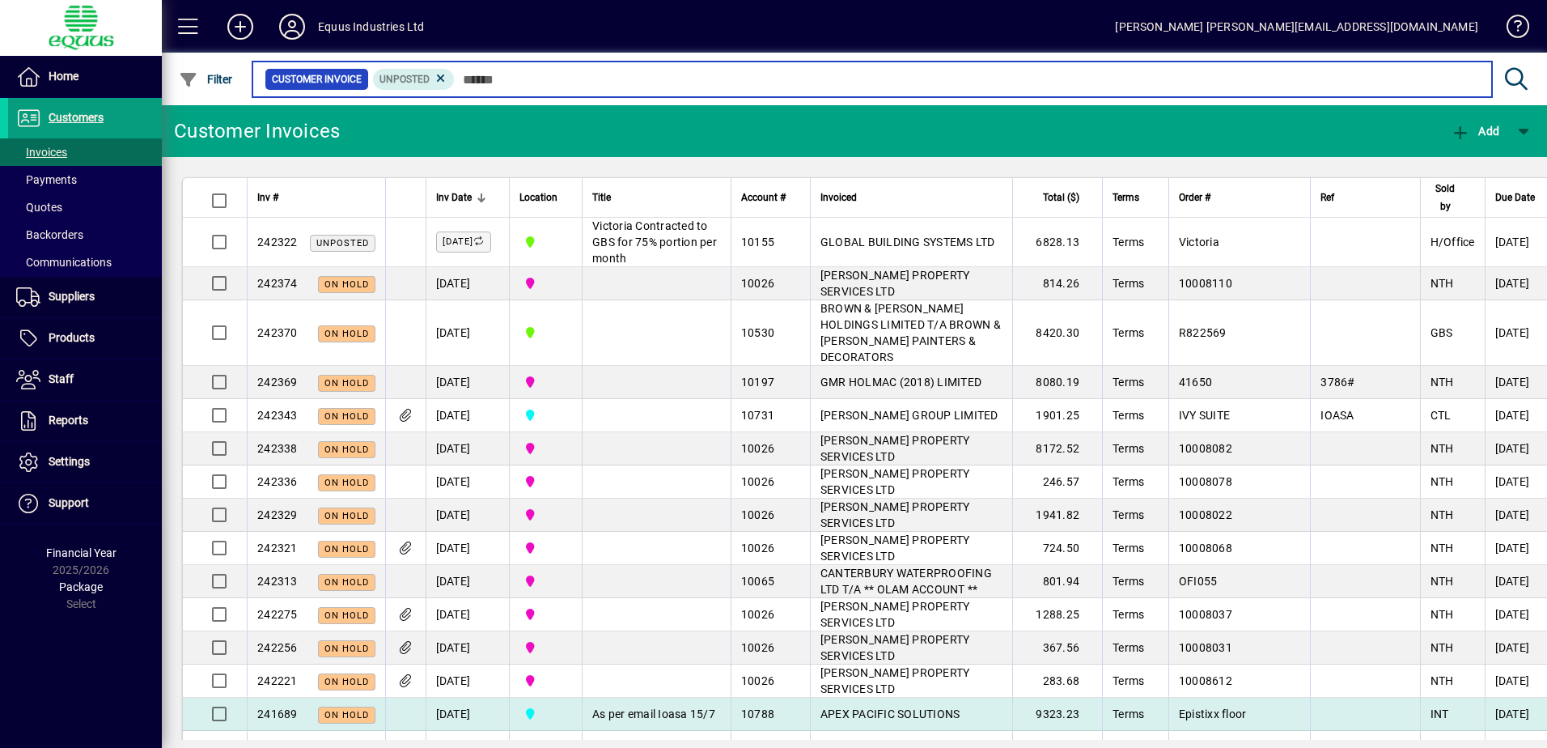
scroll to position [81, 0]
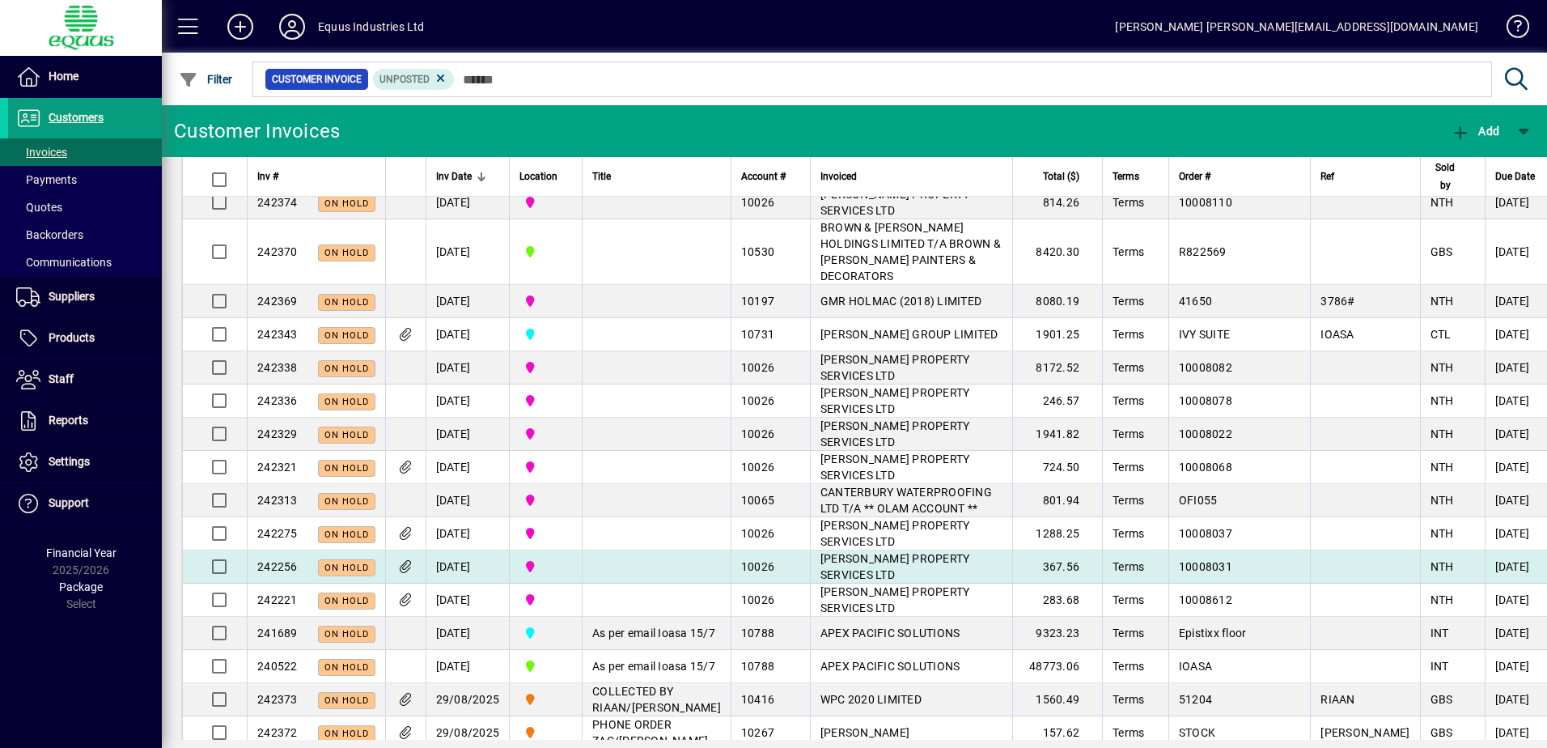
click at [826, 582] on td "[PERSON_NAME] PROPERTY SERVICES LTD" at bounding box center [911, 566] width 202 height 33
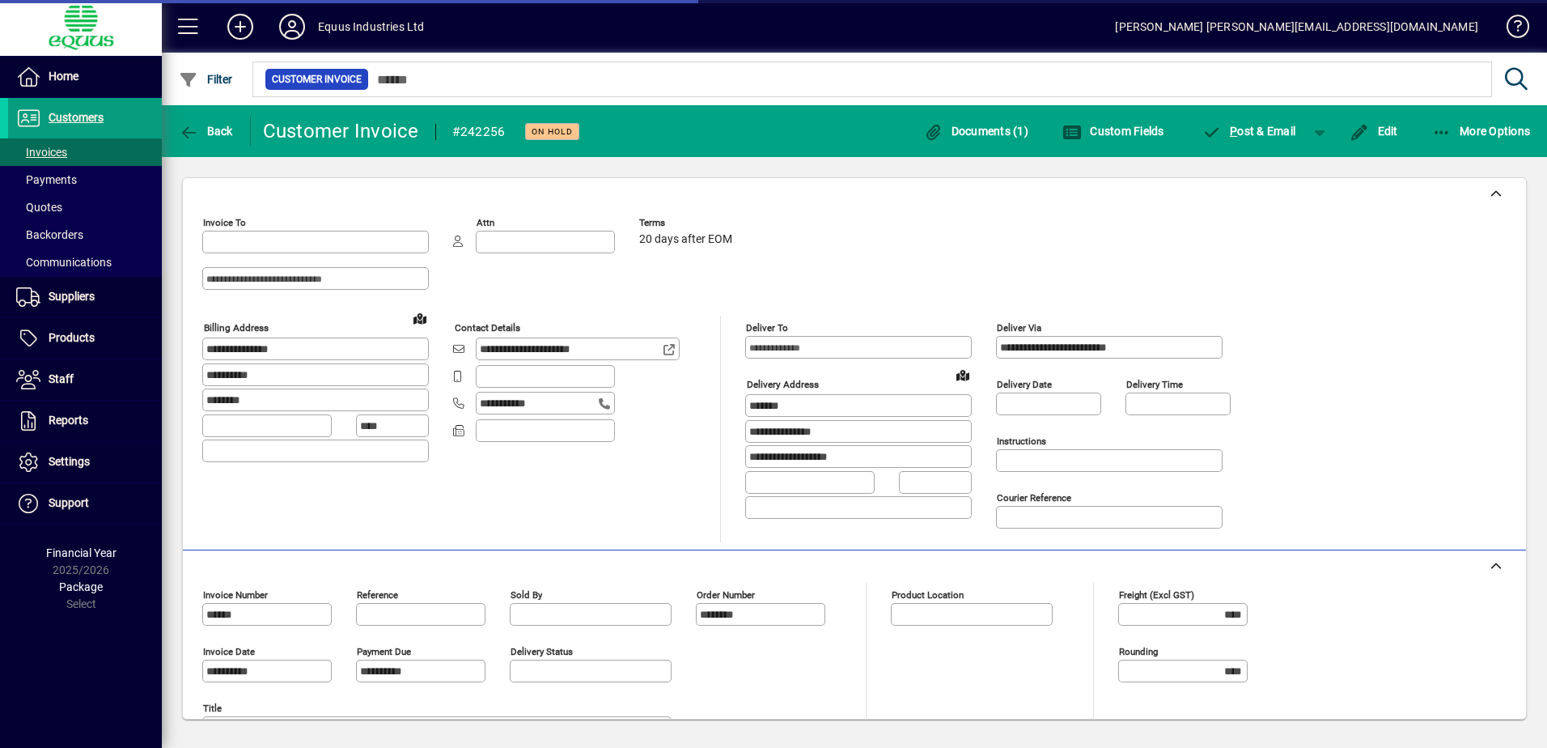
type input "**********"
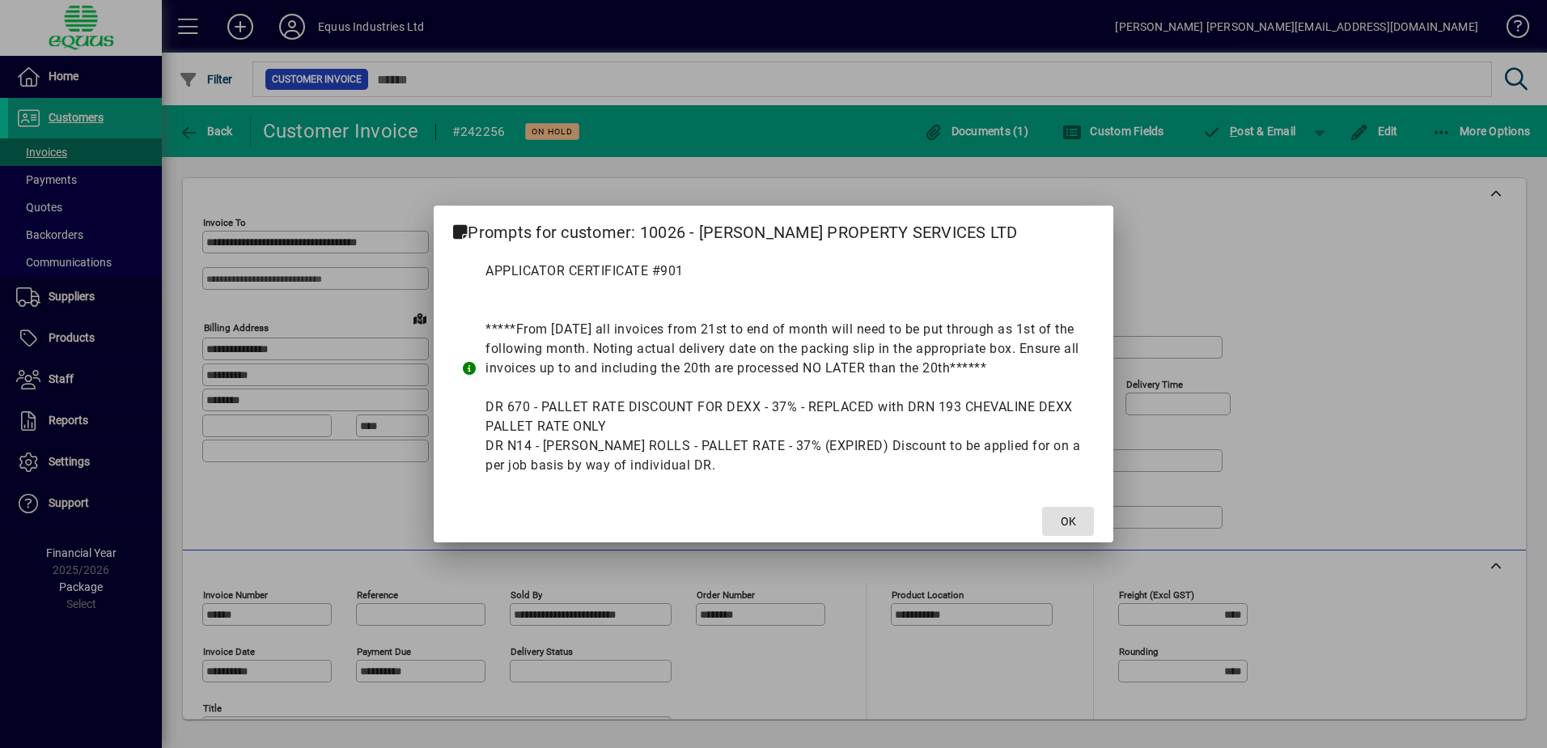
click at [1069, 520] on span "OK" at bounding box center [1068, 521] width 15 height 17
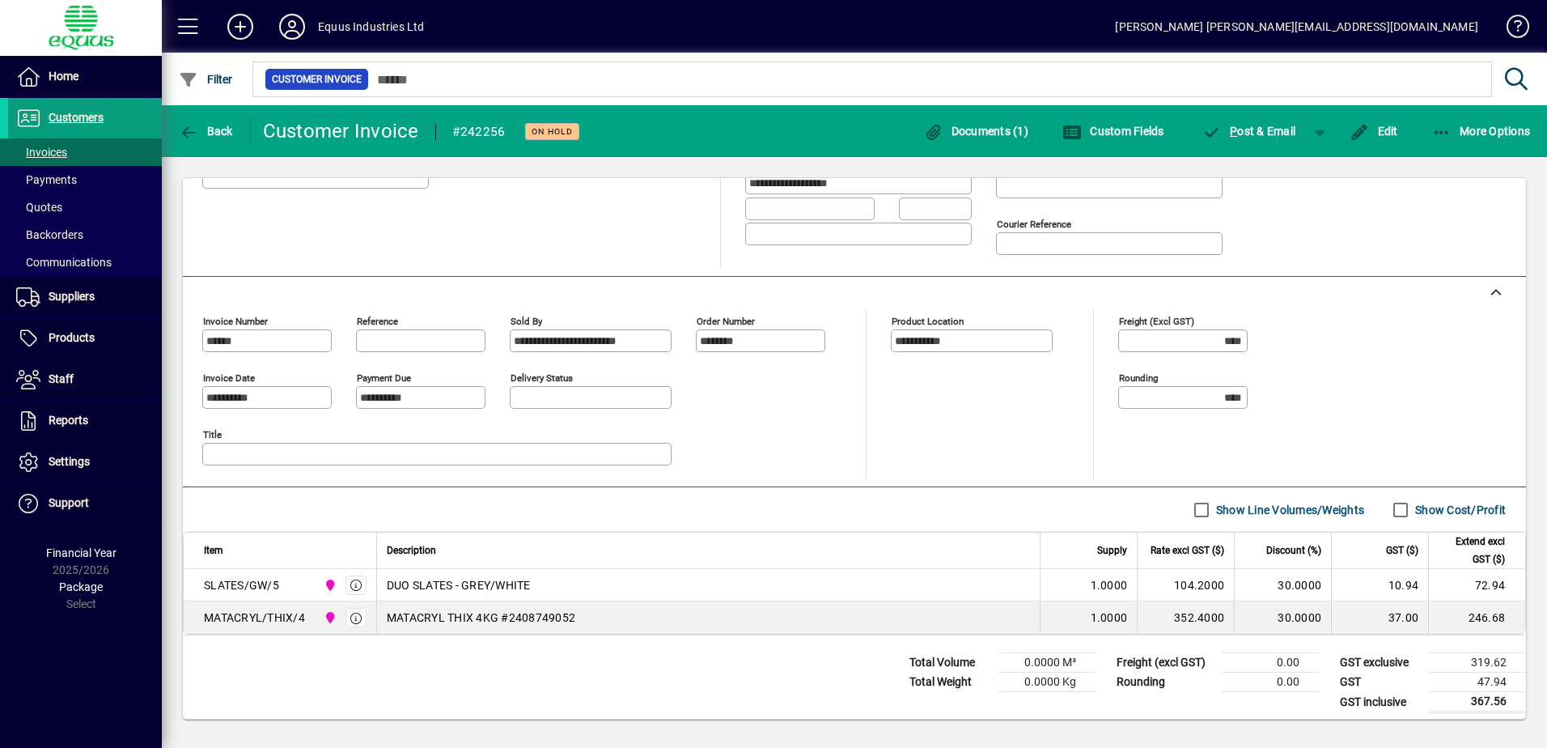
scroll to position [281, 0]
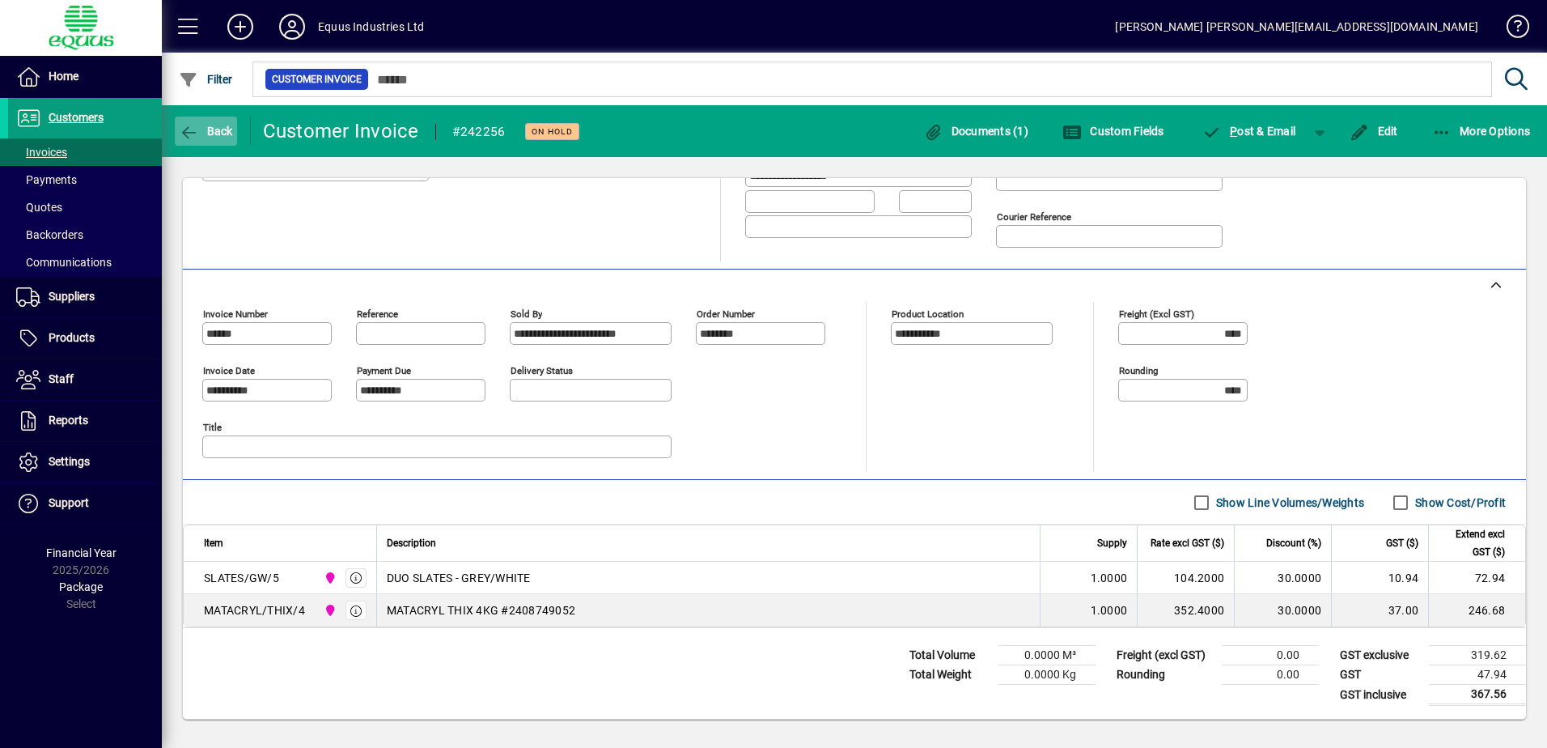
click at [185, 129] on icon "button" at bounding box center [189, 133] width 20 height 16
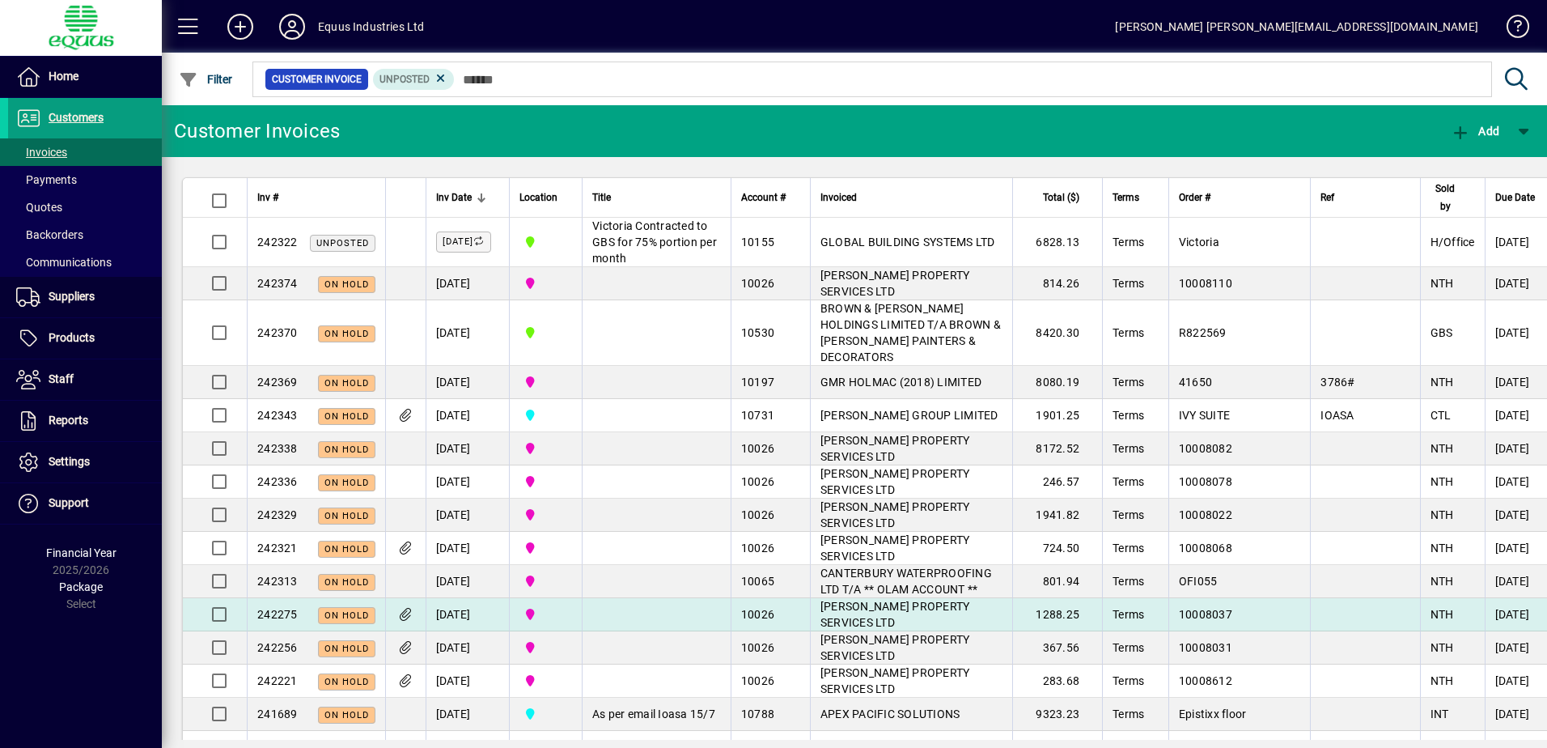
click at [881, 623] on span "[PERSON_NAME] PROPERTY SERVICES LTD" at bounding box center [896, 614] width 150 height 29
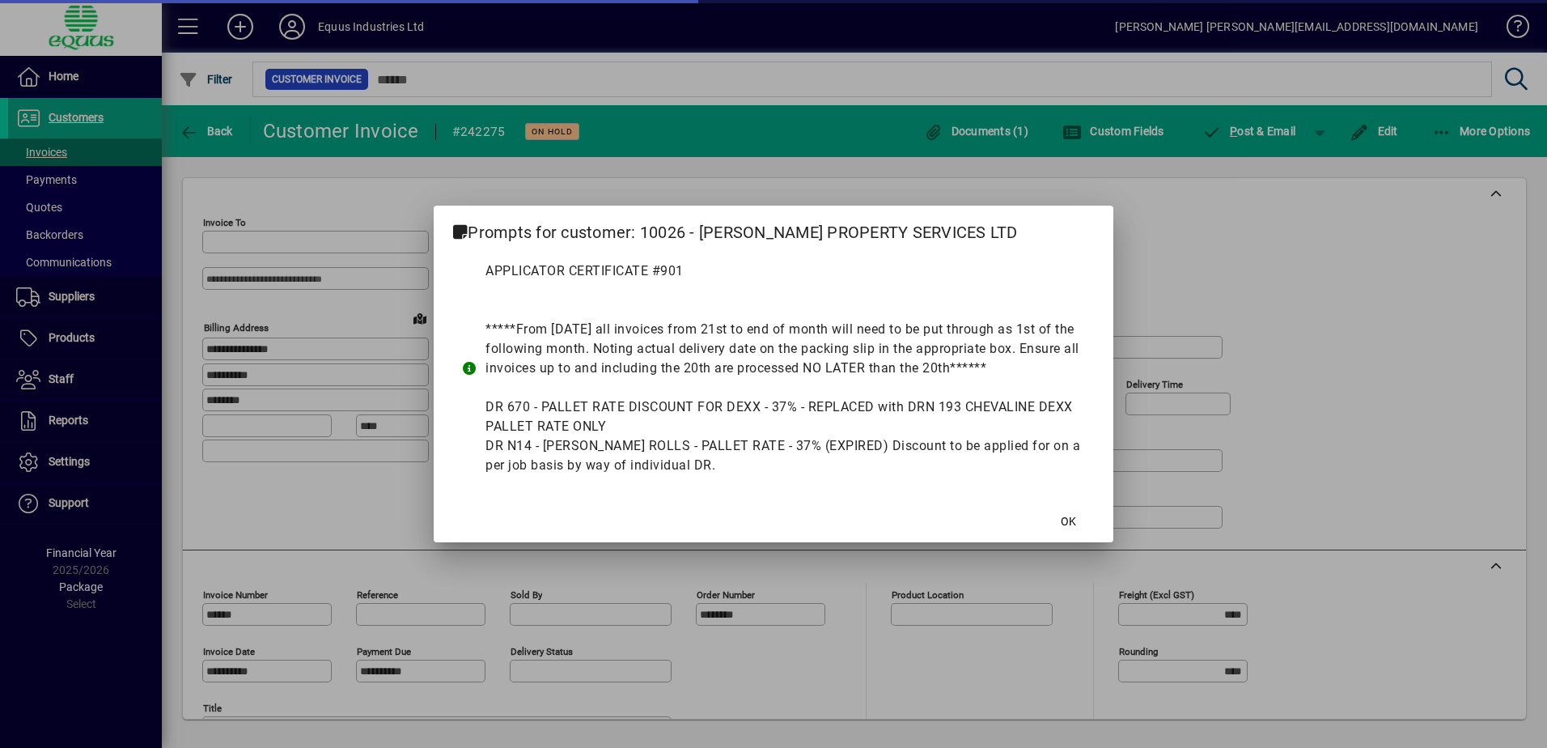
type input "**********"
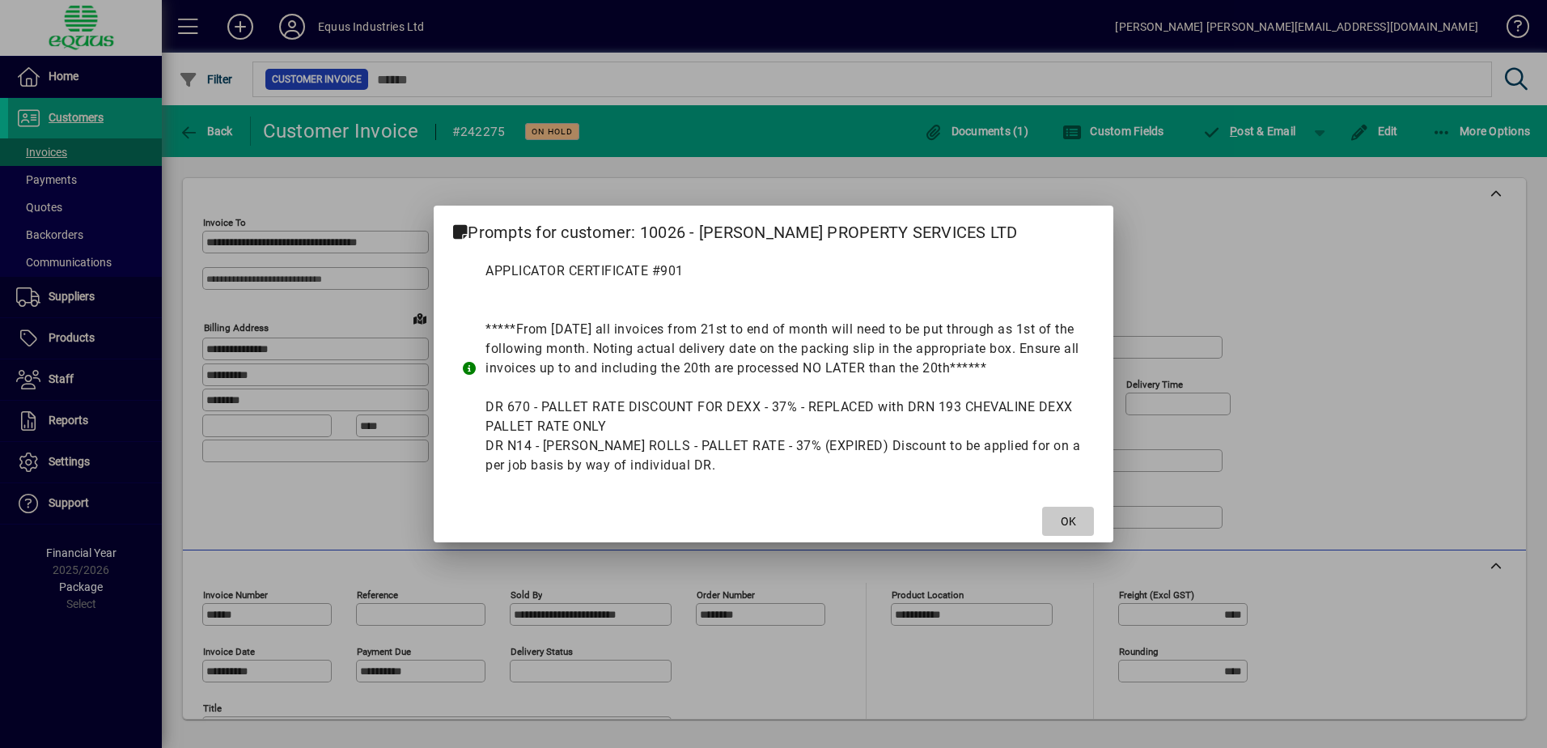
click at [1070, 513] on span "OK" at bounding box center [1068, 521] width 15 height 17
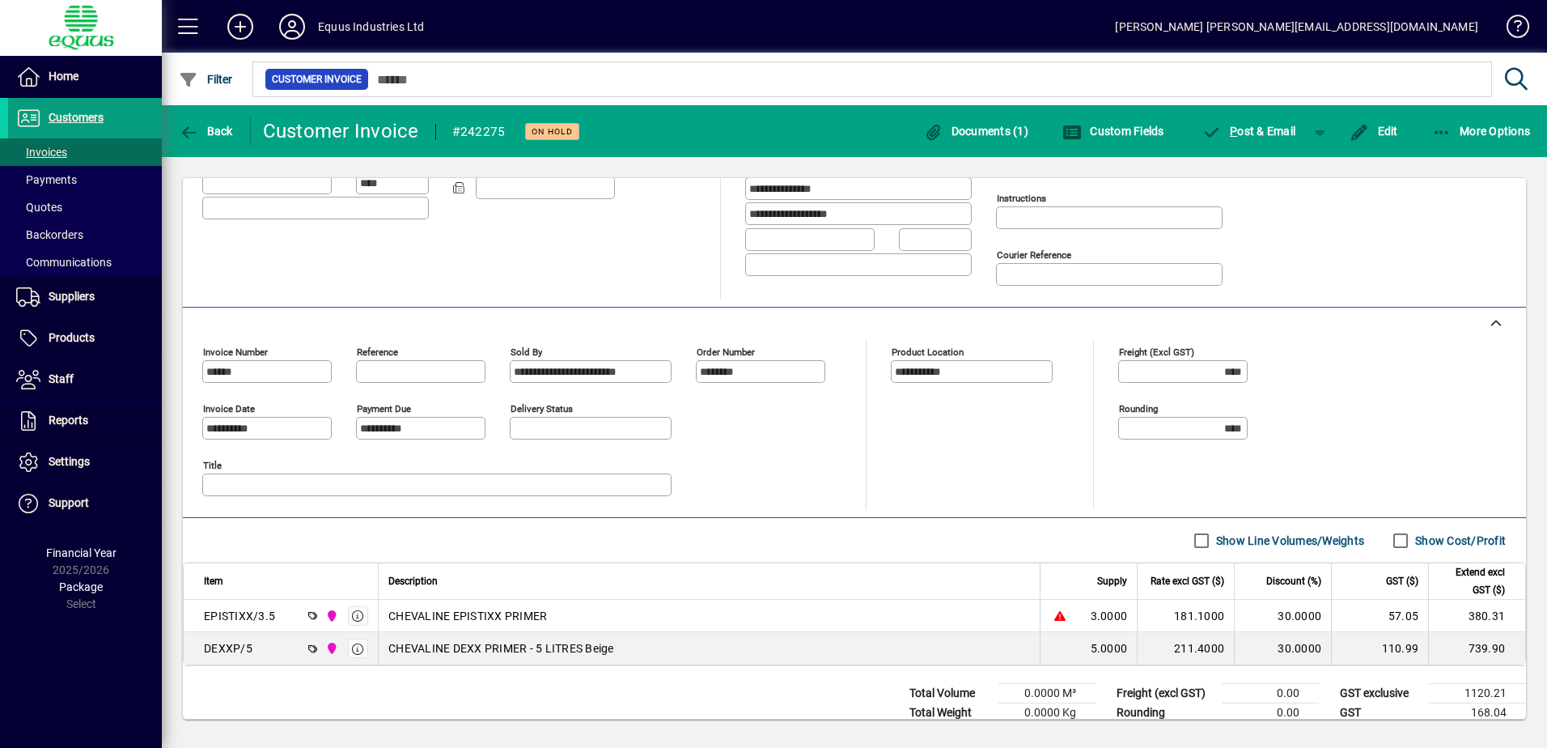
scroll to position [281, 0]
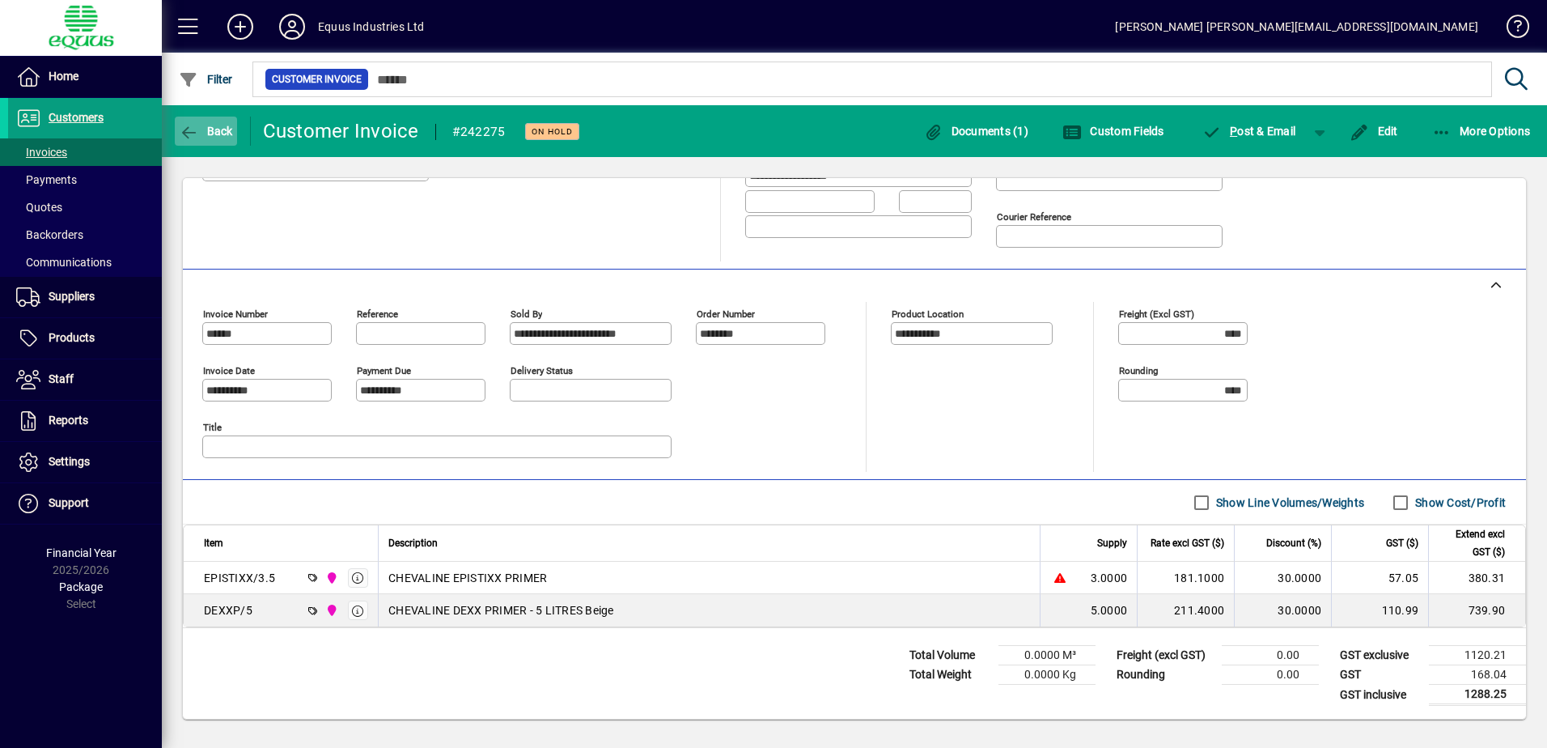
click at [187, 130] on icon "button" at bounding box center [189, 133] width 20 height 16
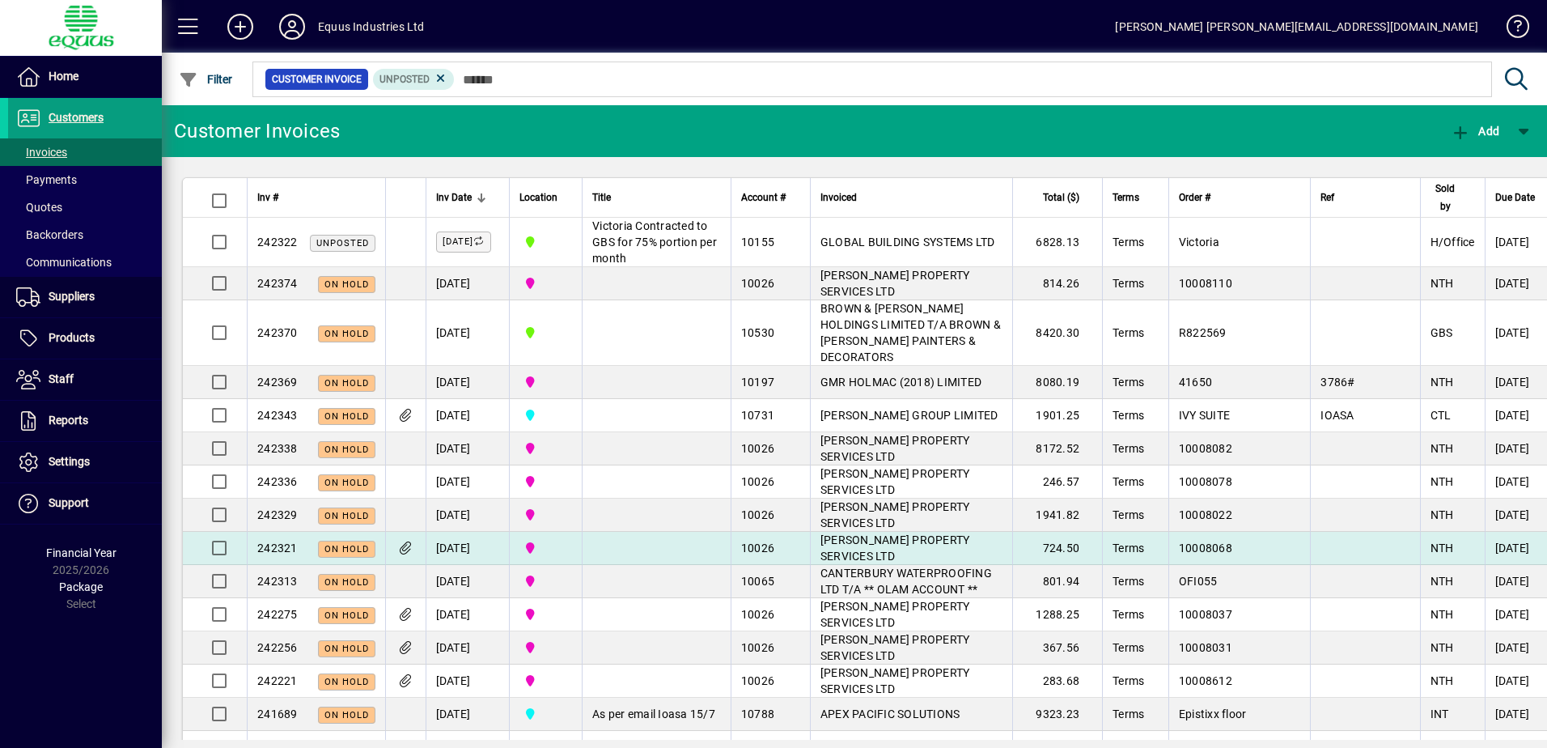
click at [830, 562] on span "[PERSON_NAME] PROPERTY SERVICES LTD" at bounding box center [896, 547] width 150 height 29
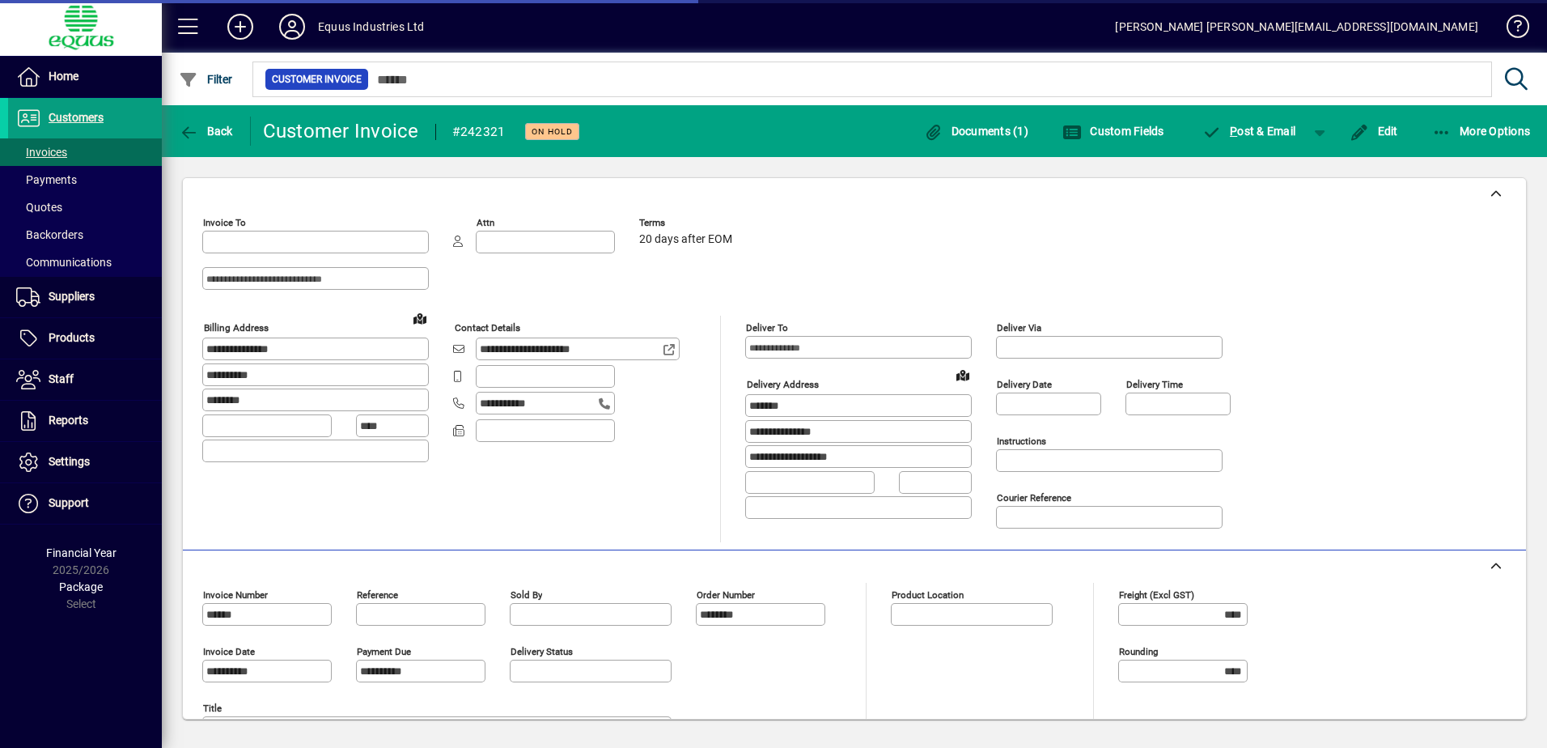
type input "**********"
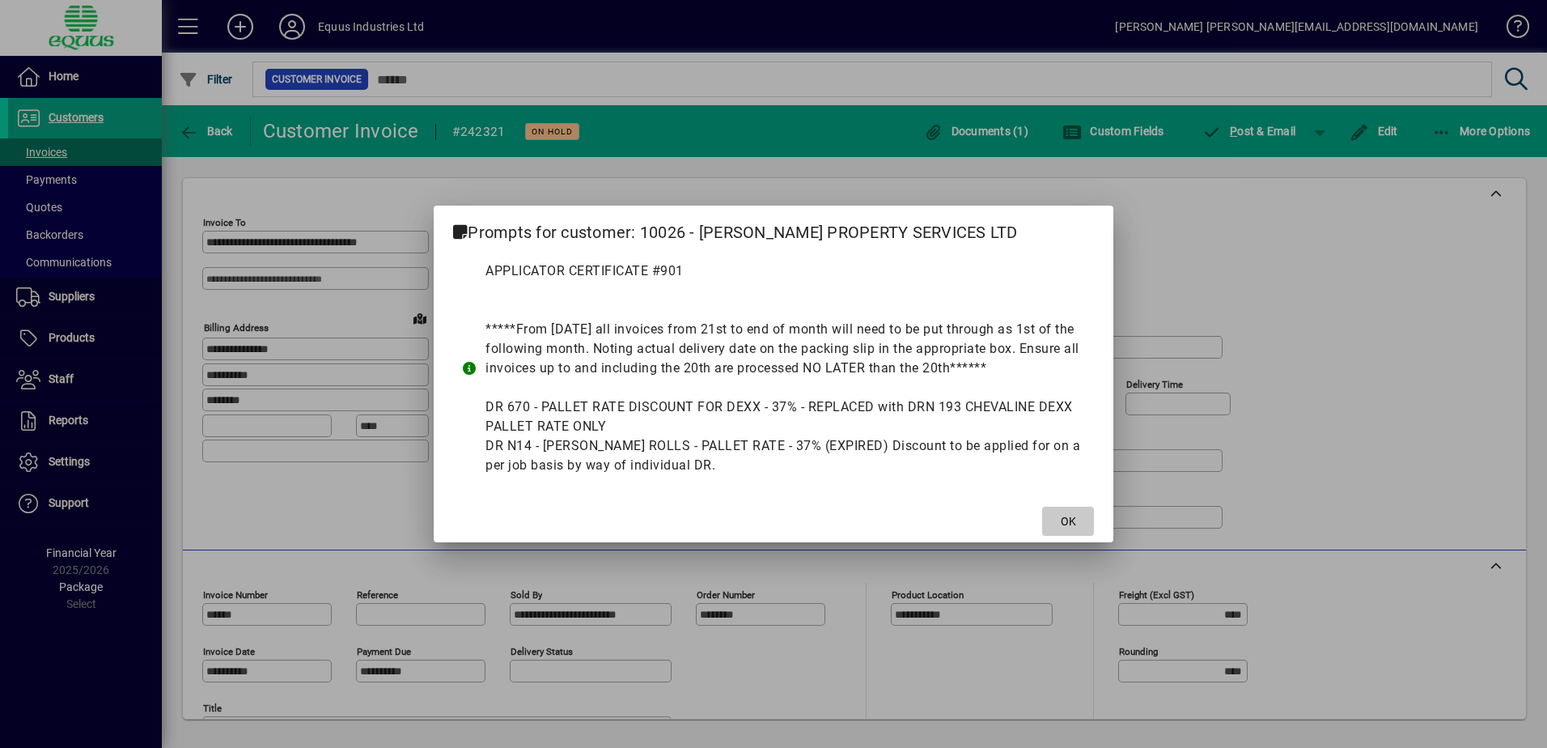
click at [1061, 521] on span "OK" at bounding box center [1068, 521] width 15 height 17
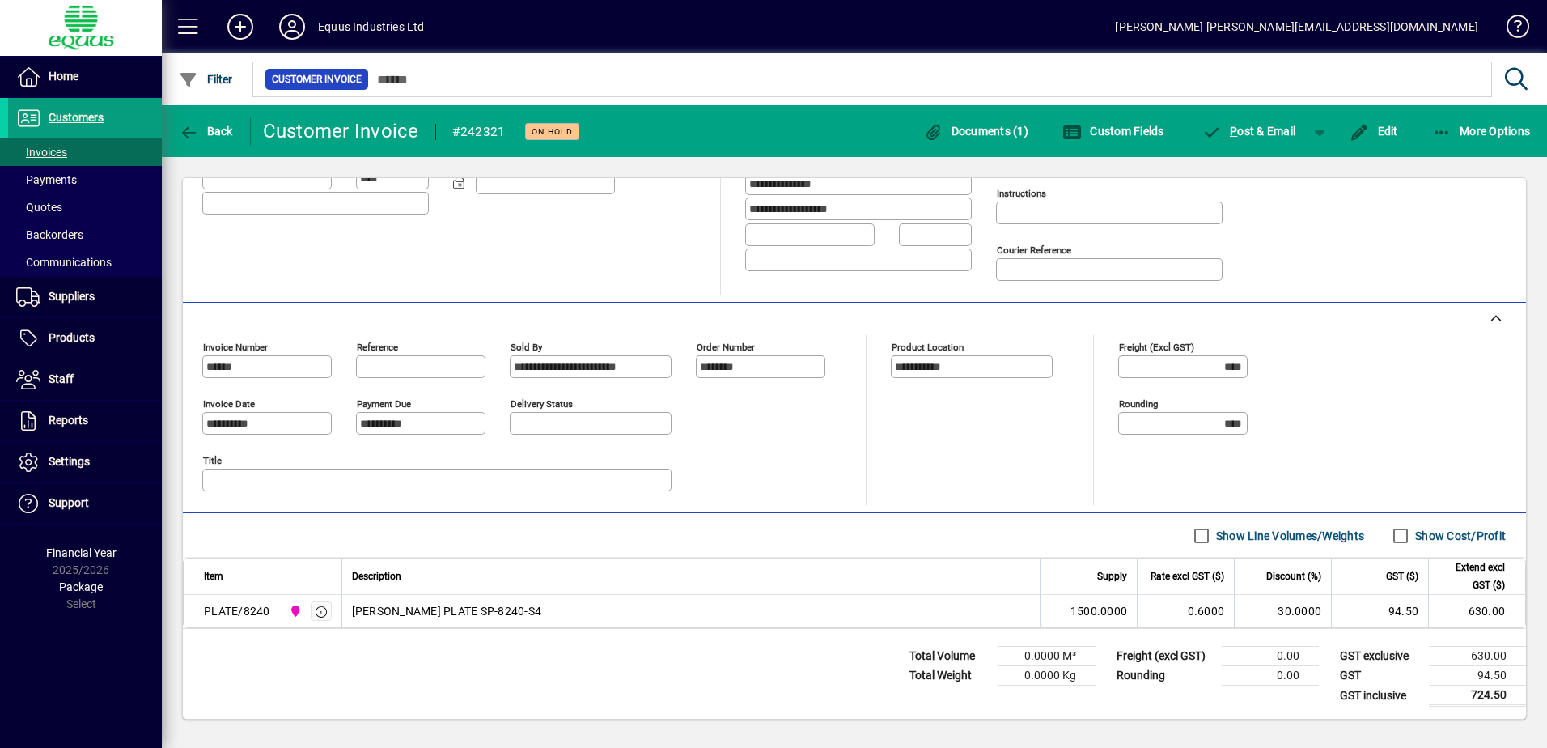
scroll to position [248, 0]
click at [193, 129] on icon "button" at bounding box center [189, 133] width 20 height 16
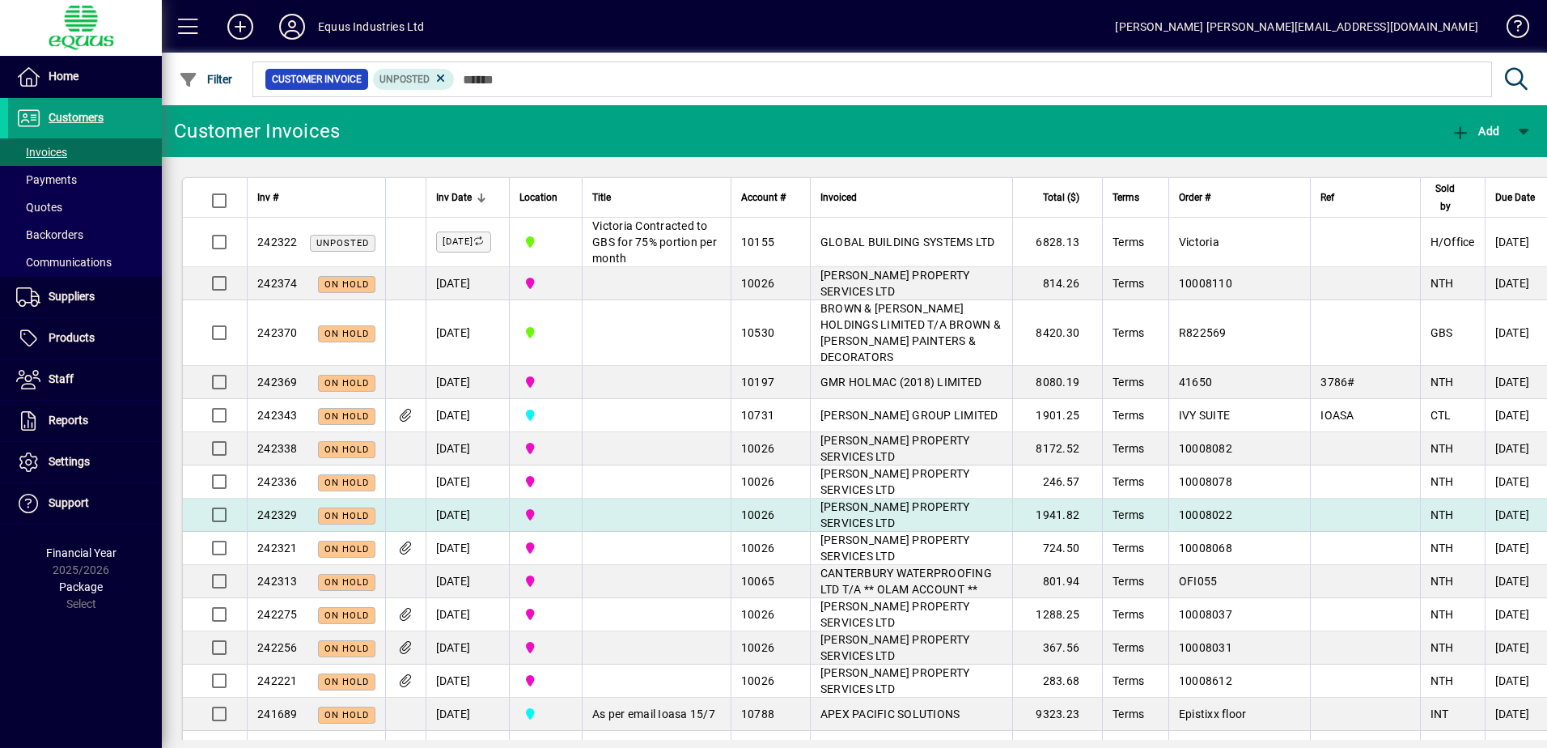
click at [864, 520] on span "[PERSON_NAME] PROPERTY SERVICES LTD" at bounding box center [896, 514] width 150 height 29
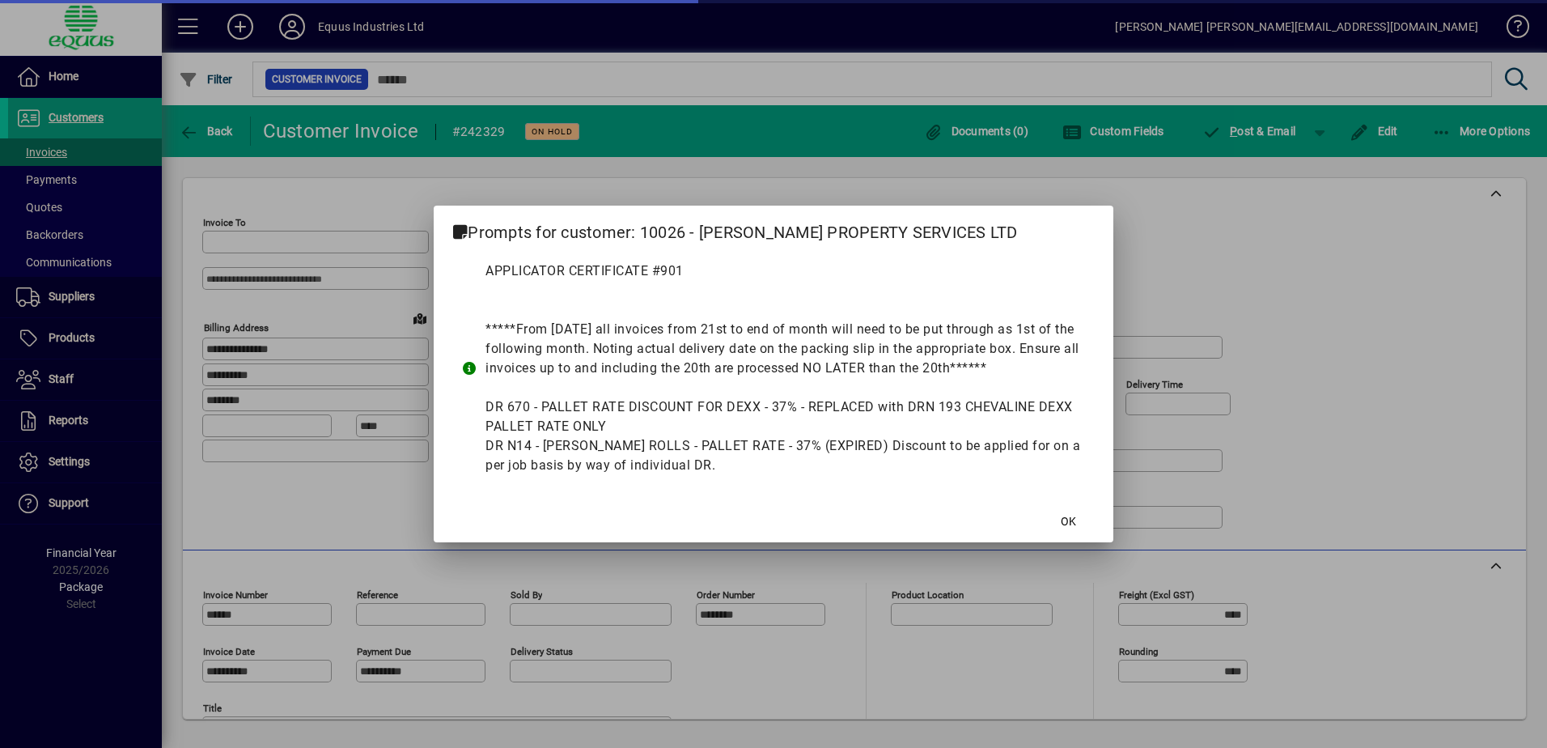
type input "**********"
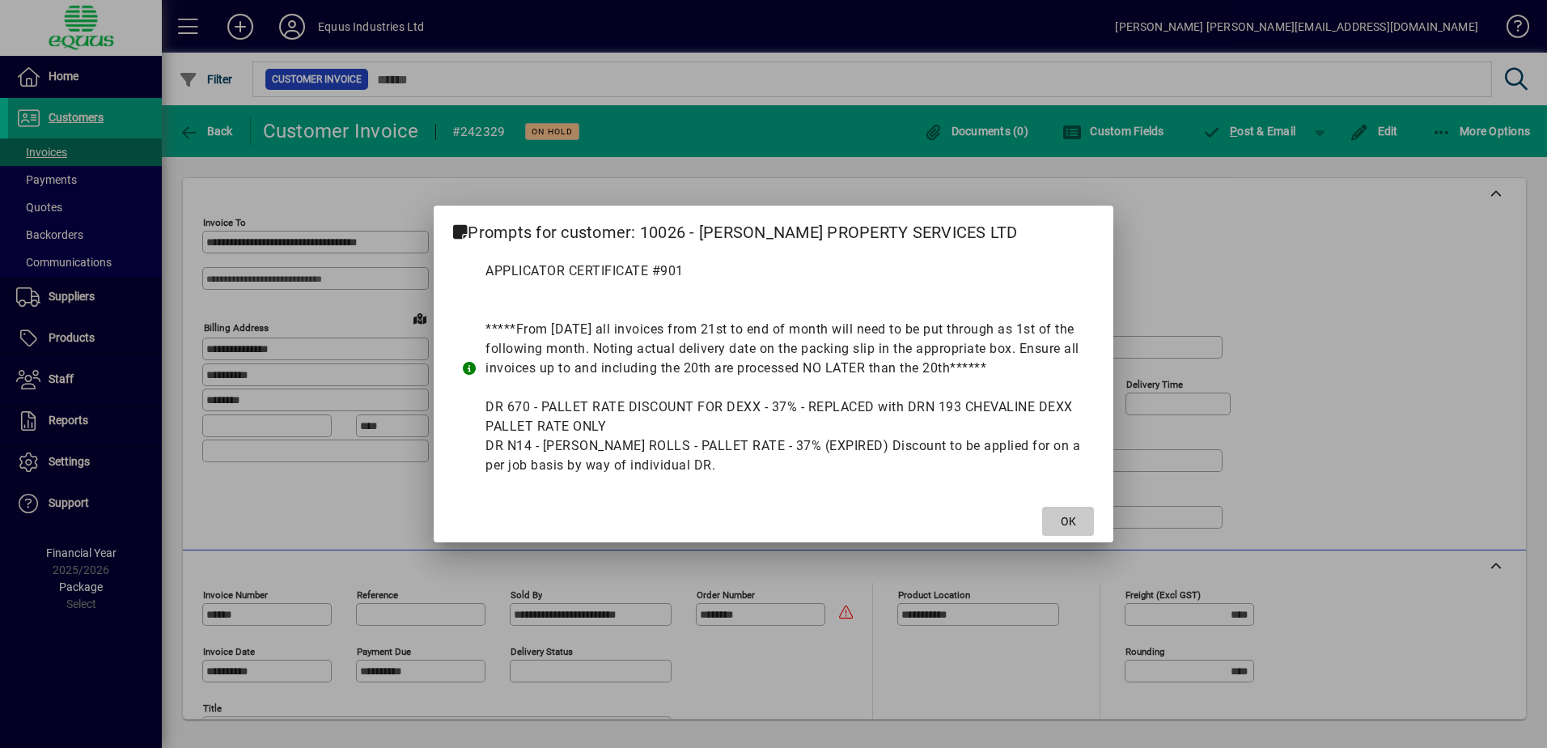
click at [1064, 516] on span "OK" at bounding box center [1068, 521] width 15 height 17
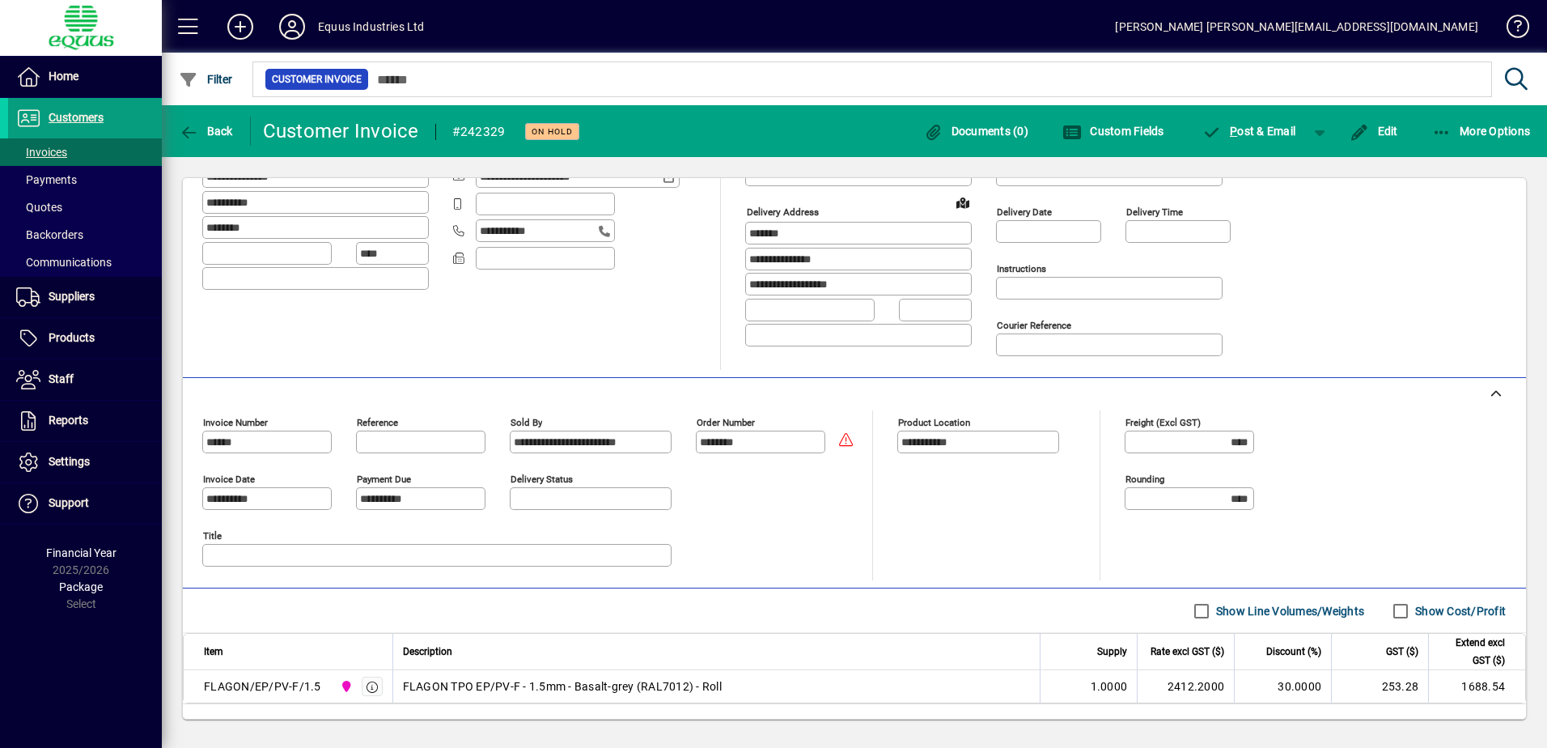
scroll to position [243, 0]
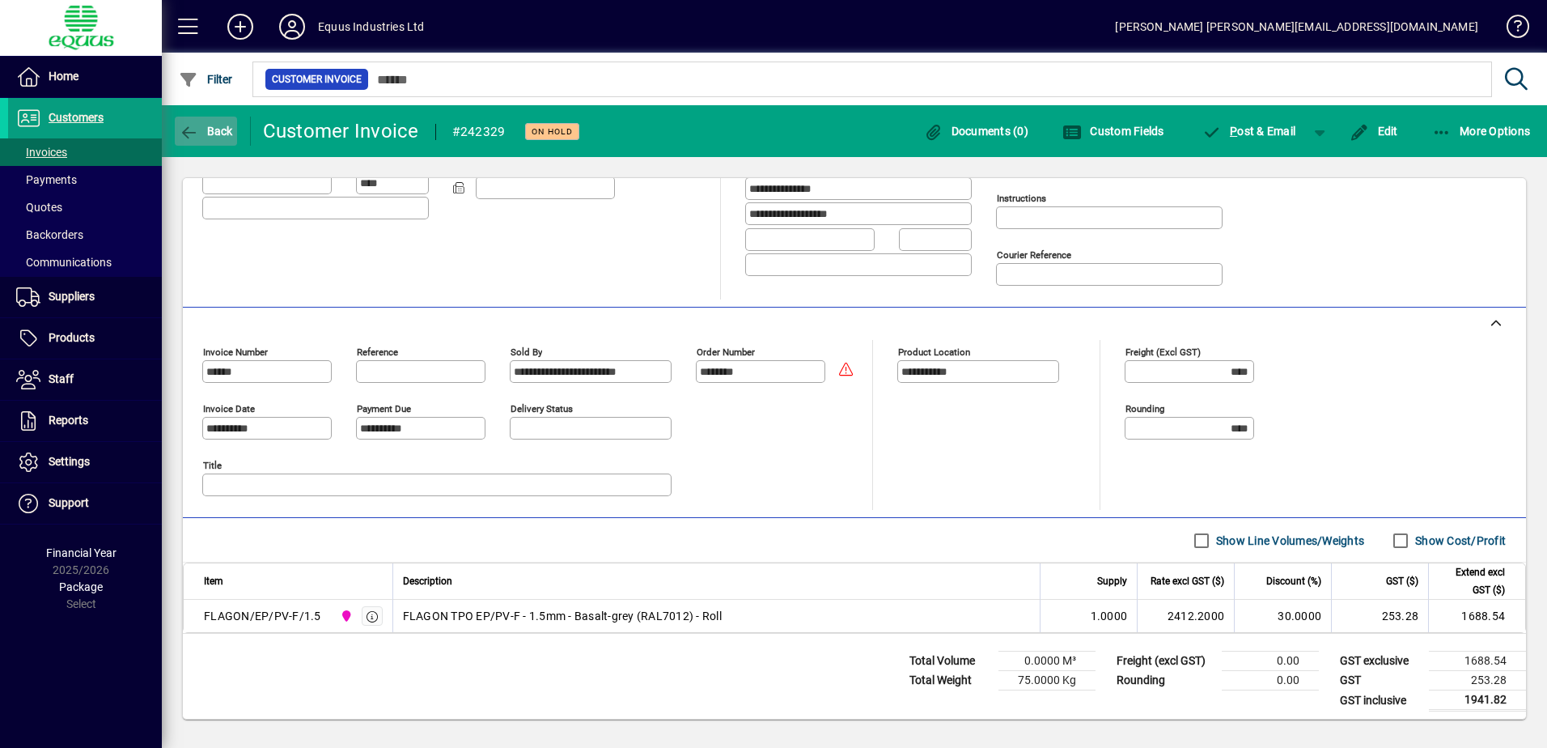
click at [186, 127] on icon "button" at bounding box center [189, 133] width 20 height 16
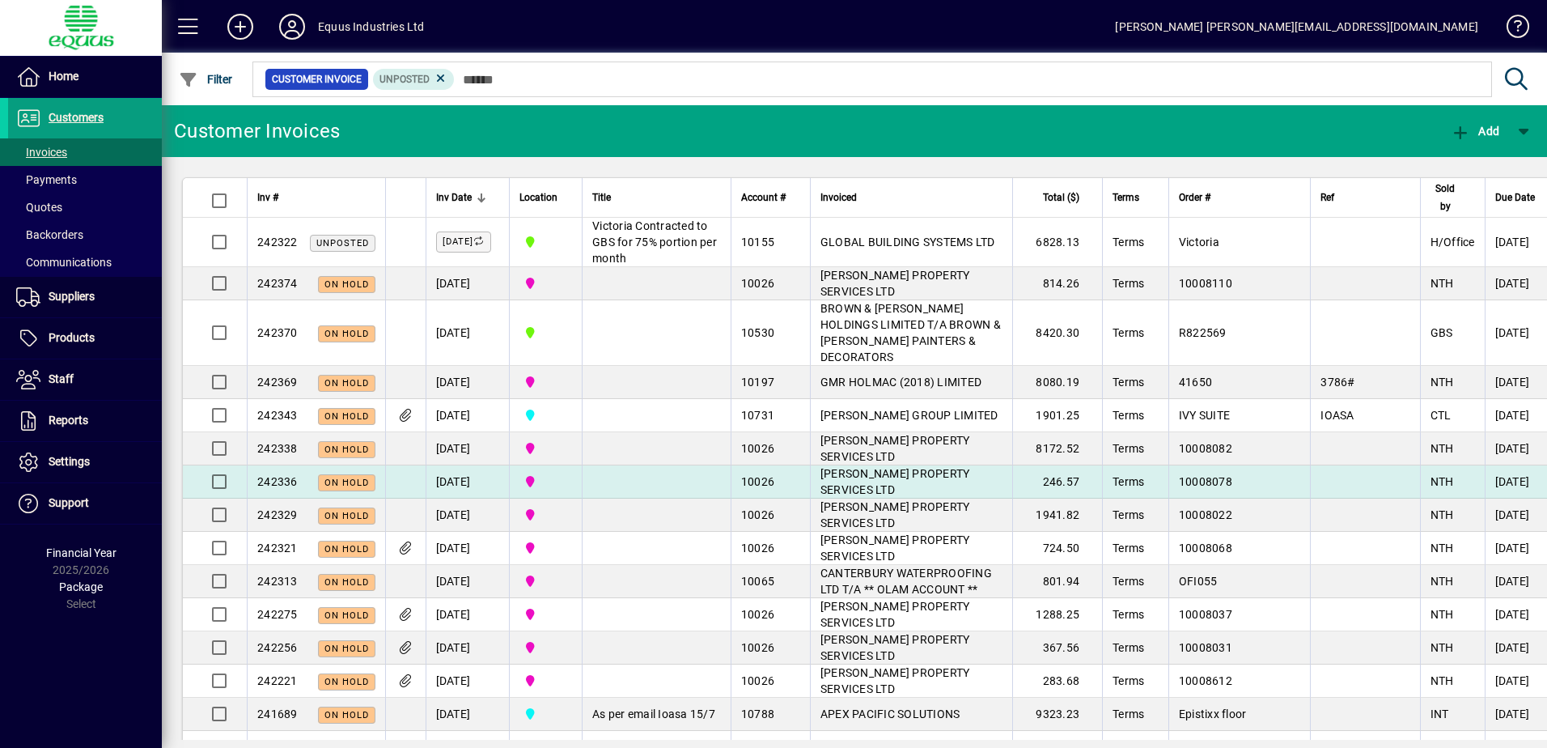
click at [868, 496] on td "[PERSON_NAME] PROPERTY SERVICES LTD" at bounding box center [911, 481] width 202 height 33
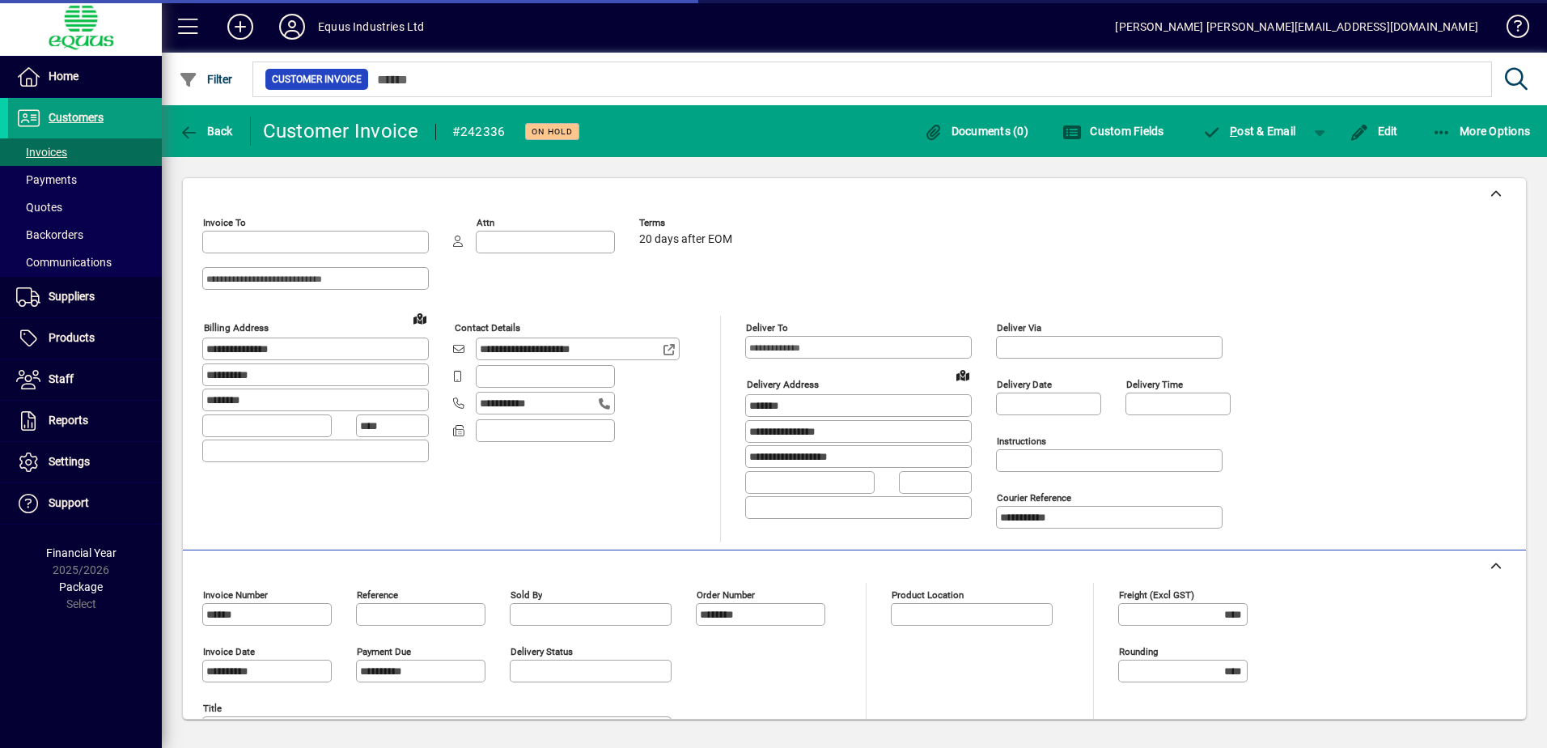
type input "**********"
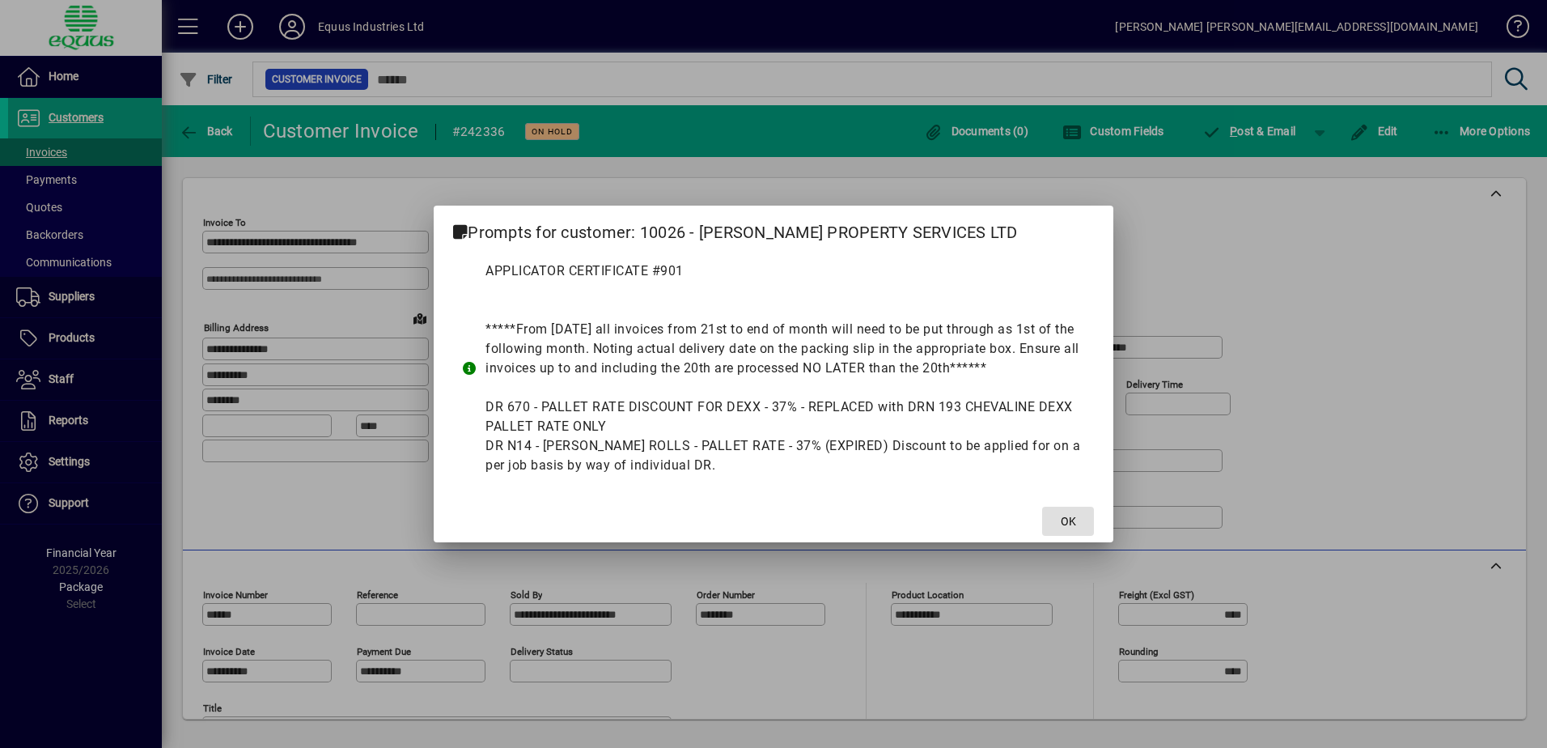
click at [1059, 522] on span at bounding box center [1068, 521] width 52 height 39
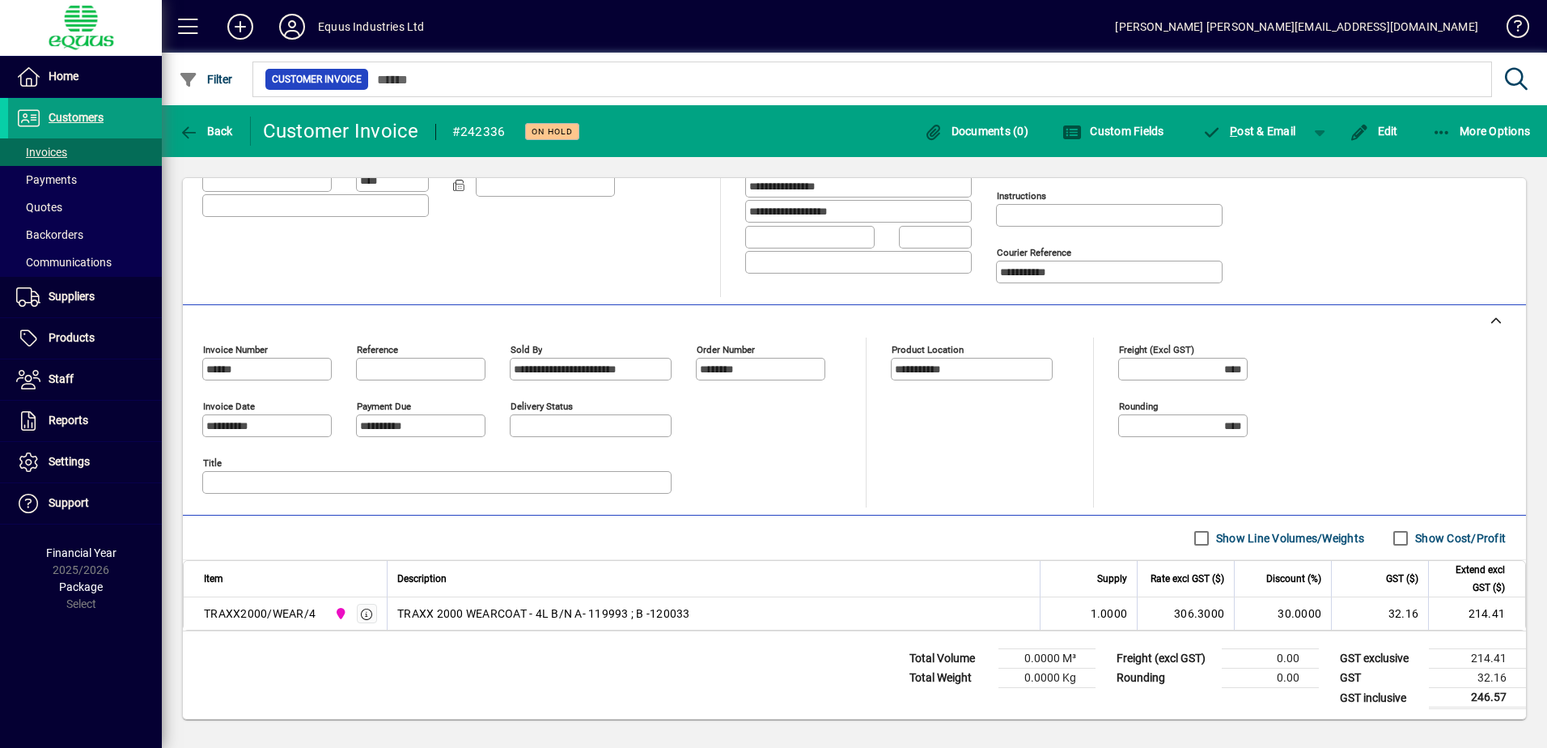
scroll to position [248, 0]
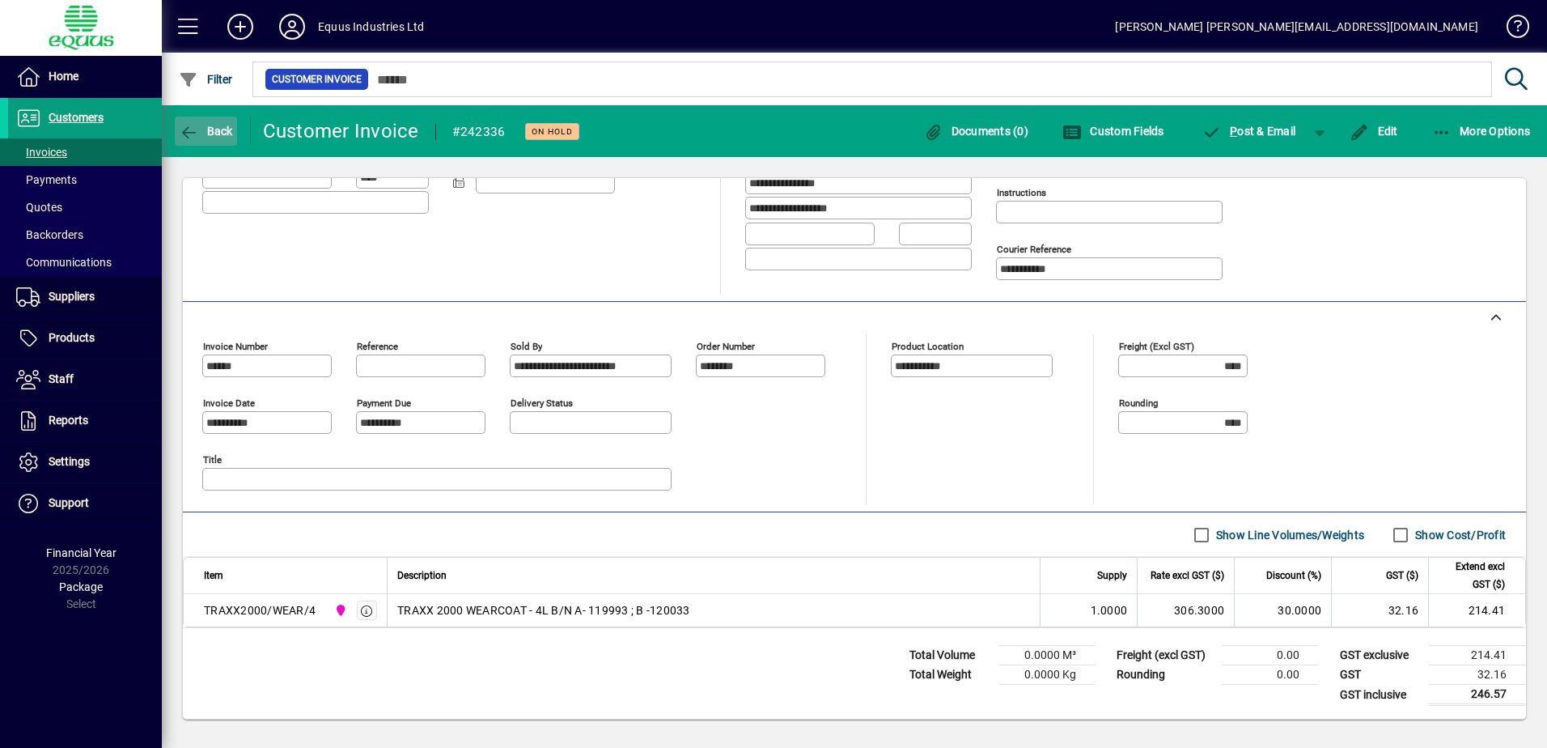
click at [186, 131] on icon "button" at bounding box center [189, 133] width 20 height 16
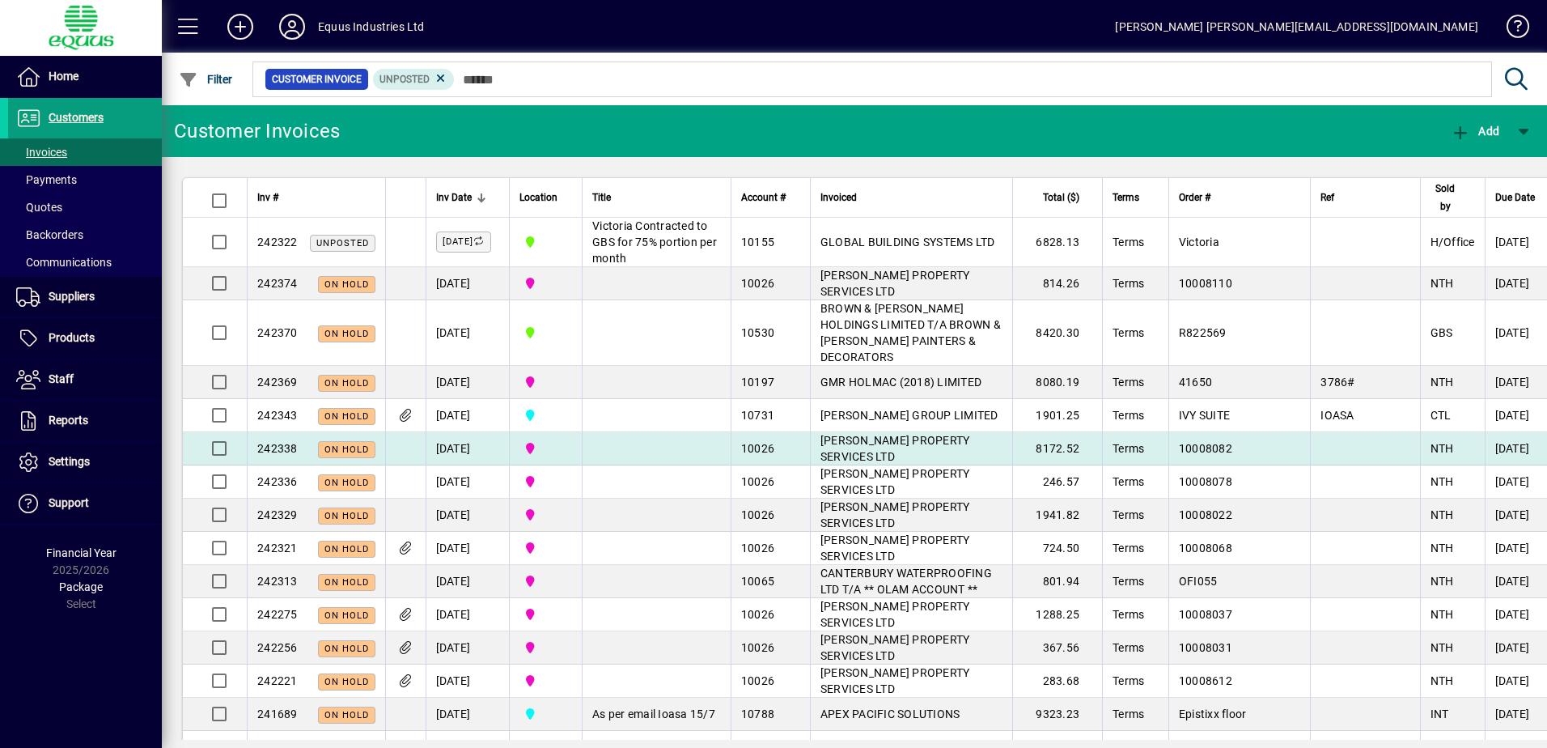
click at [846, 458] on span "[PERSON_NAME] PROPERTY SERVICES LTD" at bounding box center [896, 448] width 150 height 29
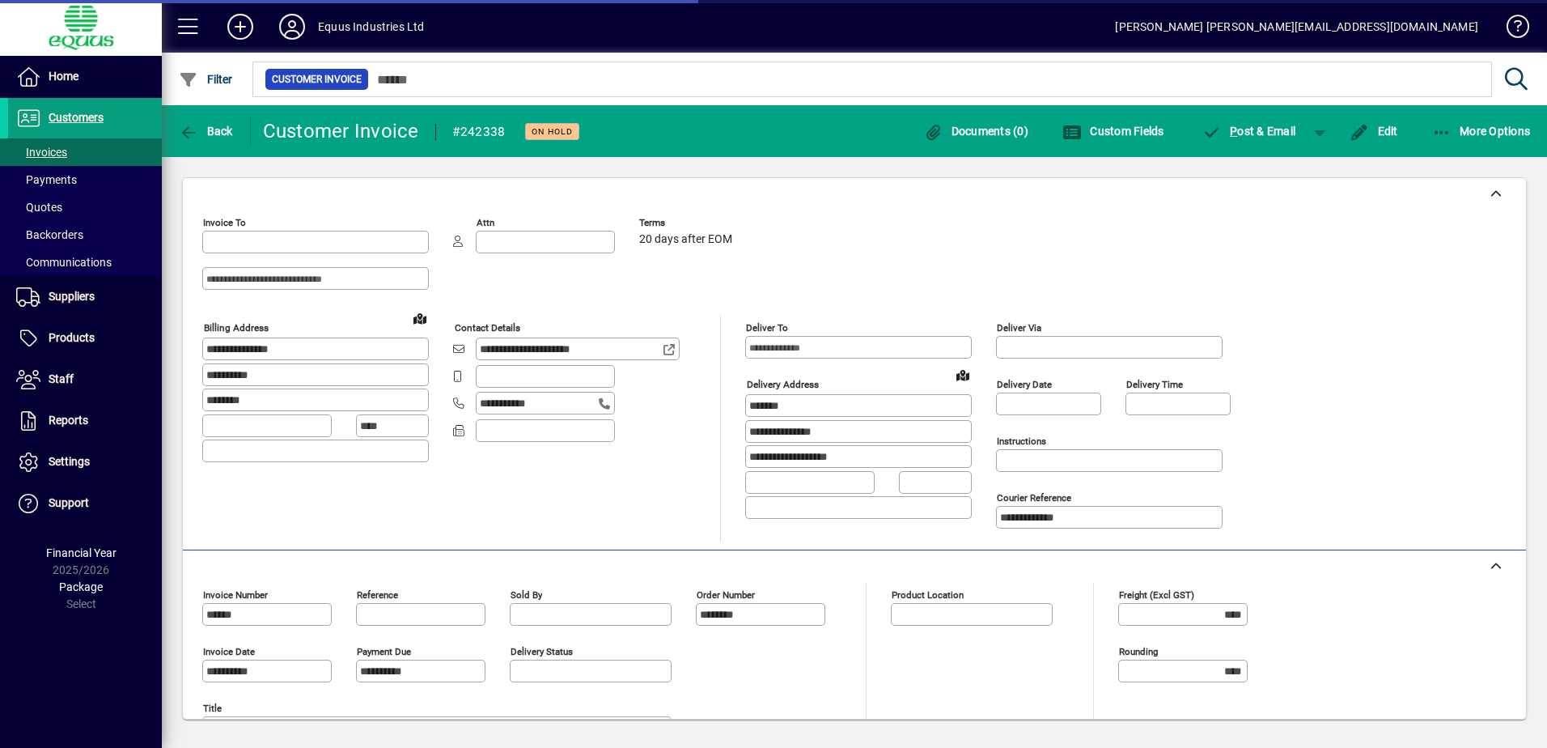
type input "**********"
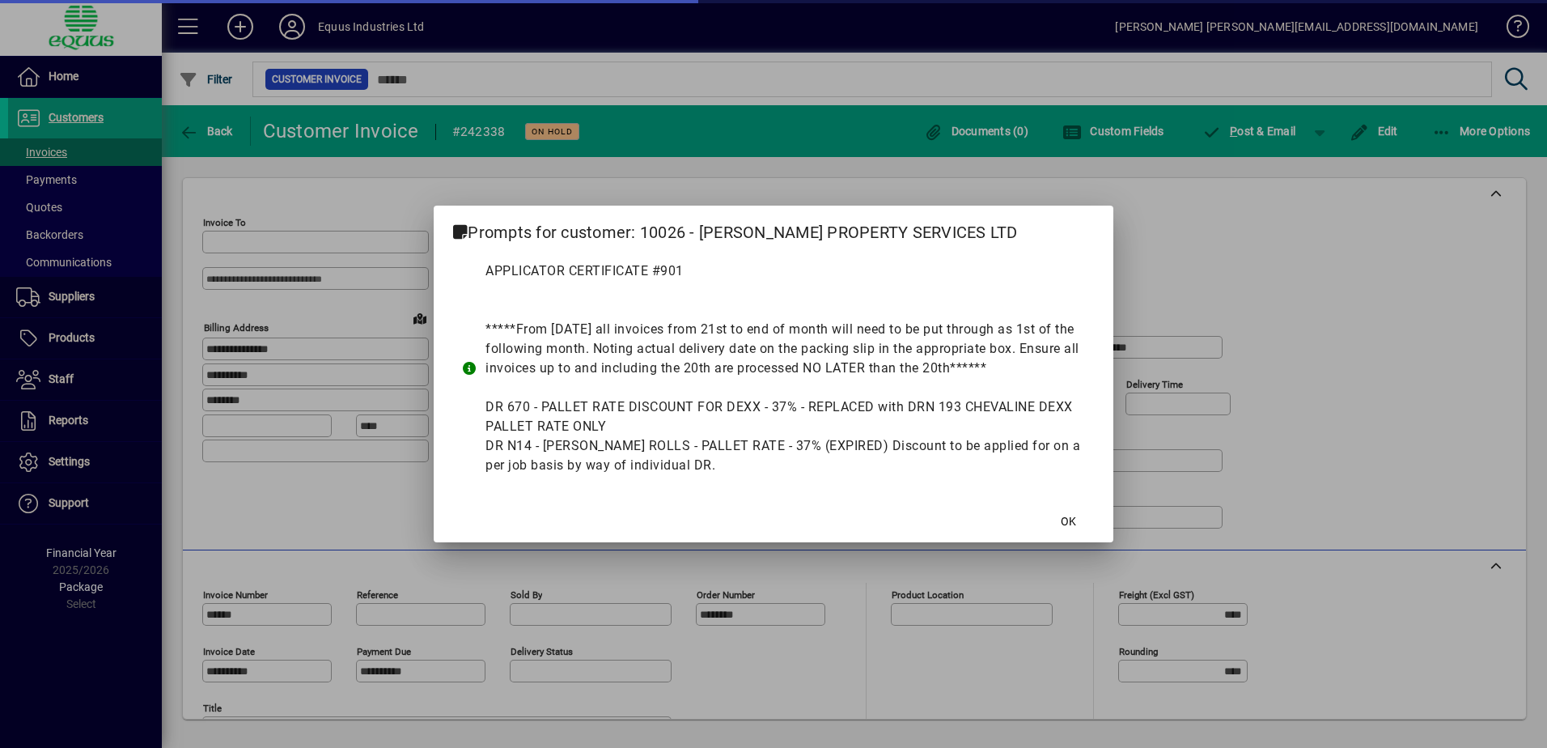
type input "**********"
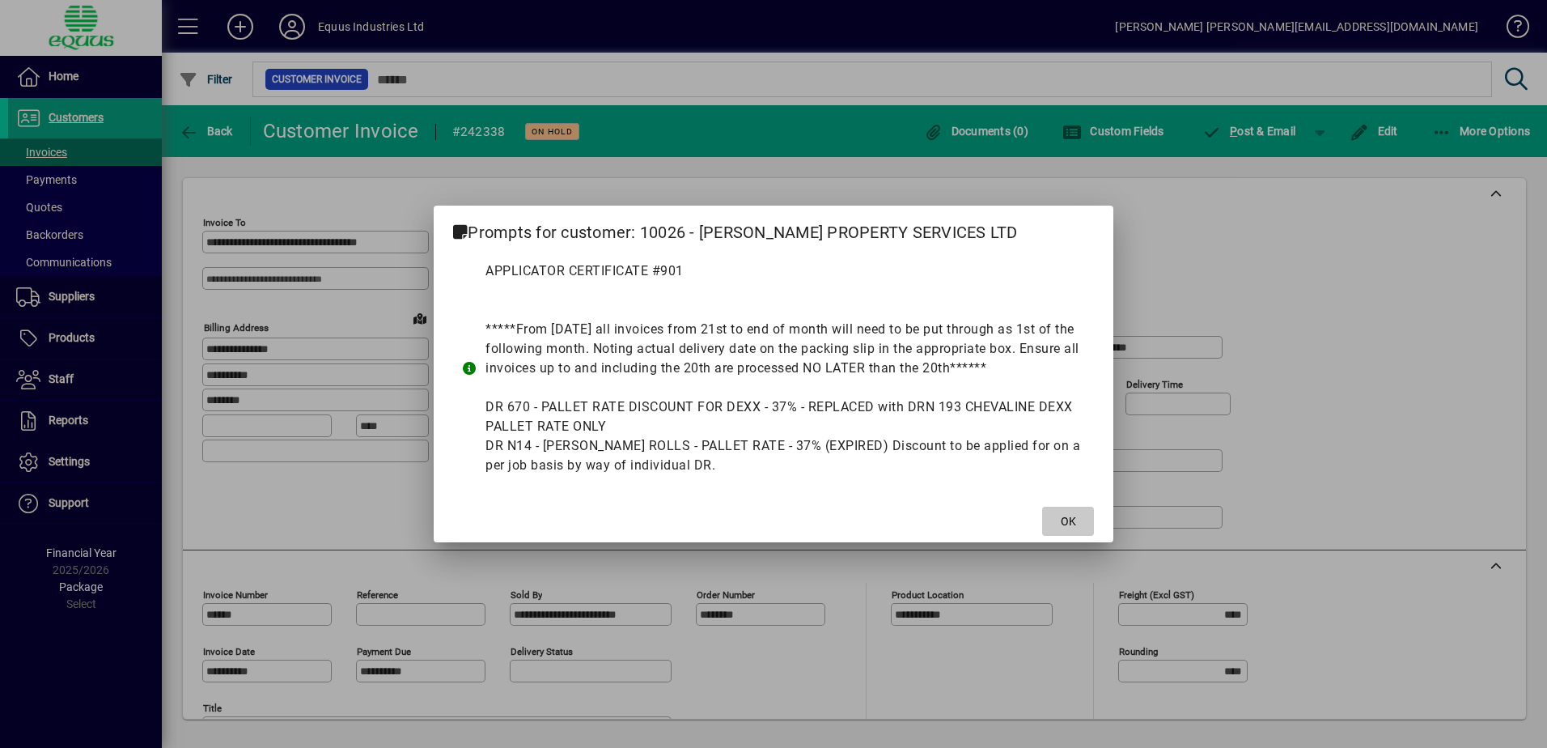
click at [1076, 518] on span at bounding box center [1068, 521] width 52 height 39
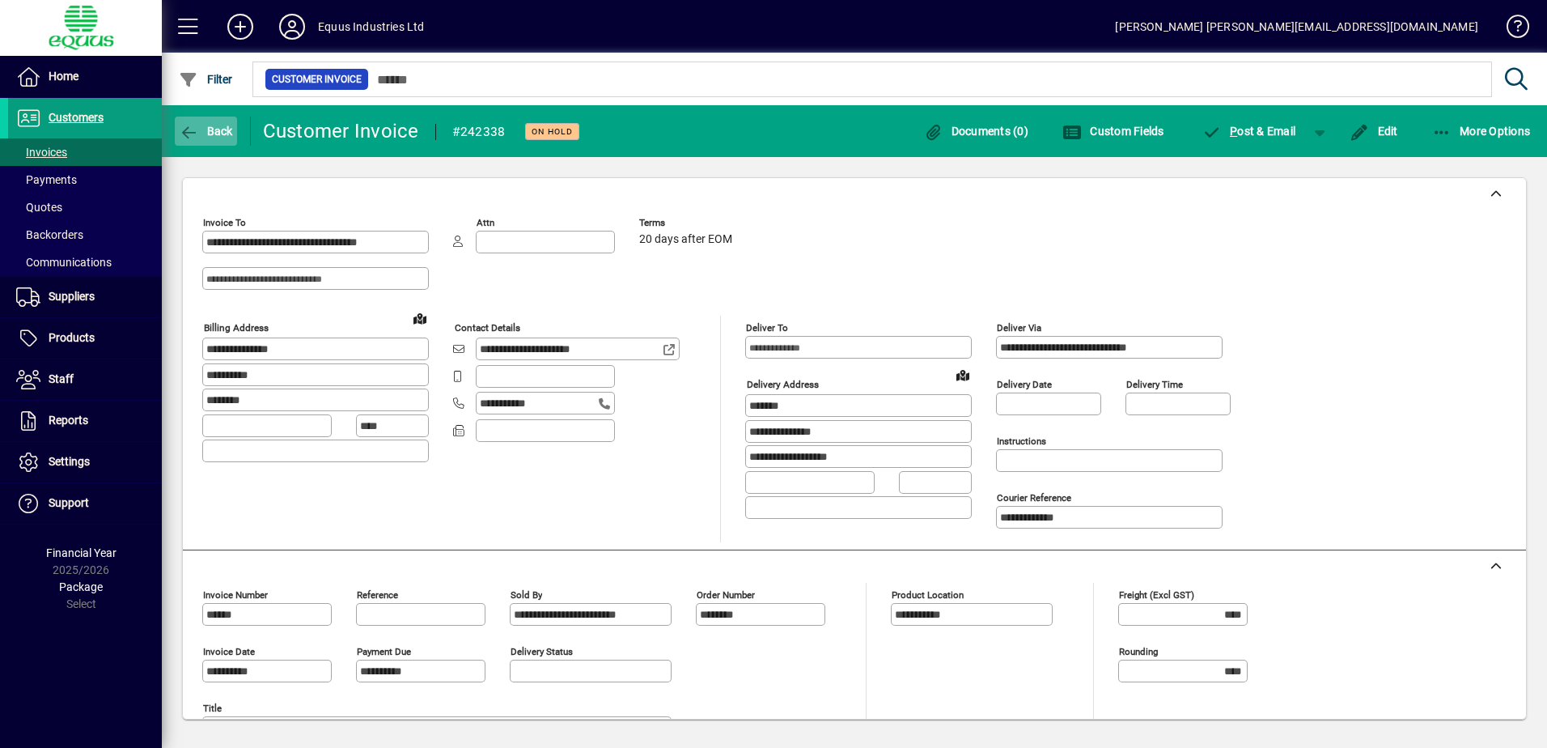
click at [190, 126] on icon "button" at bounding box center [189, 133] width 20 height 16
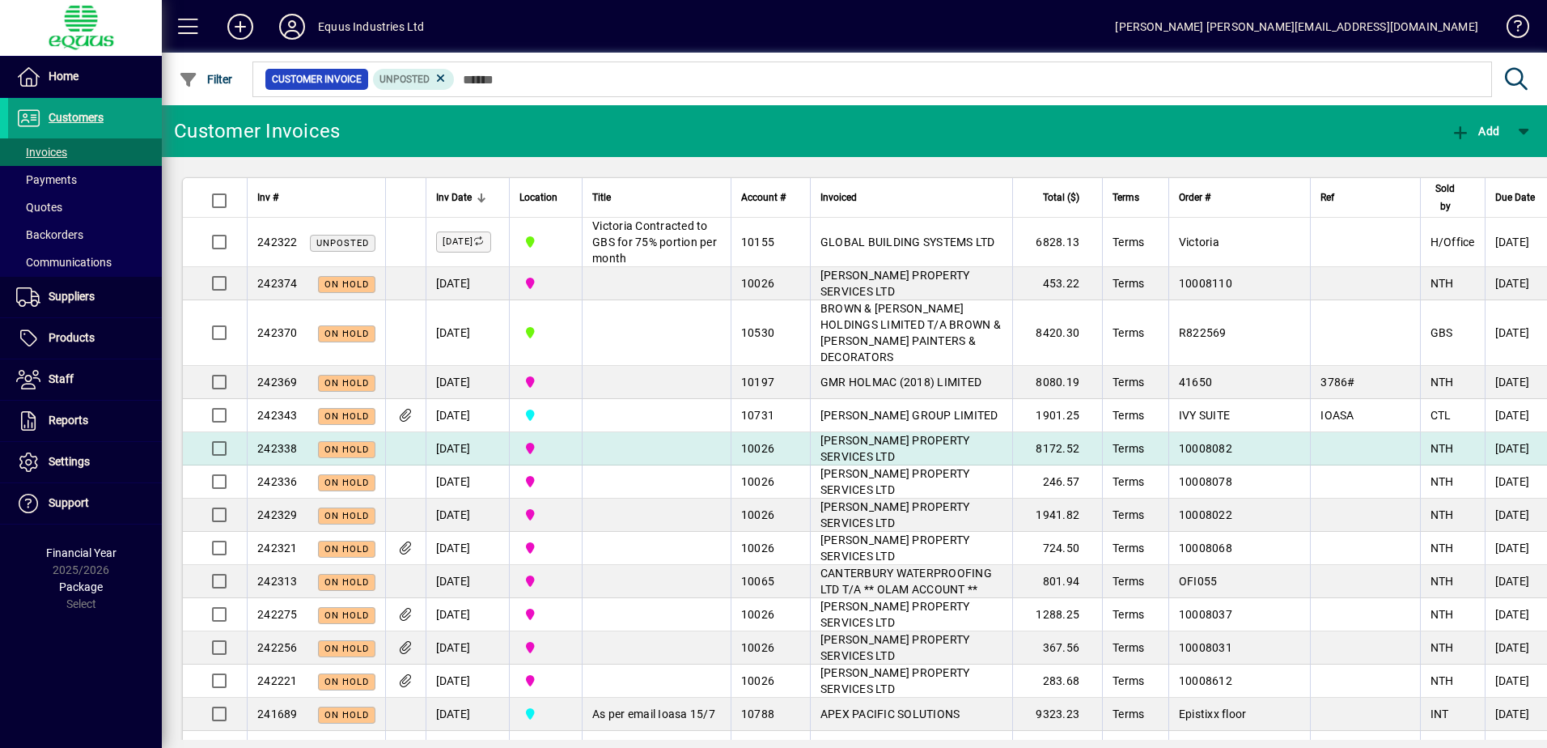
click at [831, 462] on span "[PERSON_NAME] PROPERTY SERVICES LTD" at bounding box center [896, 448] width 150 height 29
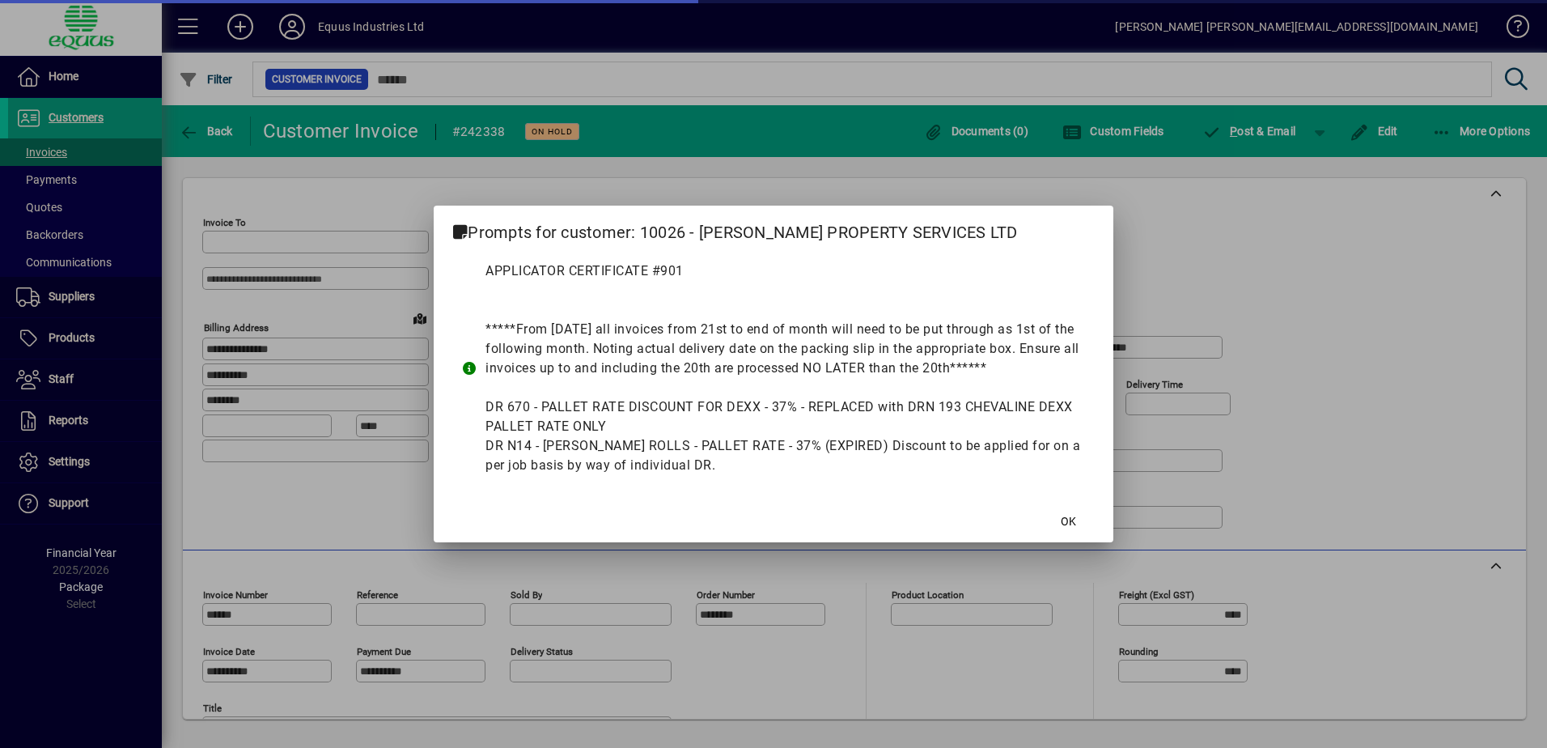
type input "**********"
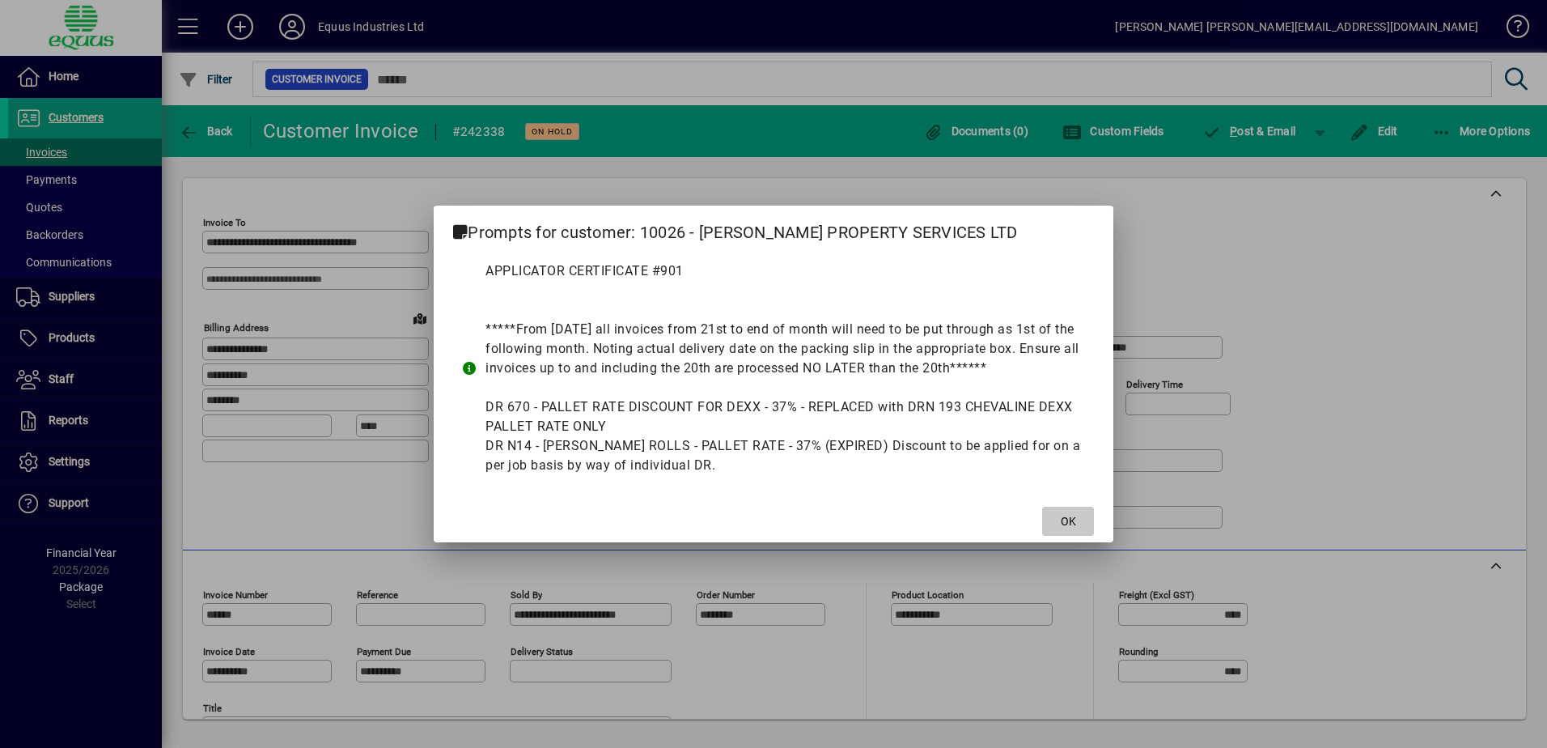
click at [1067, 518] on span "OK" at bounding box center [1068, 521] width 15 height 17
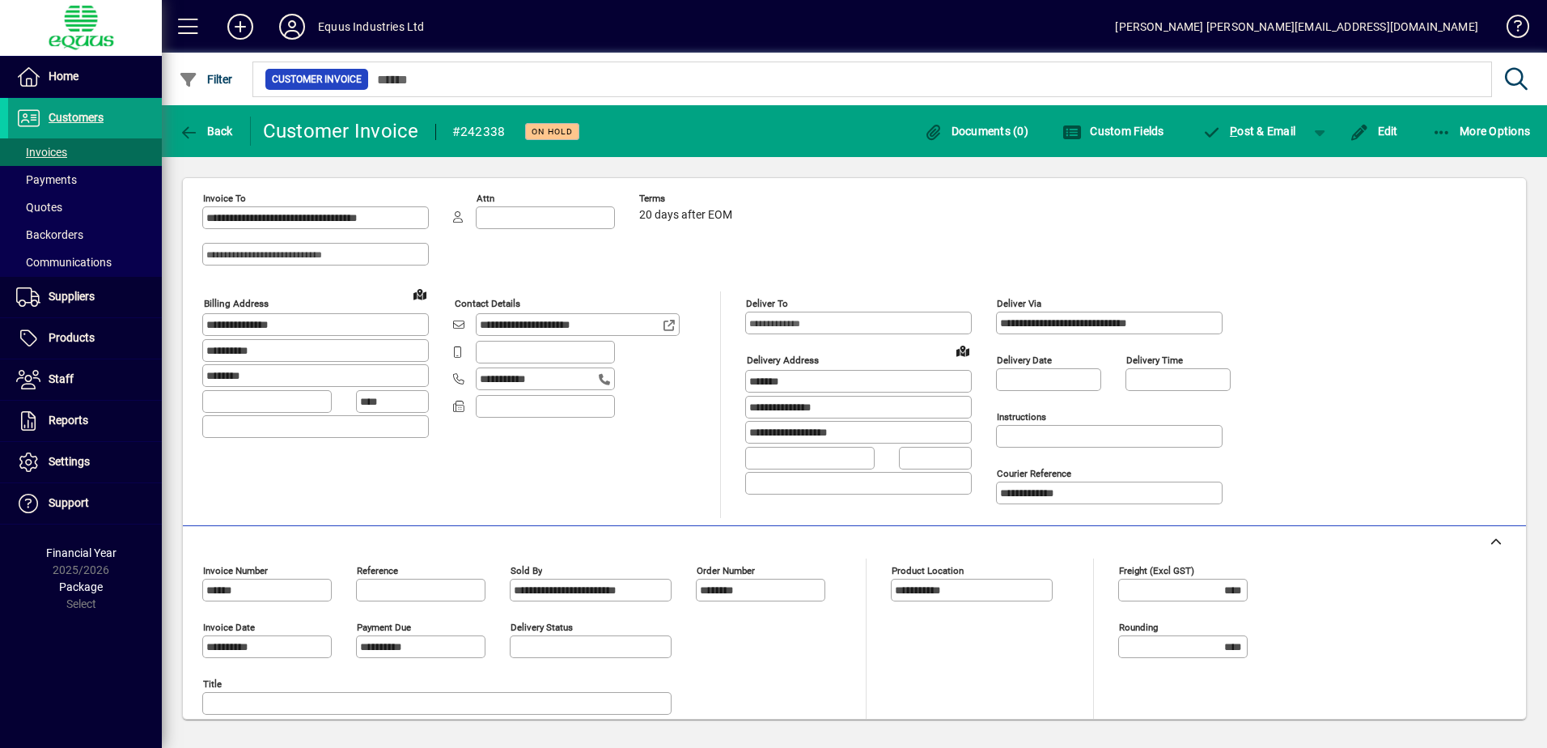
scroll to position [6, 0]
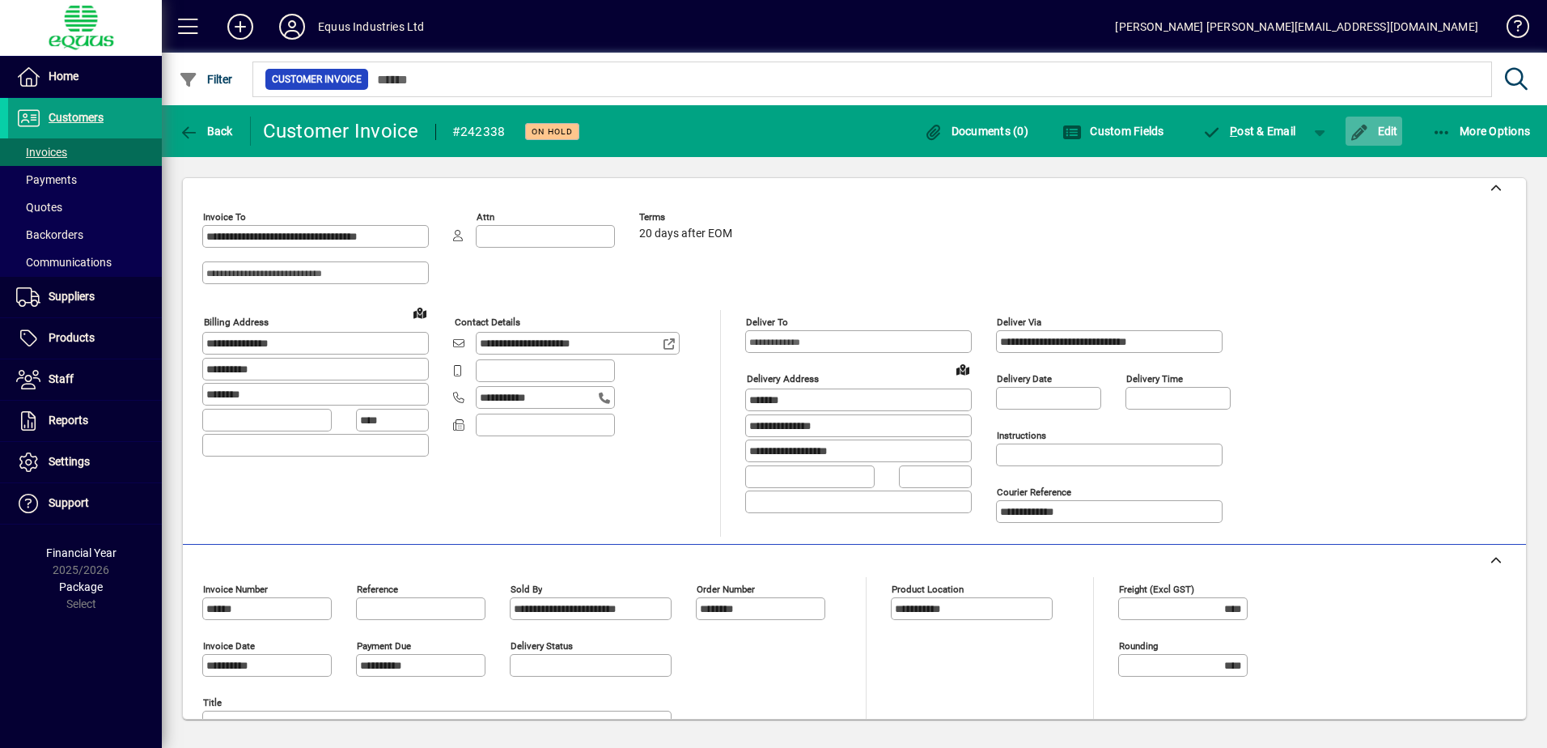
click at [1380, 125] on span "Edit" at bounding box center [1374, 131] width 49 height 13
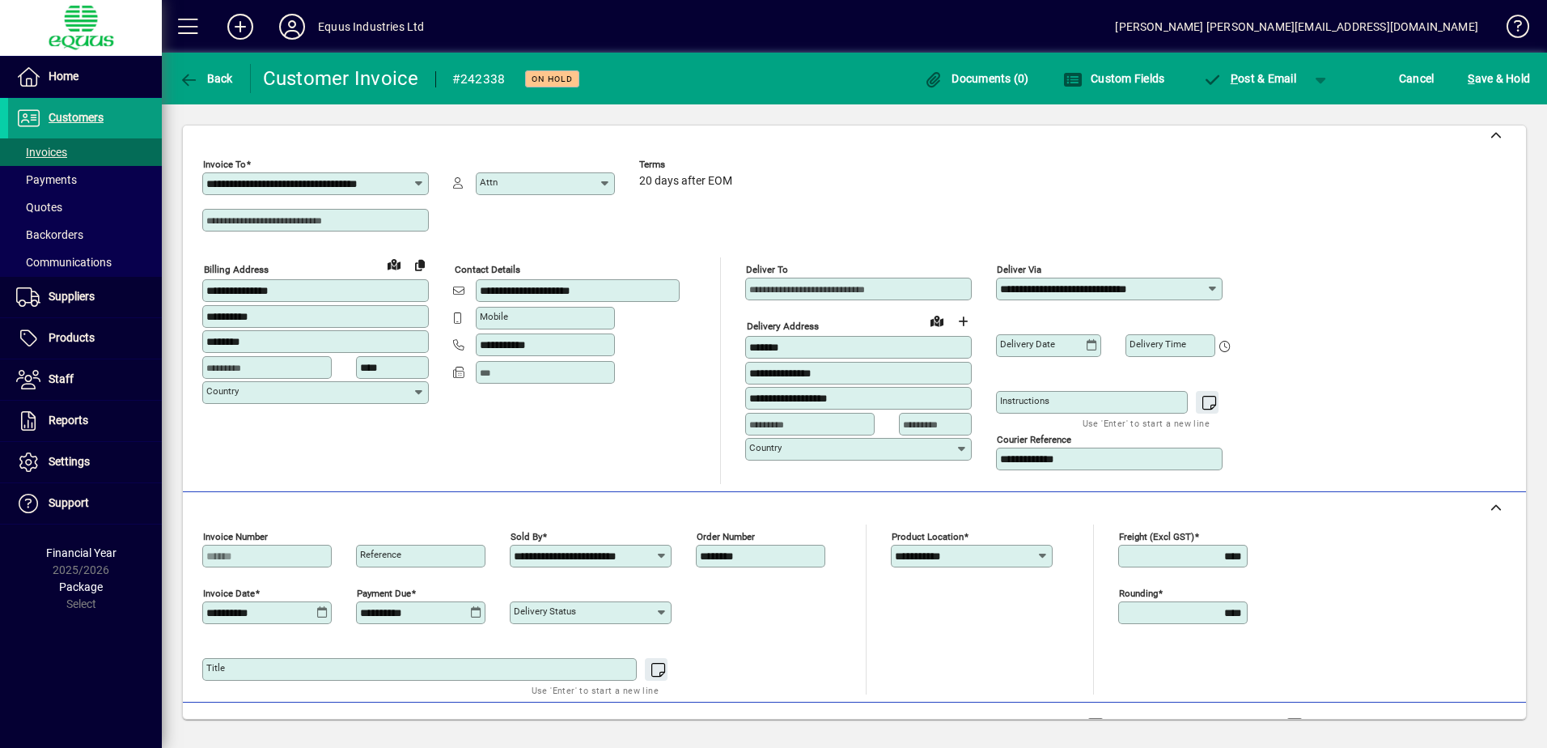
click at [223, 664] on mat-label "Title" at bounding box center [215, 667] width 19 height 11
click at [223, 664] on textarea "Title" at bounding box center [421, 669] width 430 height 13
type textarea "*"
type textarea "**********"
click at [1480, 73] on span "S ave & Hold" at bounding box center [1499, 79] width 62 height 26
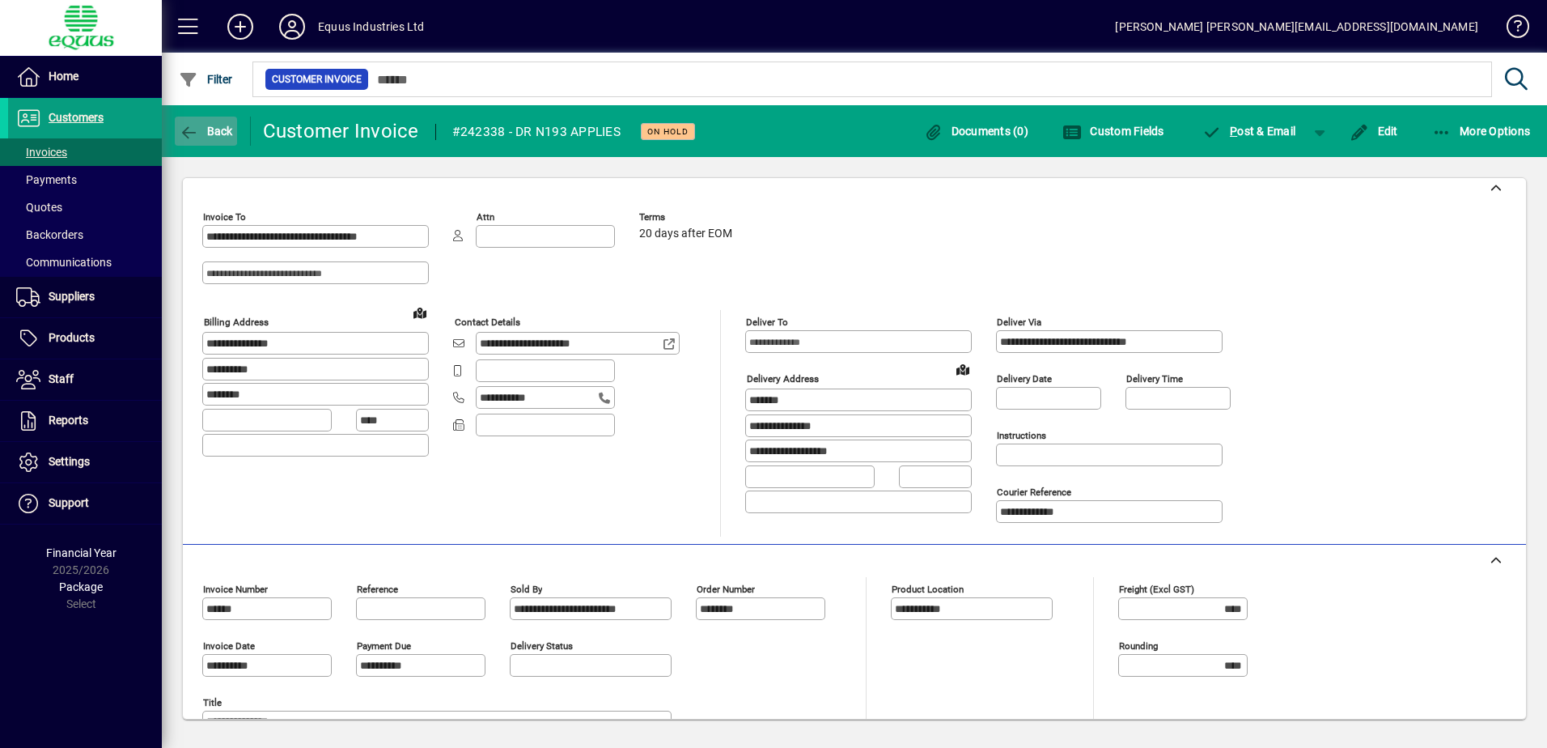
click at [187, 130] on icon "button" at bounding box center [189, 133] width 20 height 16
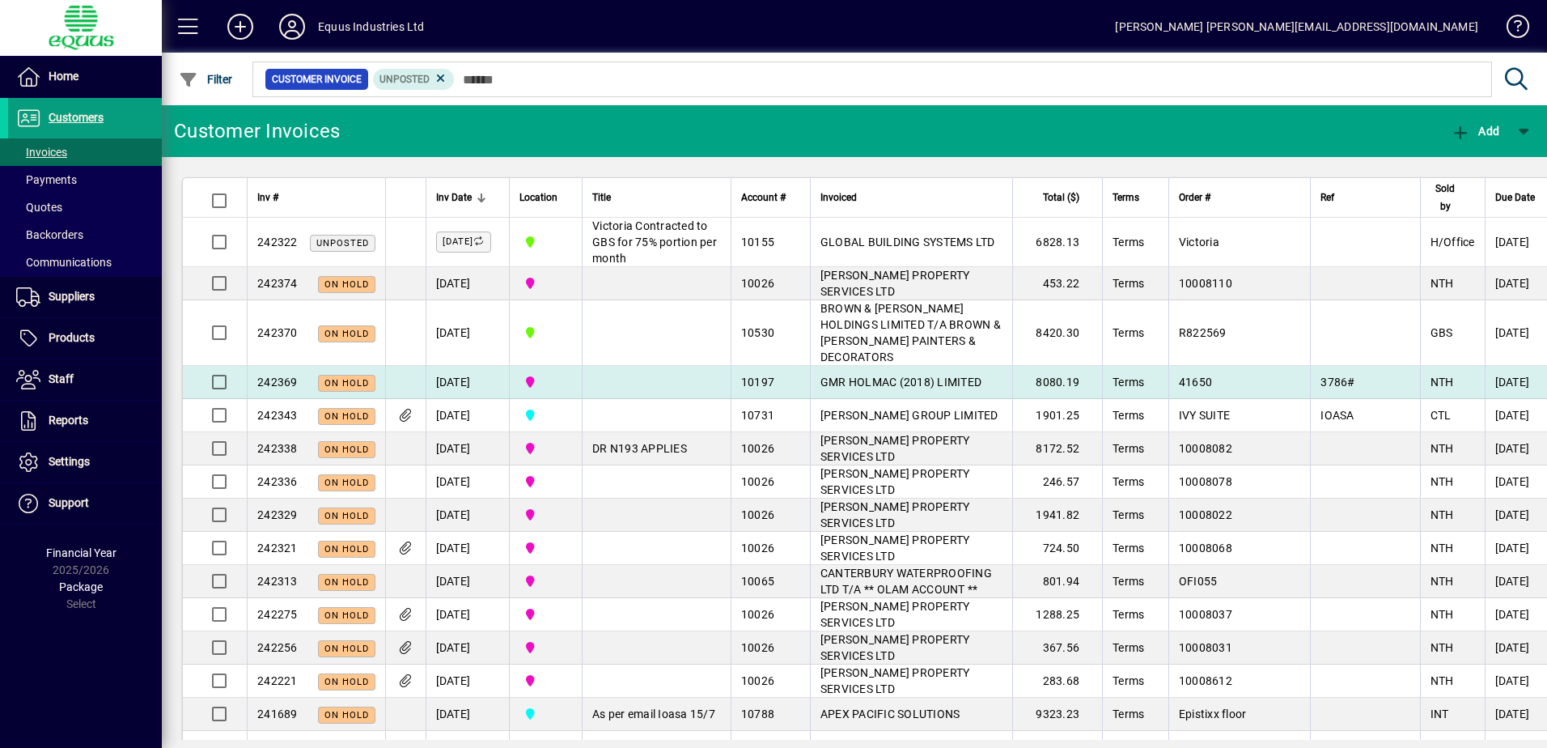
click at [843, 388] on span "GMR HOLMAC (2018) LIMITED" at bounding box center [901, 382] width 161 height 13
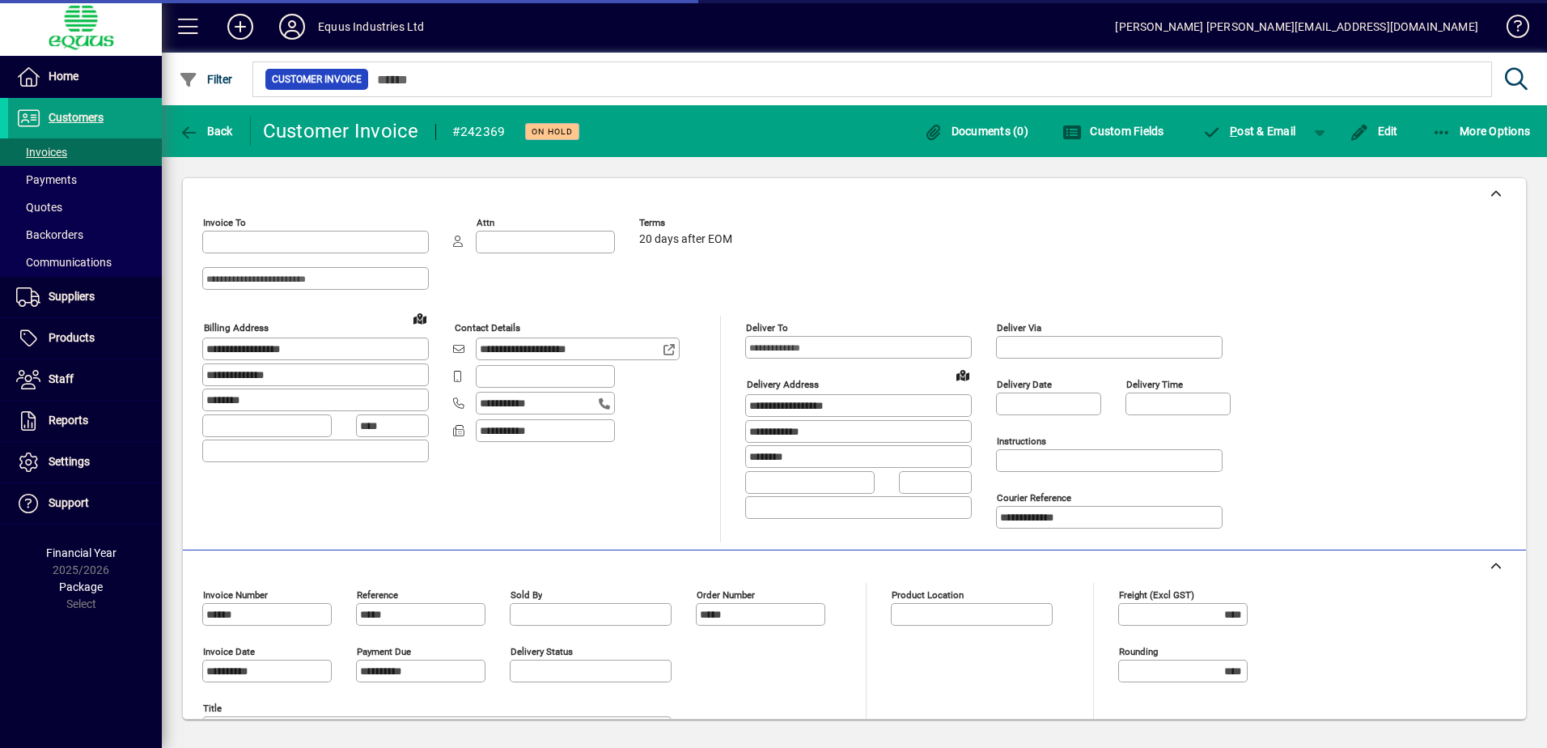
type input "**********"
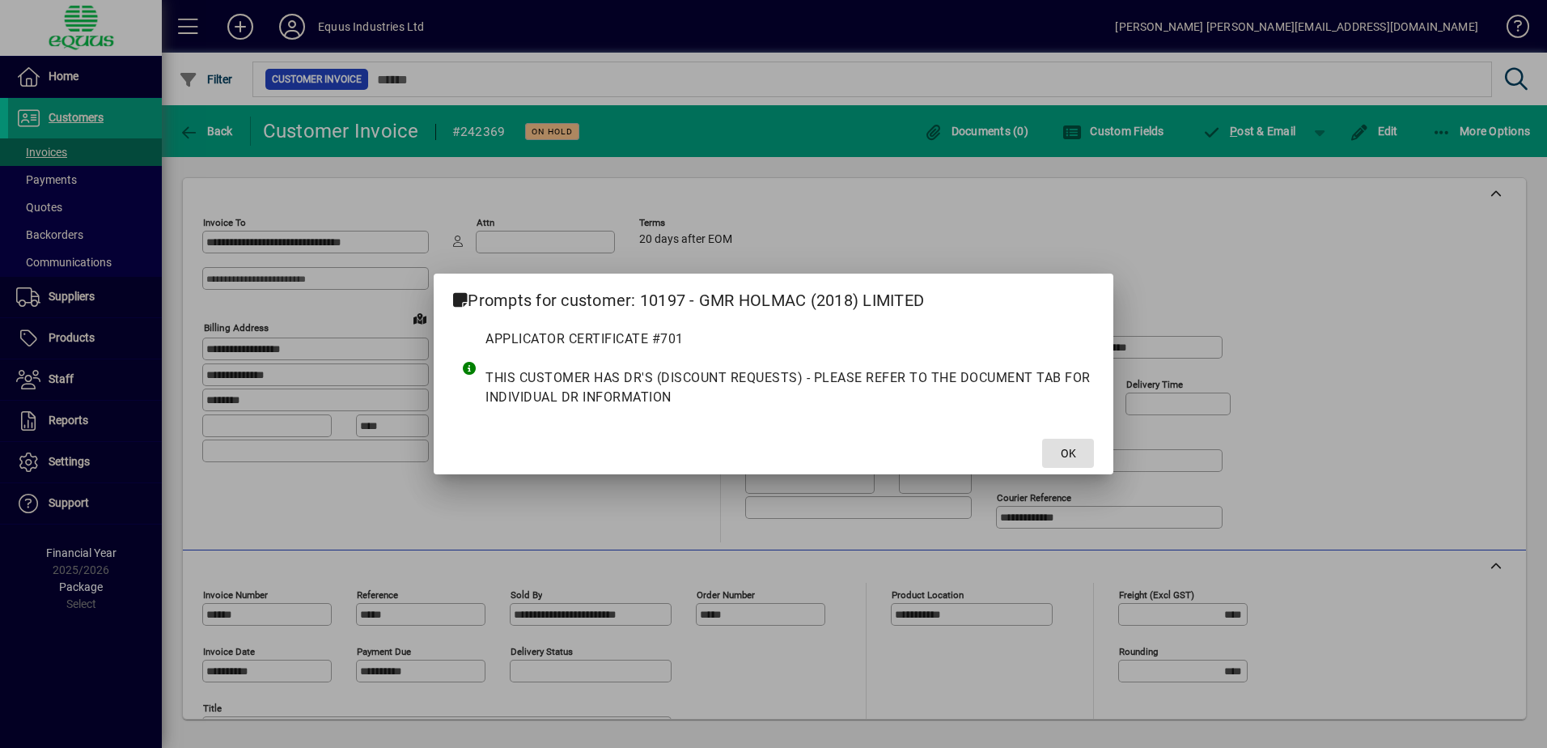
click at [1063, 456] on span "OK" at bounding box center [1068, 453] width 15 height 17
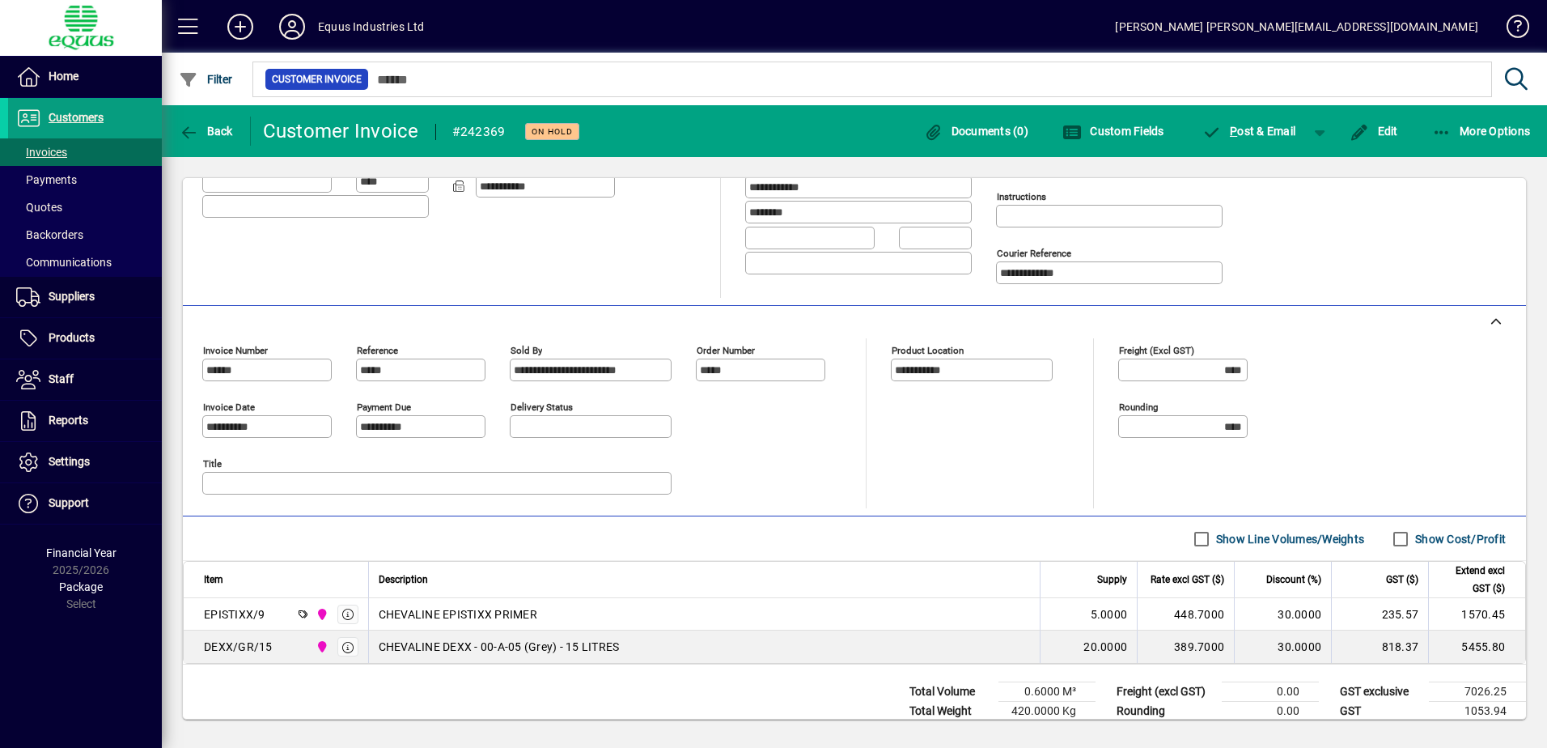
scroll to position [281, 0]
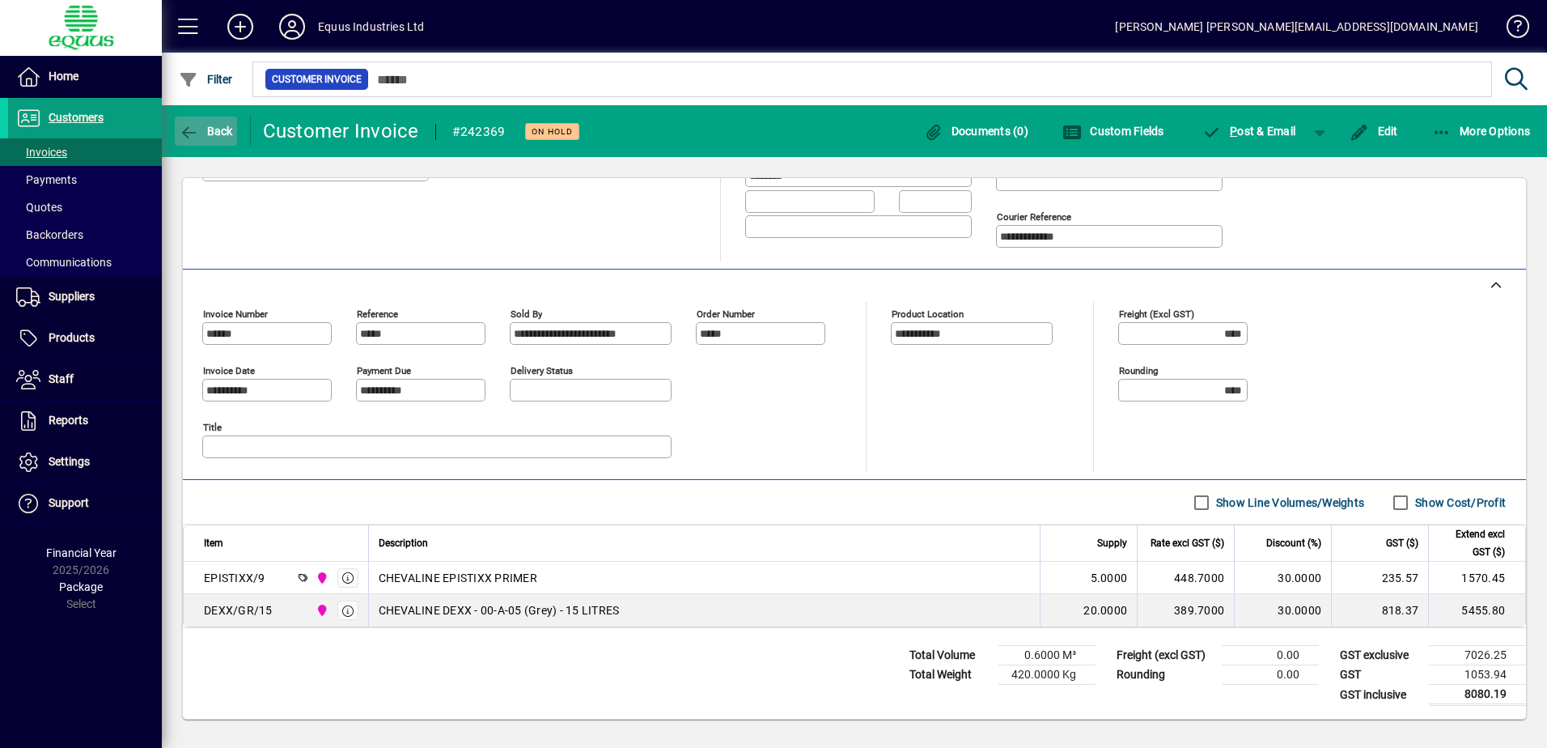
click at [188, 130] on icon "button" at bounding box center [189, 133] width 20 height 16
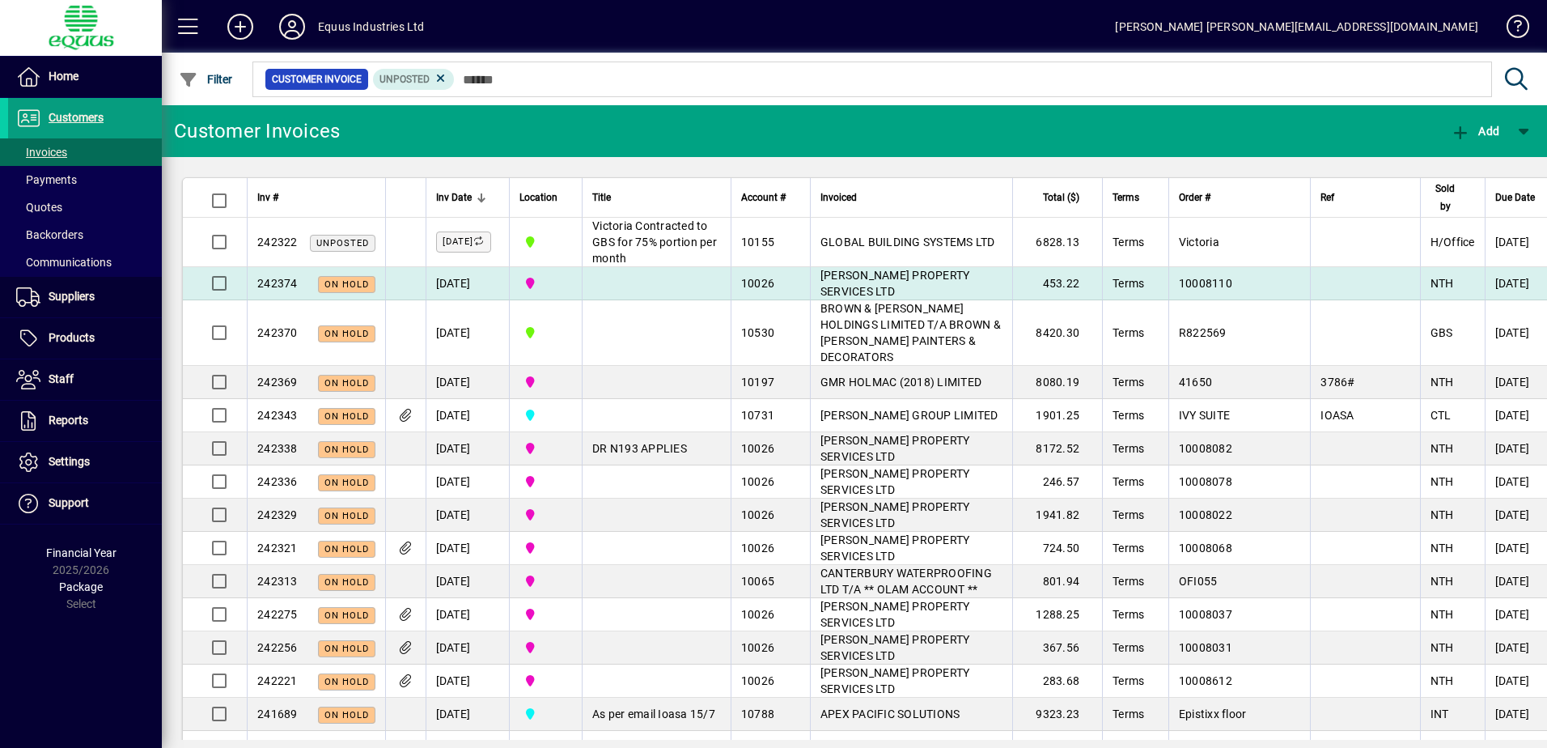
click at [853, 300] on td "[PERSON_NAME] PROPERTY SERVICES LTD" at bounding box center [911, 283] width 202 height 33
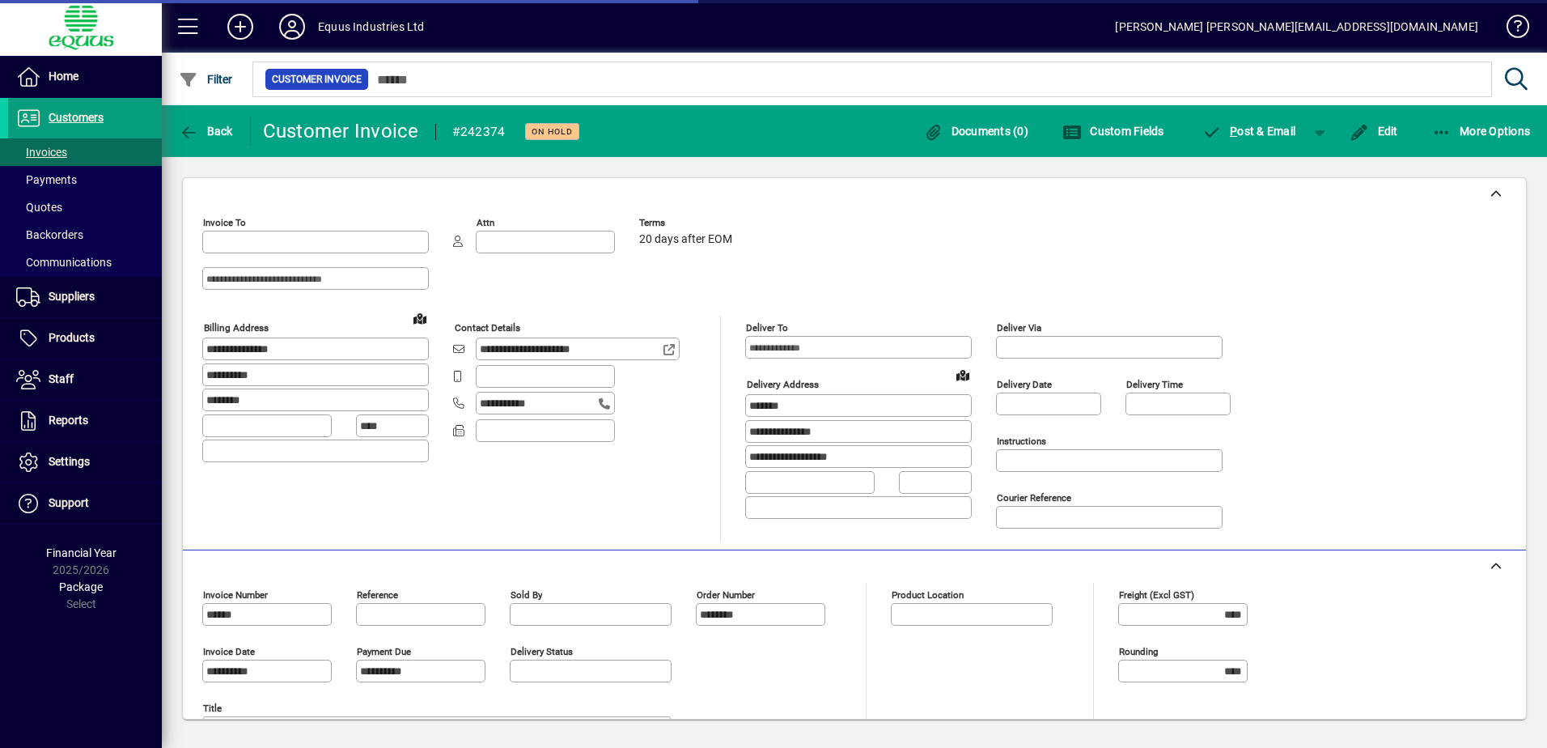
type input "**********"
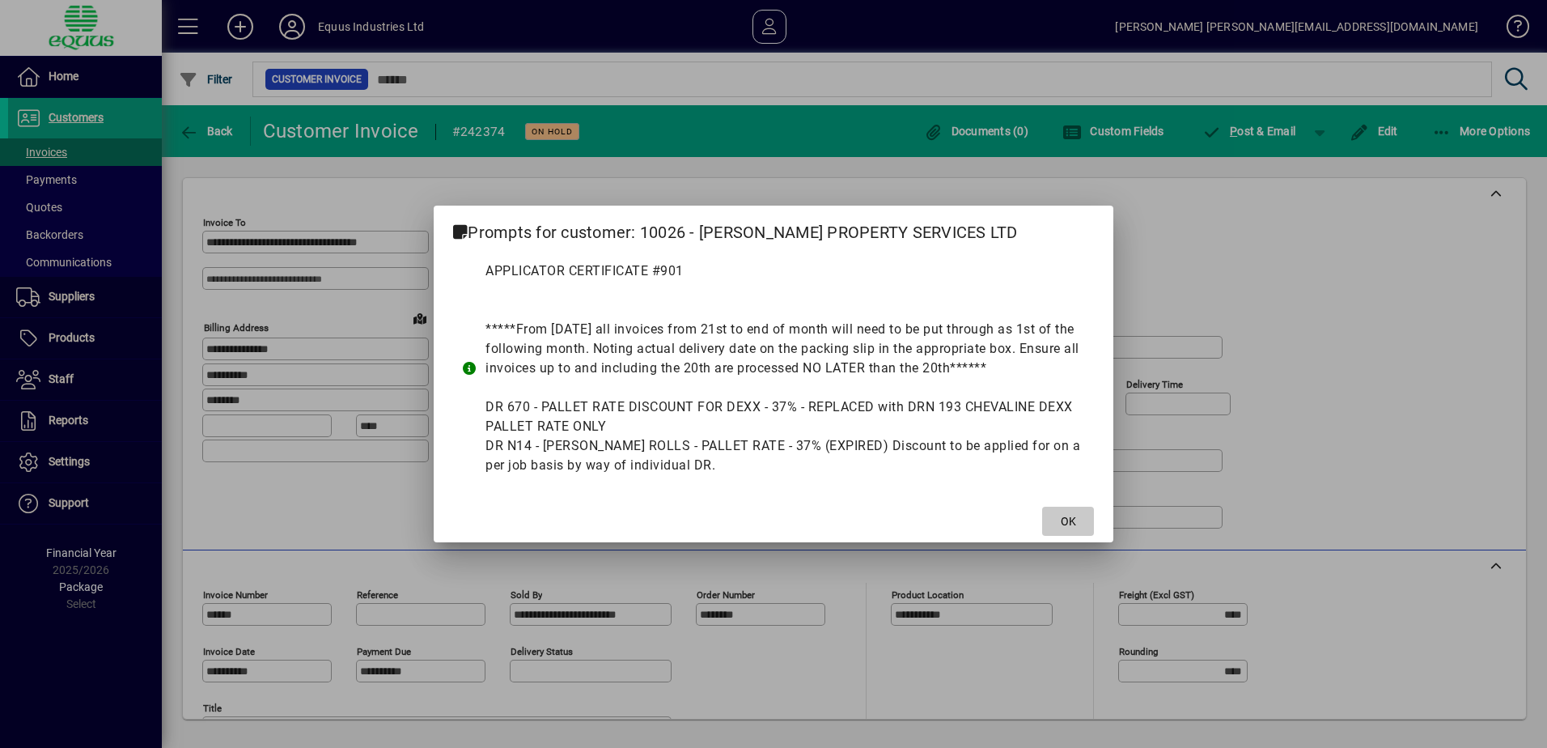
click at [1057, 516] on span at bounding box center [1068, 521] width 52 height 39
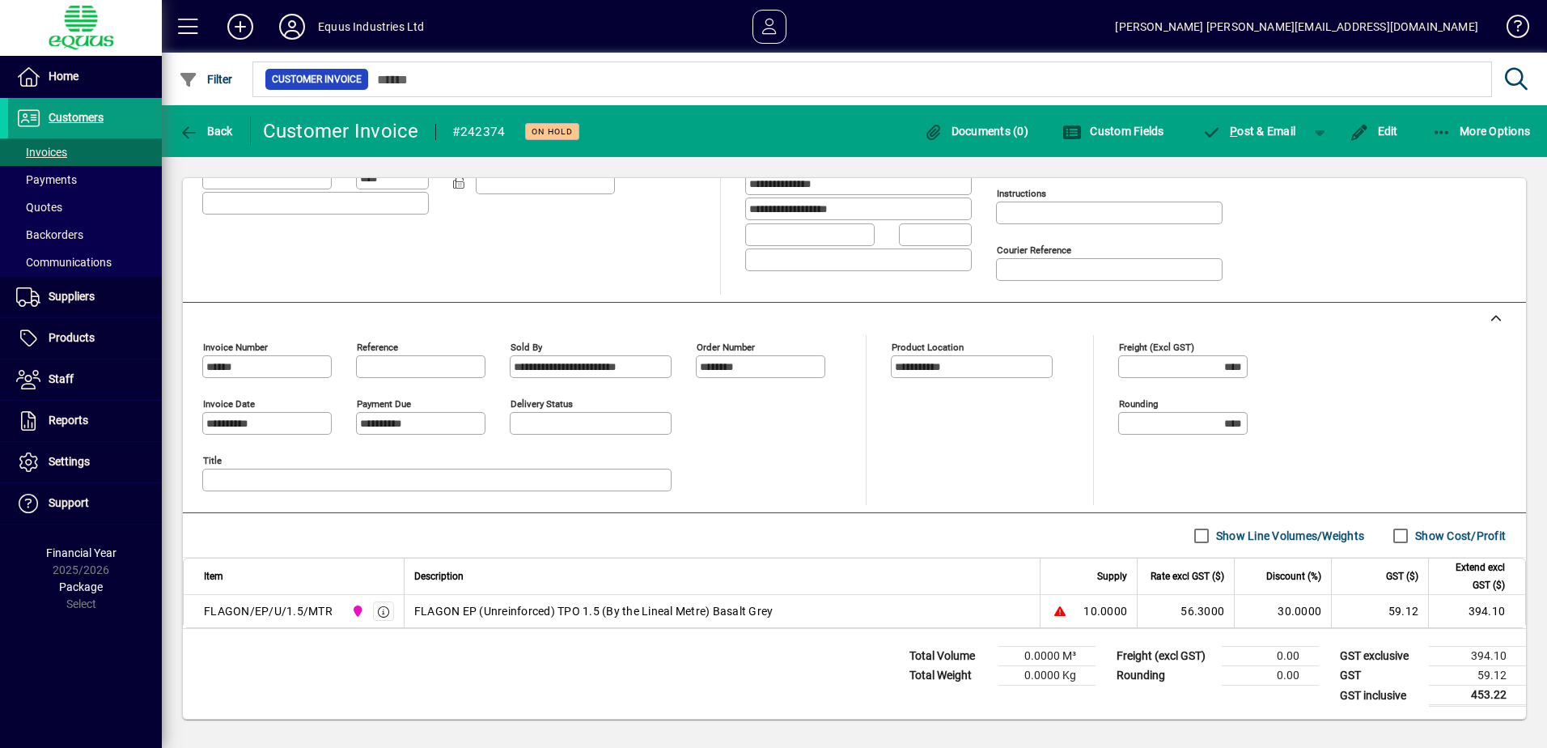
scroll to position [248, 0]
click at [192, 134] on icon "button" at bounding box center [189, 133] width 20 height 16
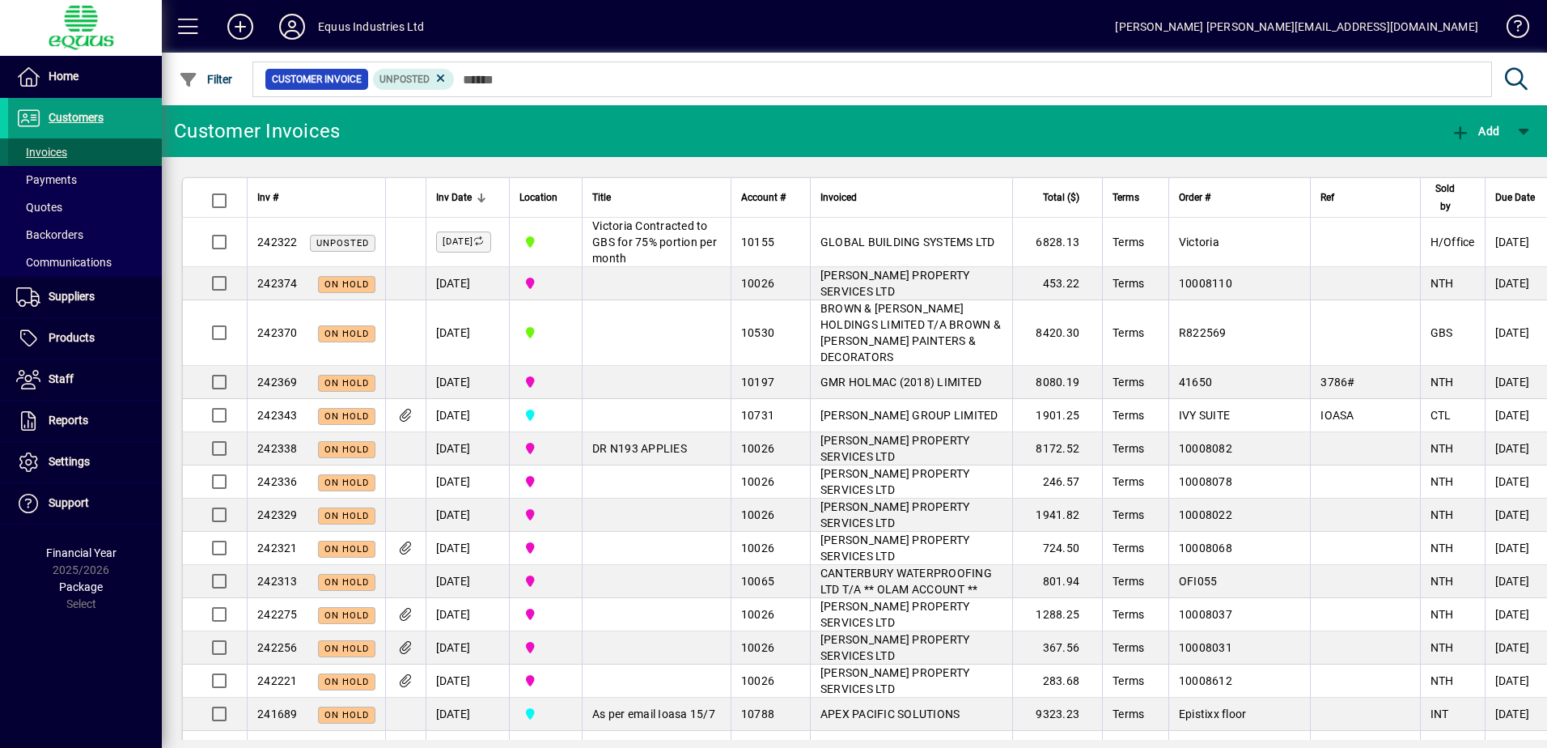
click at [64, 152] on span "Invoices" at bounding box center [41, 152] width 51 height 13
click at [67, 153] on span "Invoices" at bounding box center [41, 152] width 51 height 13
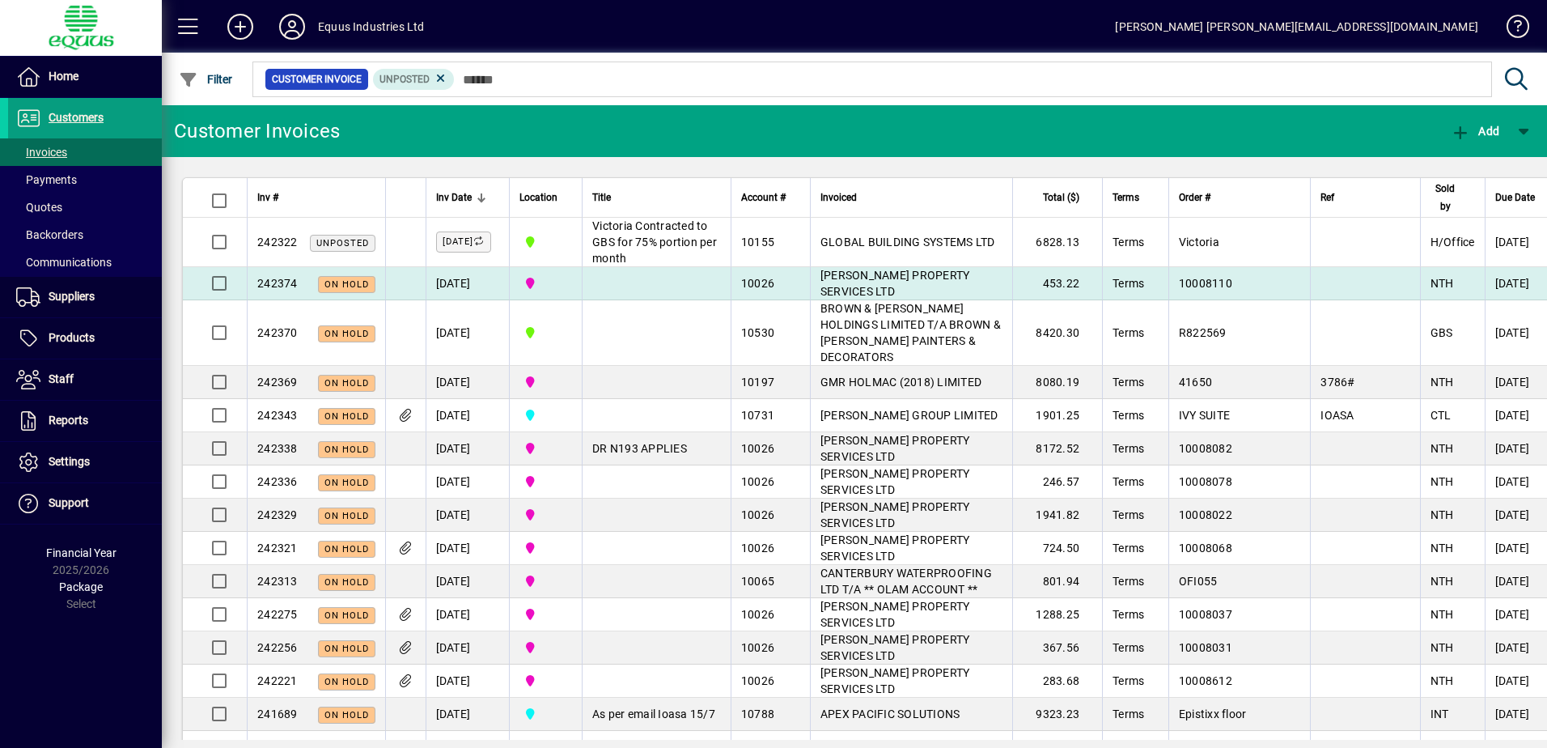
click at [834, 298] on span "[PERSON_NAME] PROPERTY SERVICES LTD" at bounding box center [896, 283] width 150 height 29
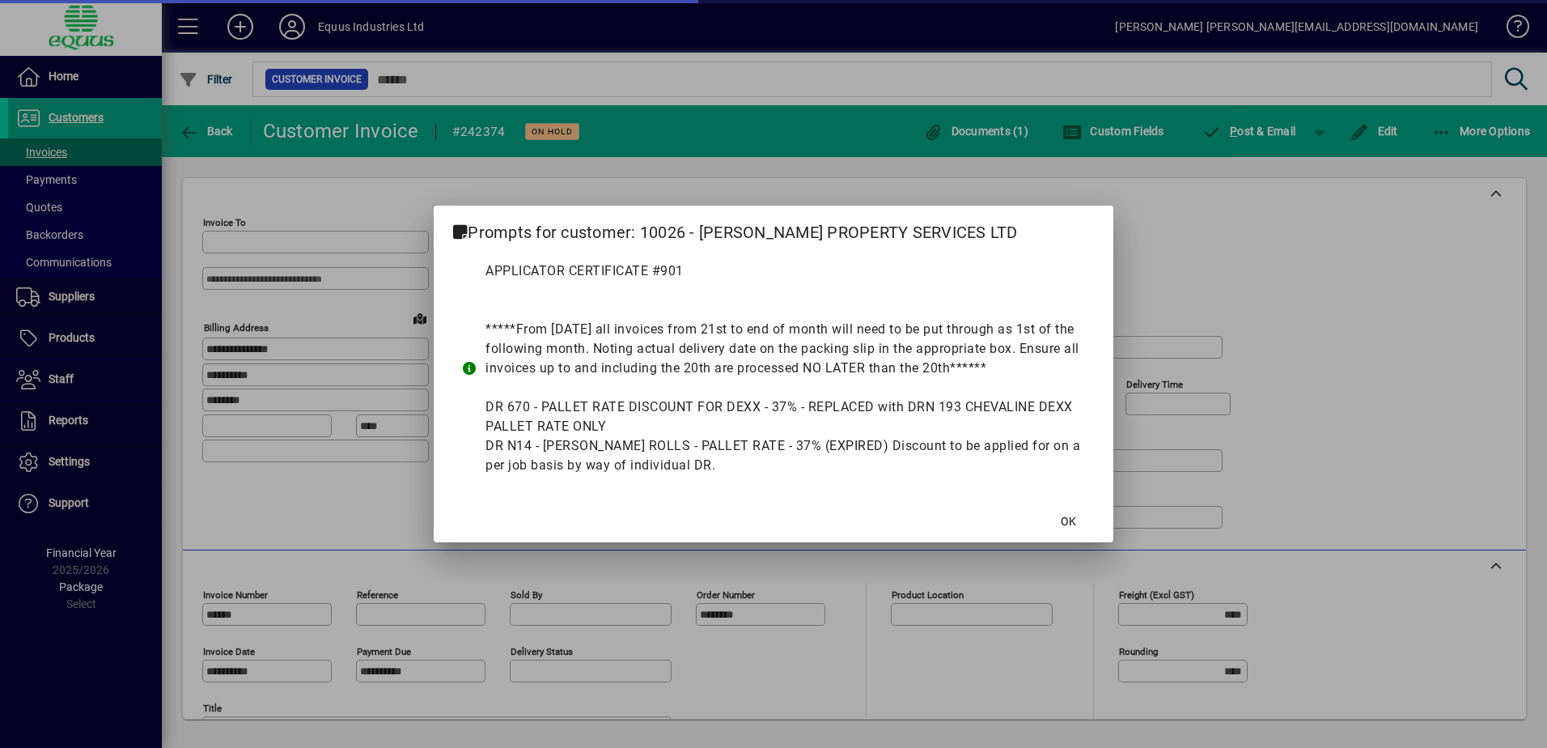
type input "**********"
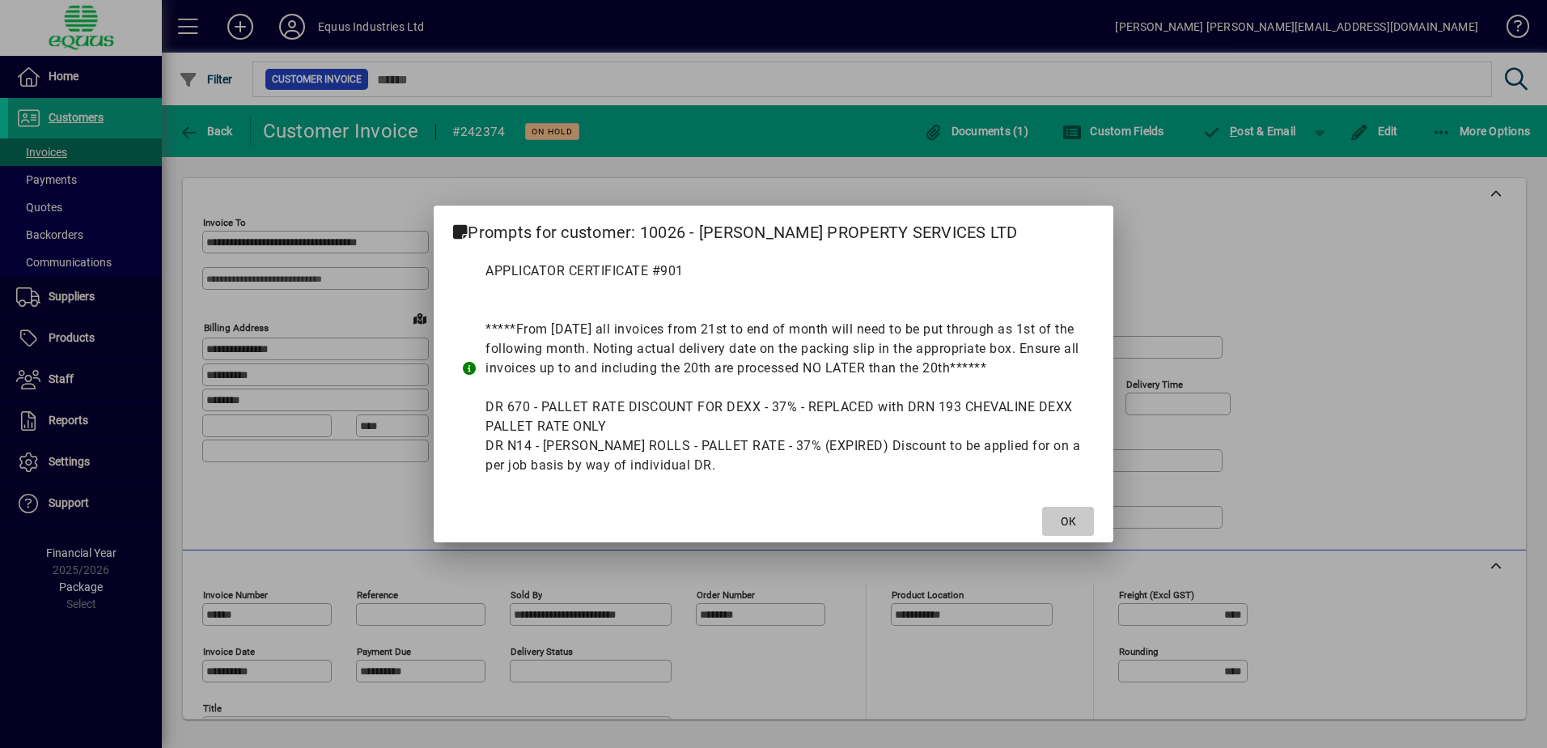
drag, startPoint x: 1065, startPoint y: 514, endPoint x: 1050, endPoint y: 511, distance: 15.6
click at [1063, 513] on span "OK" at bounding box center [1068, 521] width 15 height 17
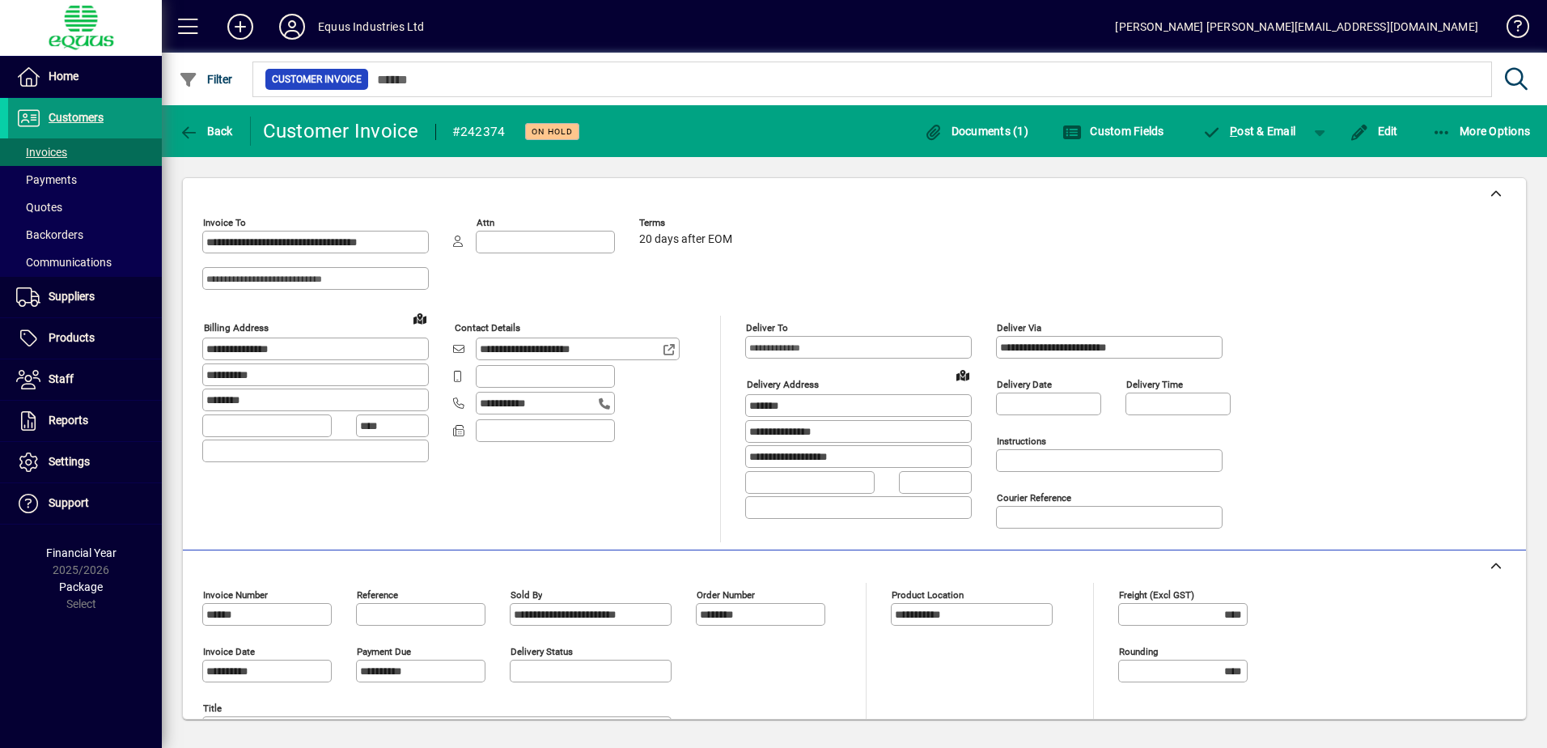
click at [82, 120] on span "Customers" at bounding box center [76, 117] width 55 height 13
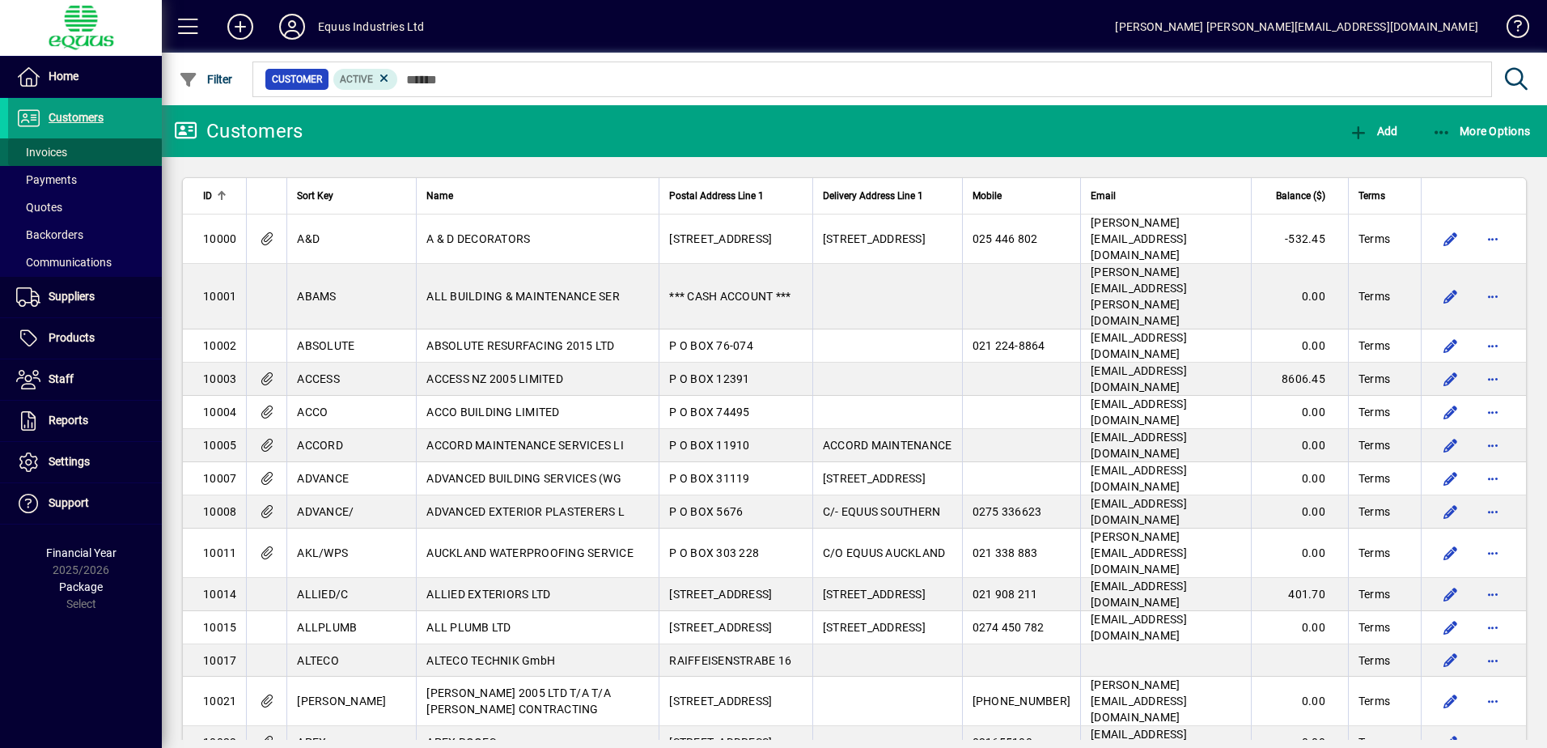
click at [62, 150] on span "Invoices" at bounding box center [41, 152] width 51 height 13
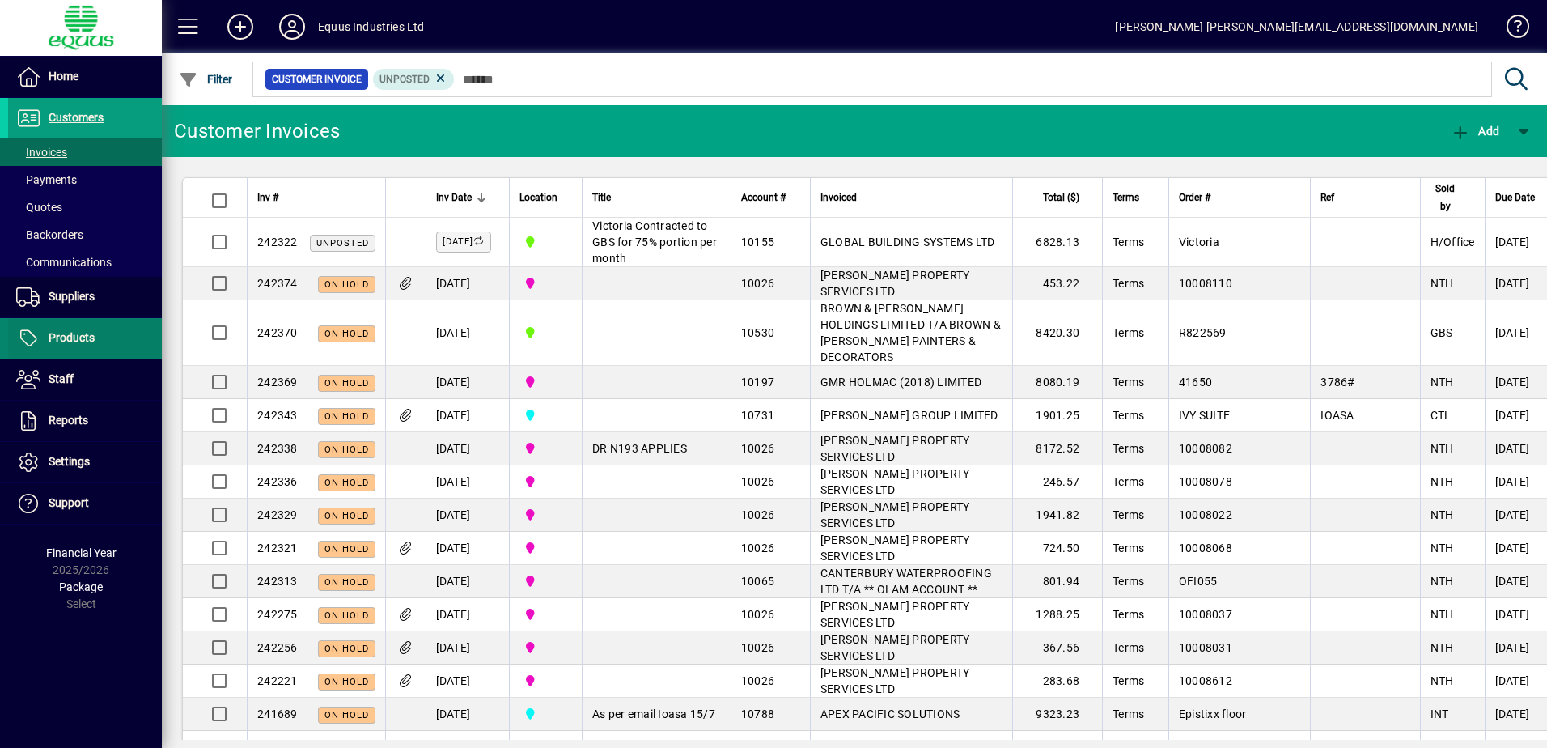
click at [74, 338] on span "Products" at bounding box center [72, 337] width 46 height 13
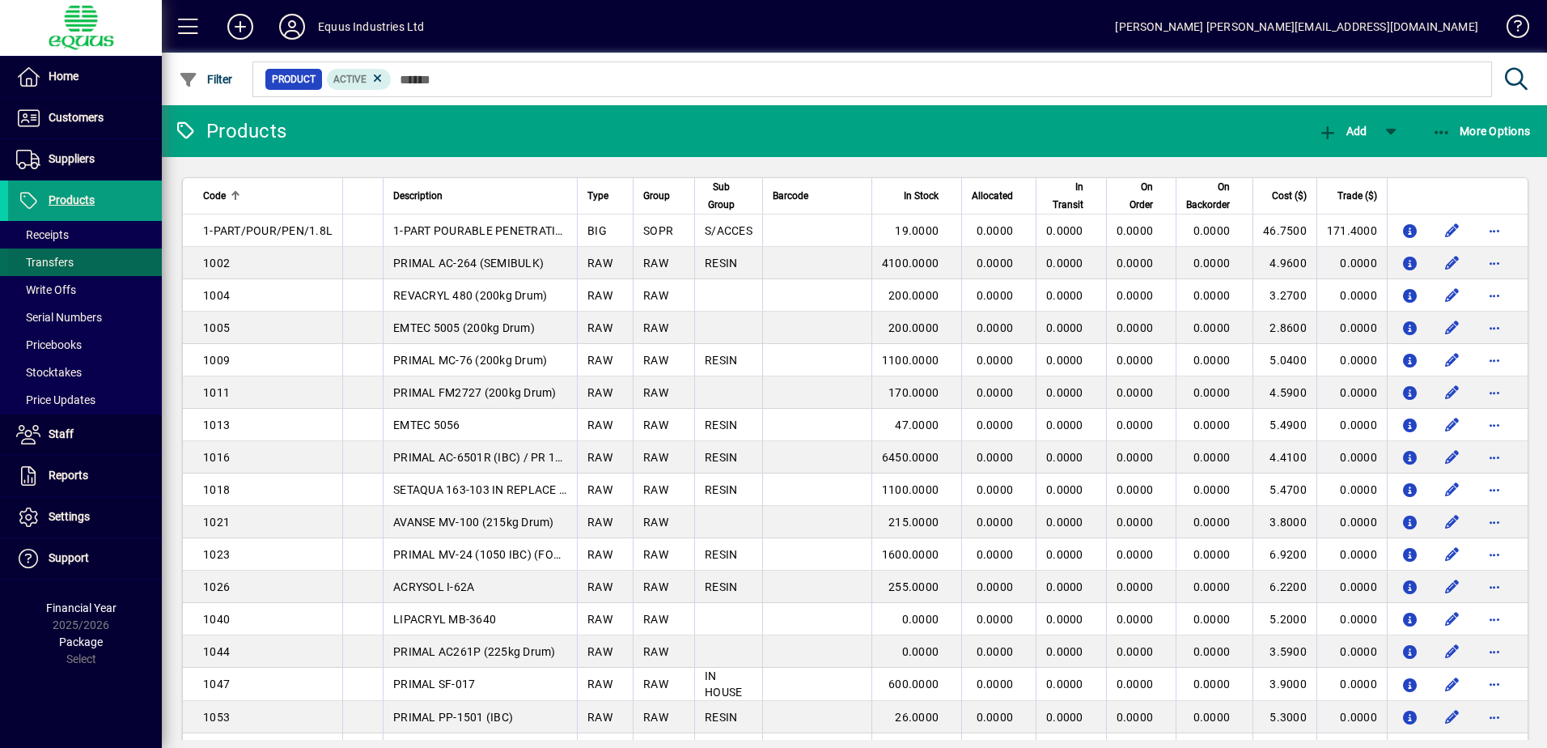
click at [56, 264] on span "Transfers" at bounding box center [44, 262] width 57 height 13
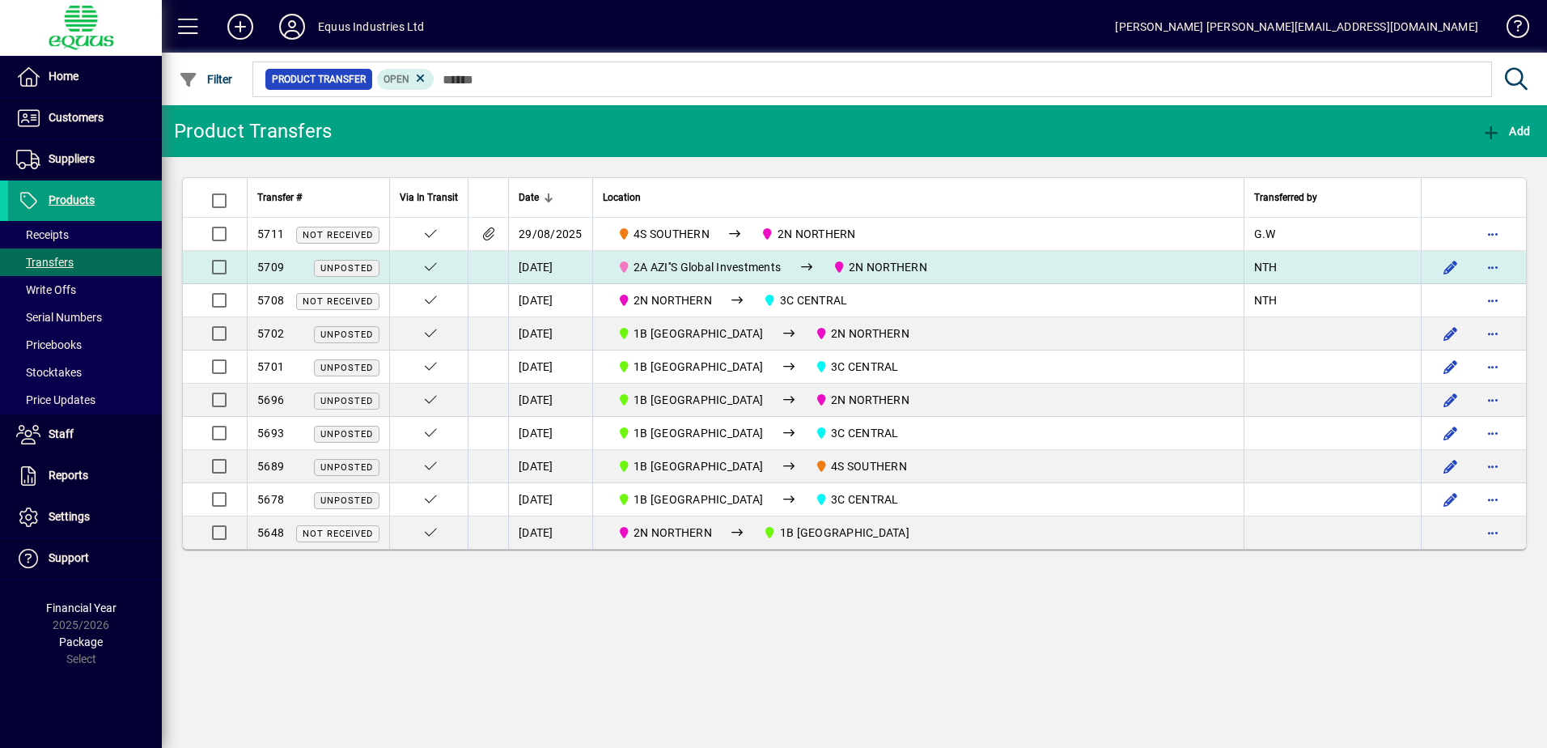
click at [701, 263] on span "2A AZI''S Global Investments" at bounding box center [707, 267] width 147 height 13
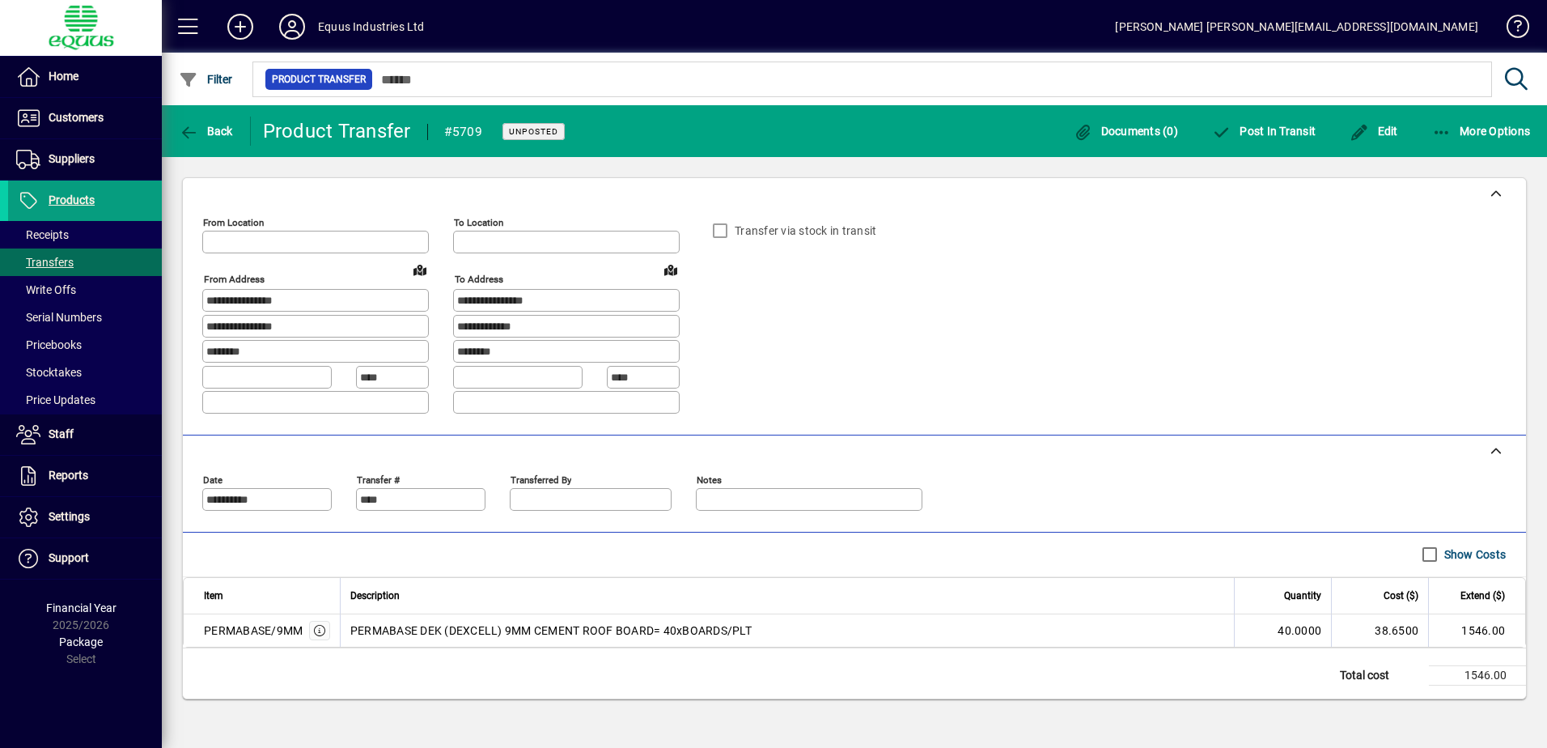
type input "**********"
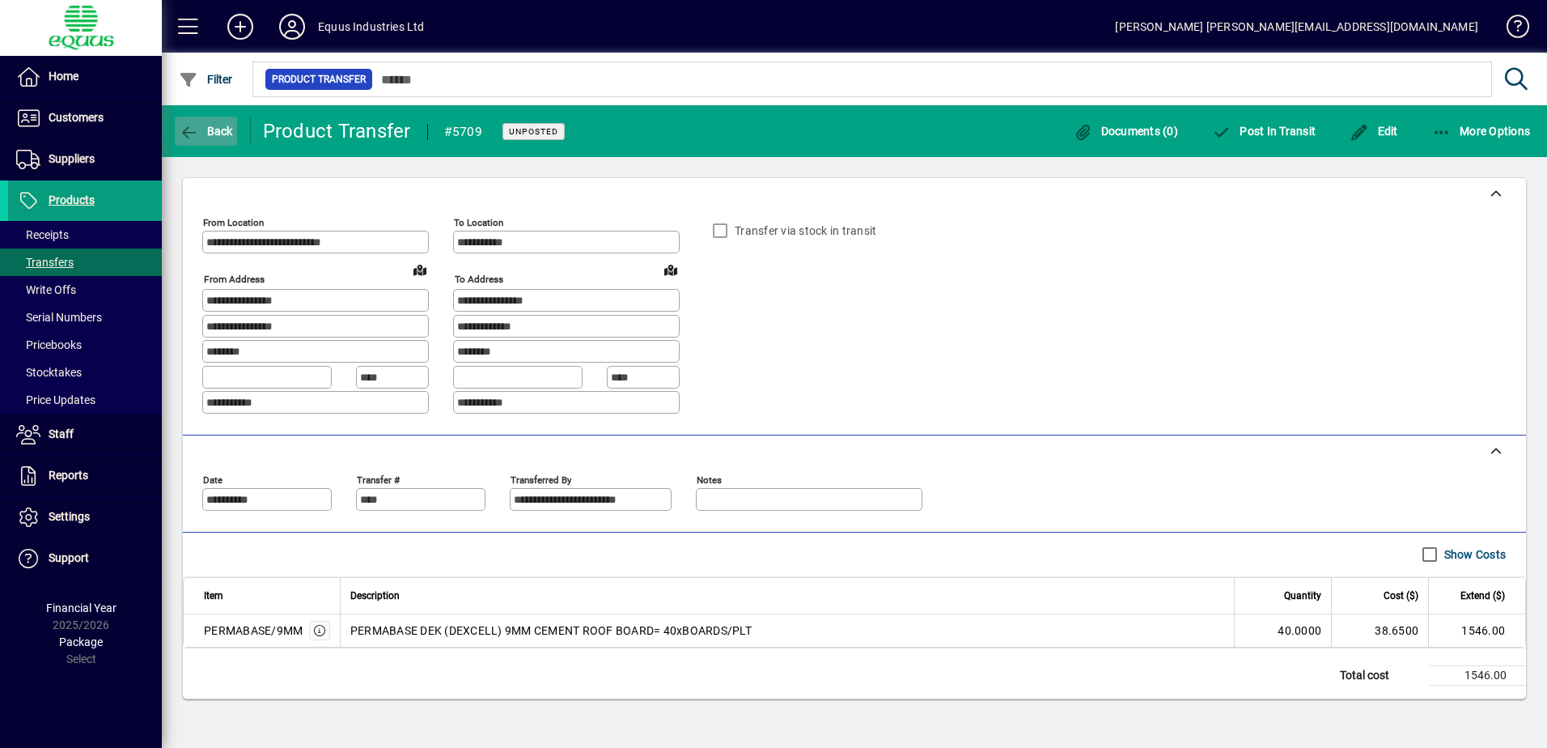
click at [189, 133] on icon "button" at bounding box center [189, 133] width 20 height 16
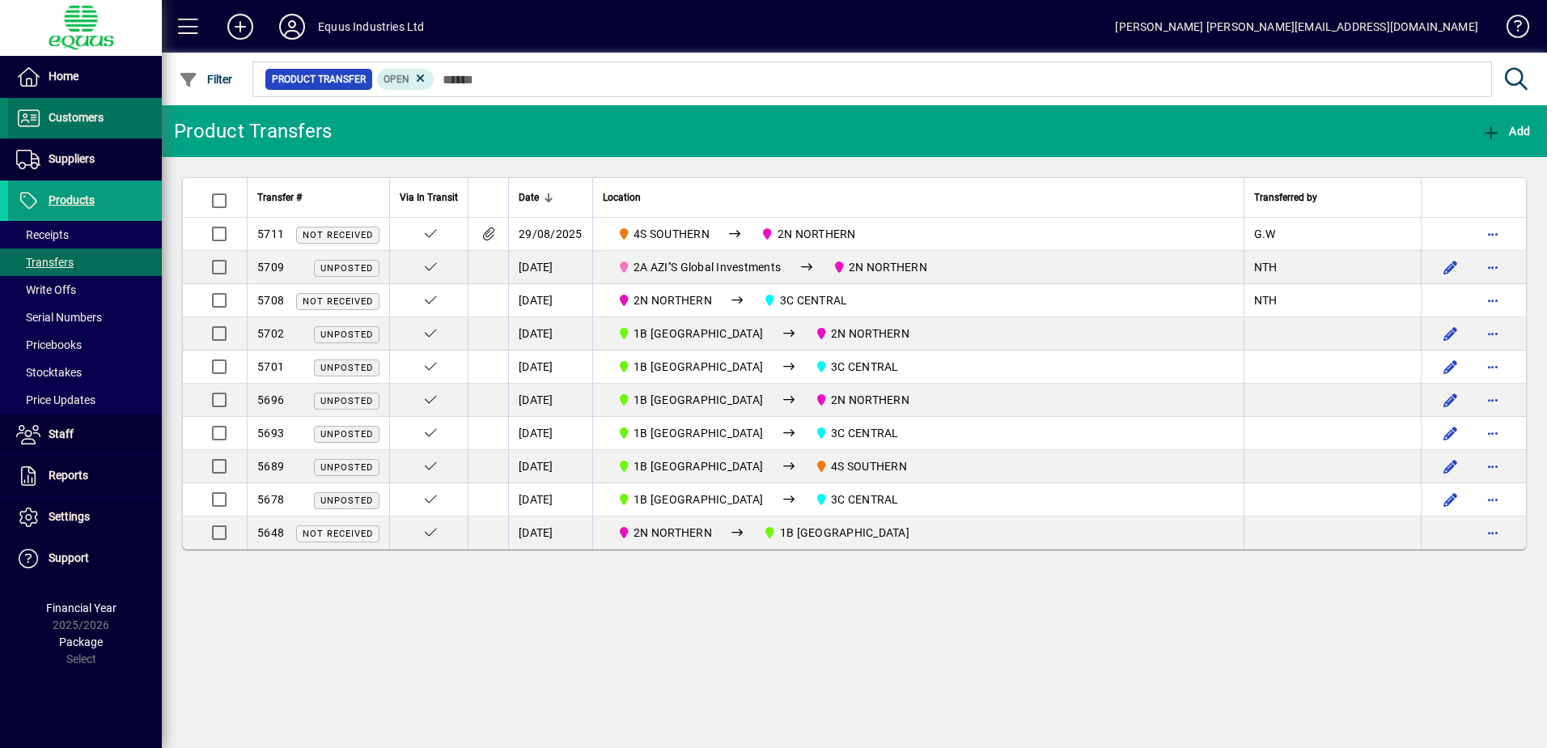
click at [79, 114] on span "Customers" at bounding box center [76, 117] width 55 height 13
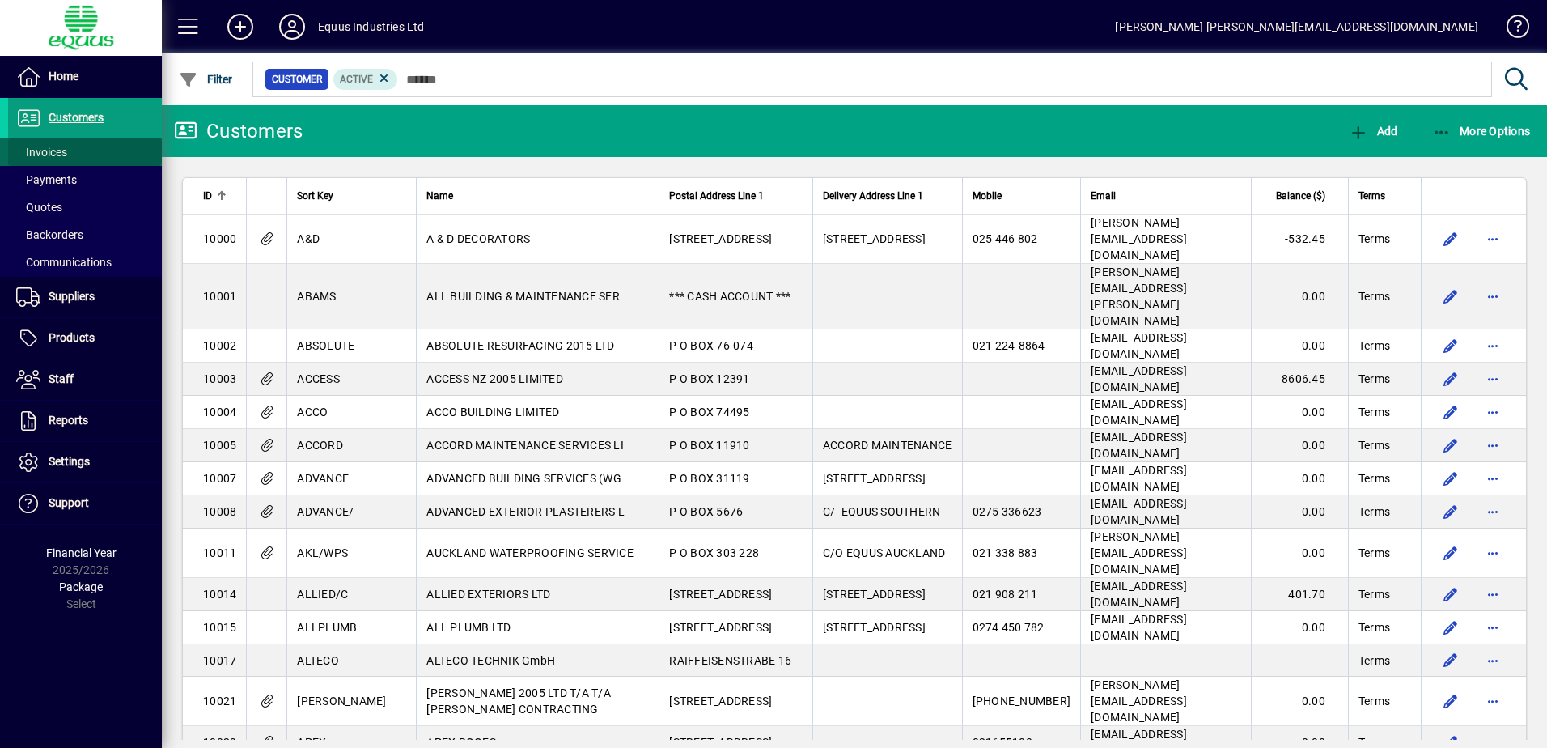
click at [53, 154] on span "Invoices" at bounding box center [41, 152] width 51 height 13
